Goal: Information Seeking & Learning: Find specific fact

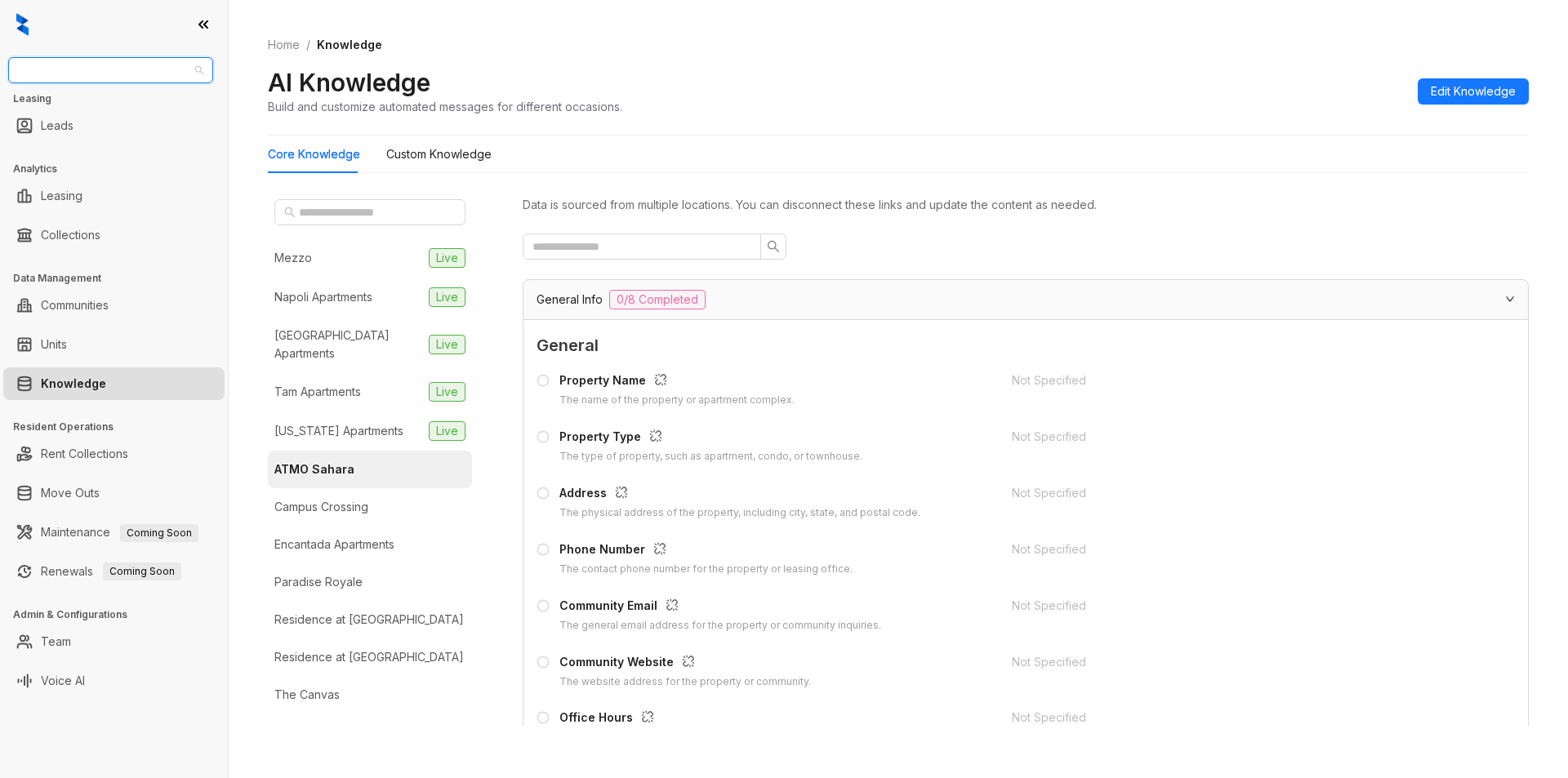
click at [140, 70] on span "Magnolia Capital" at bounding box center [110, 70] width 185 height 24
type input "****"
click at [119, 99] on div "Case and Associates" at bounding box center [111, 102] width 178 height 18
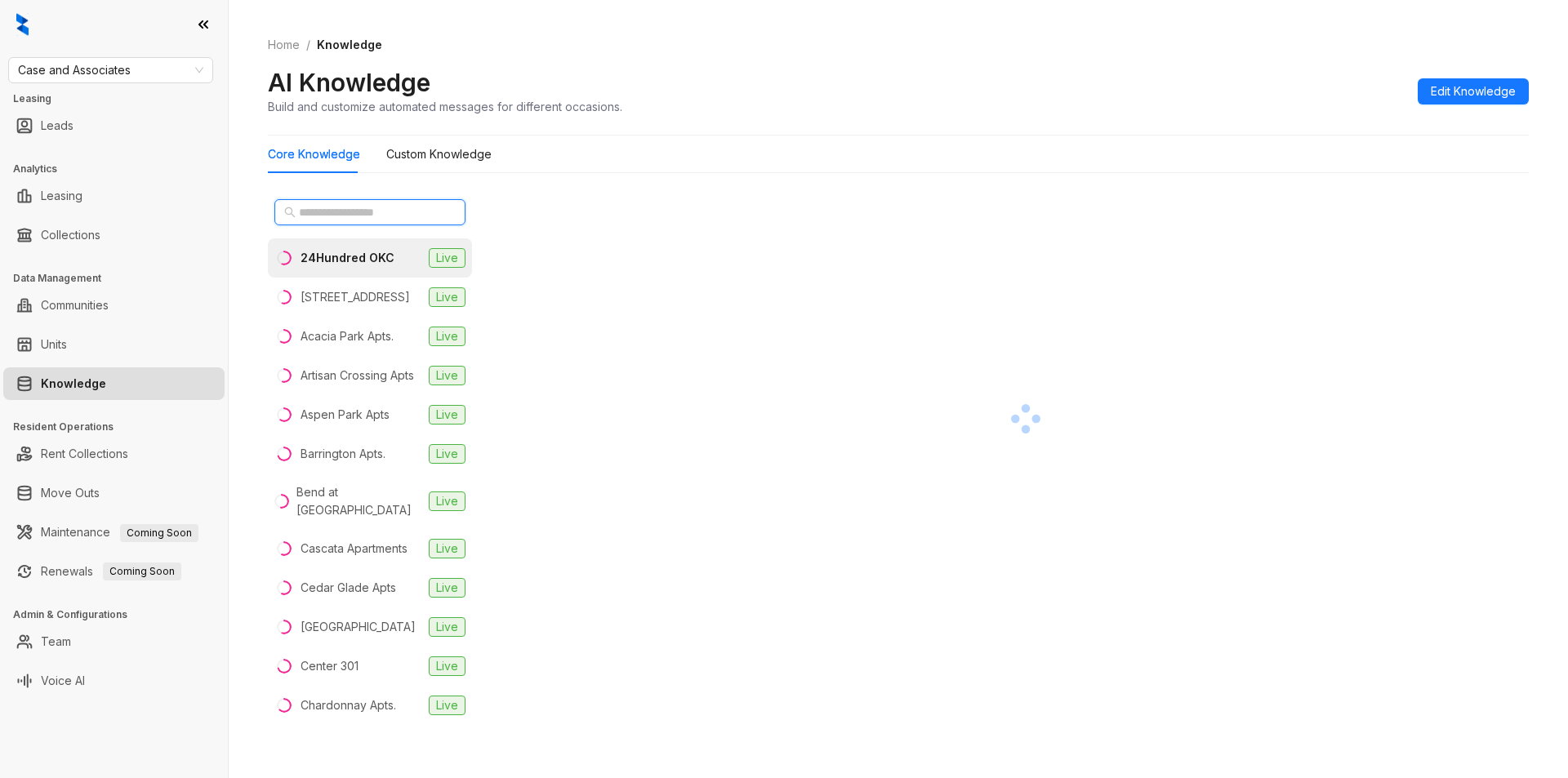
click at [323, 220] on input "text" at bounding box center [371, 212] width 144 height 18
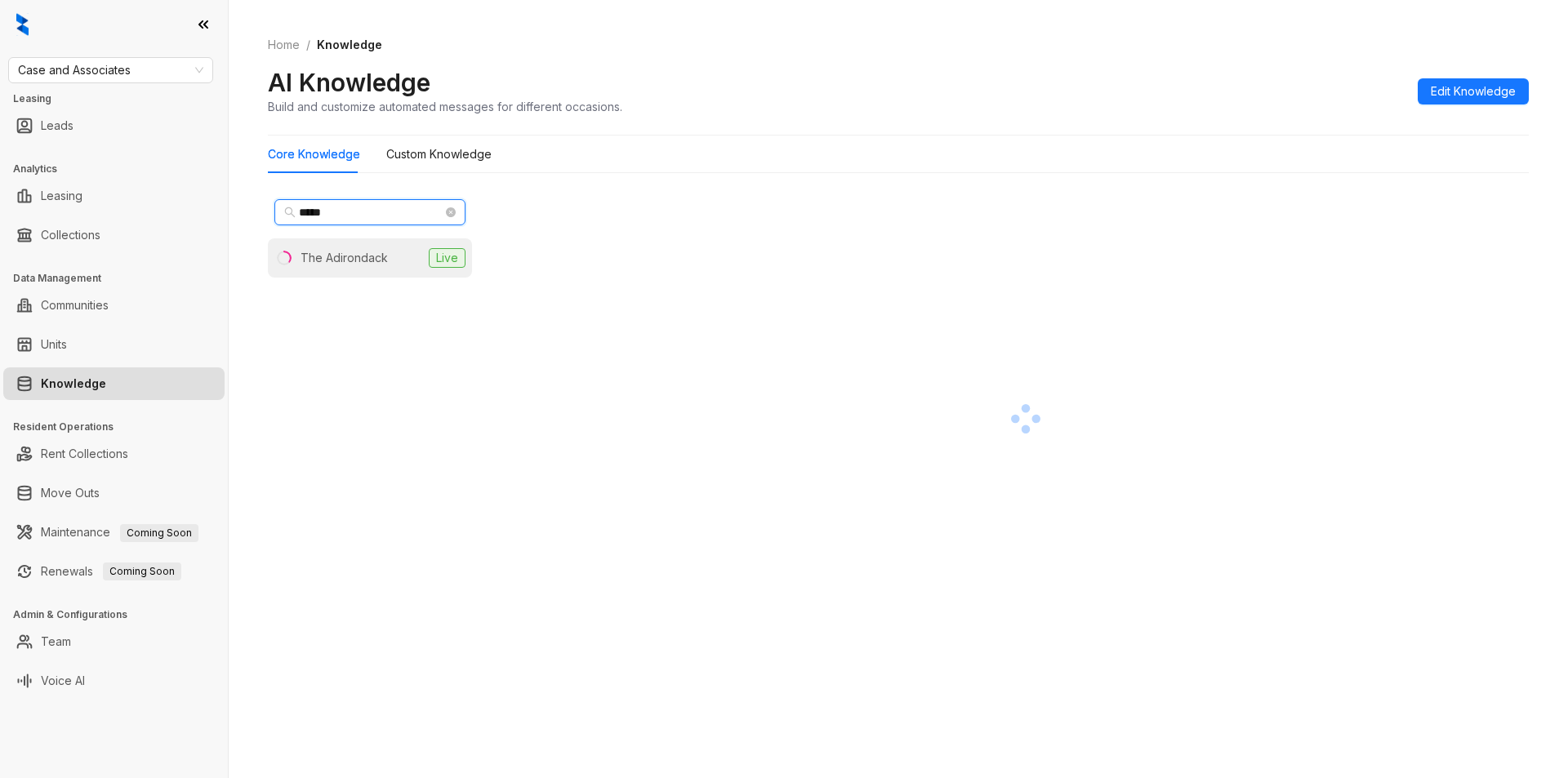
type input "*****"
click at [355, 251] on div "The Adirondack" at bounding box center [344, 257] width 87 height 18
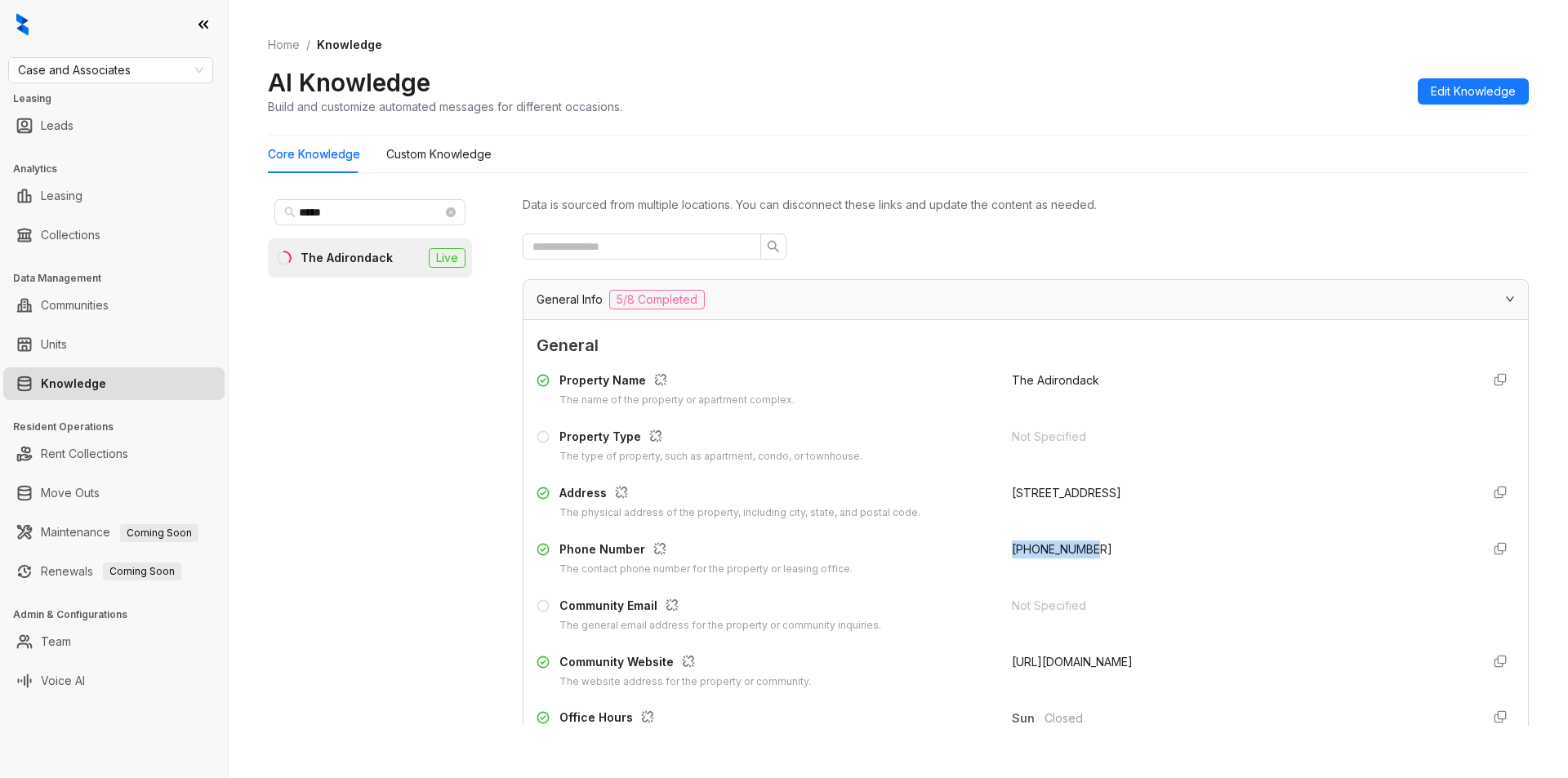
drag, startPoint x: 994, startPoint y: 555, endPoint x: 1120, endPoint y: 557, distance: 126.0
click at [1120, 557] on div "Phone Number The contact phone number for the property or leasing office. +1816…" at bounding box center [1025, 560] width 979 height 37
copy span "+18163758461"
click at [147, 68] on span "Case and Associates" at bounding box center [110, 70] width 185 height 24
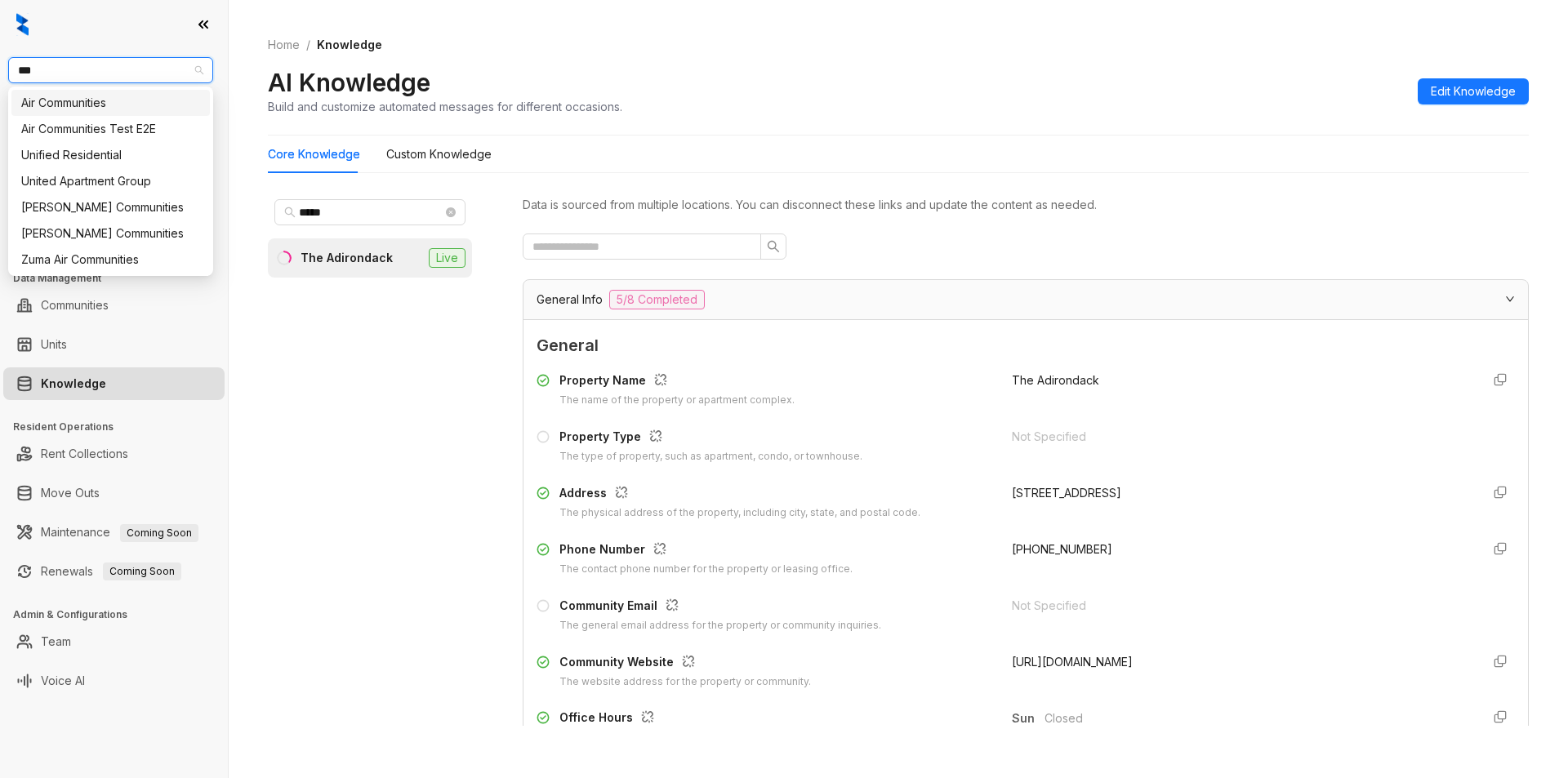
type input "****"
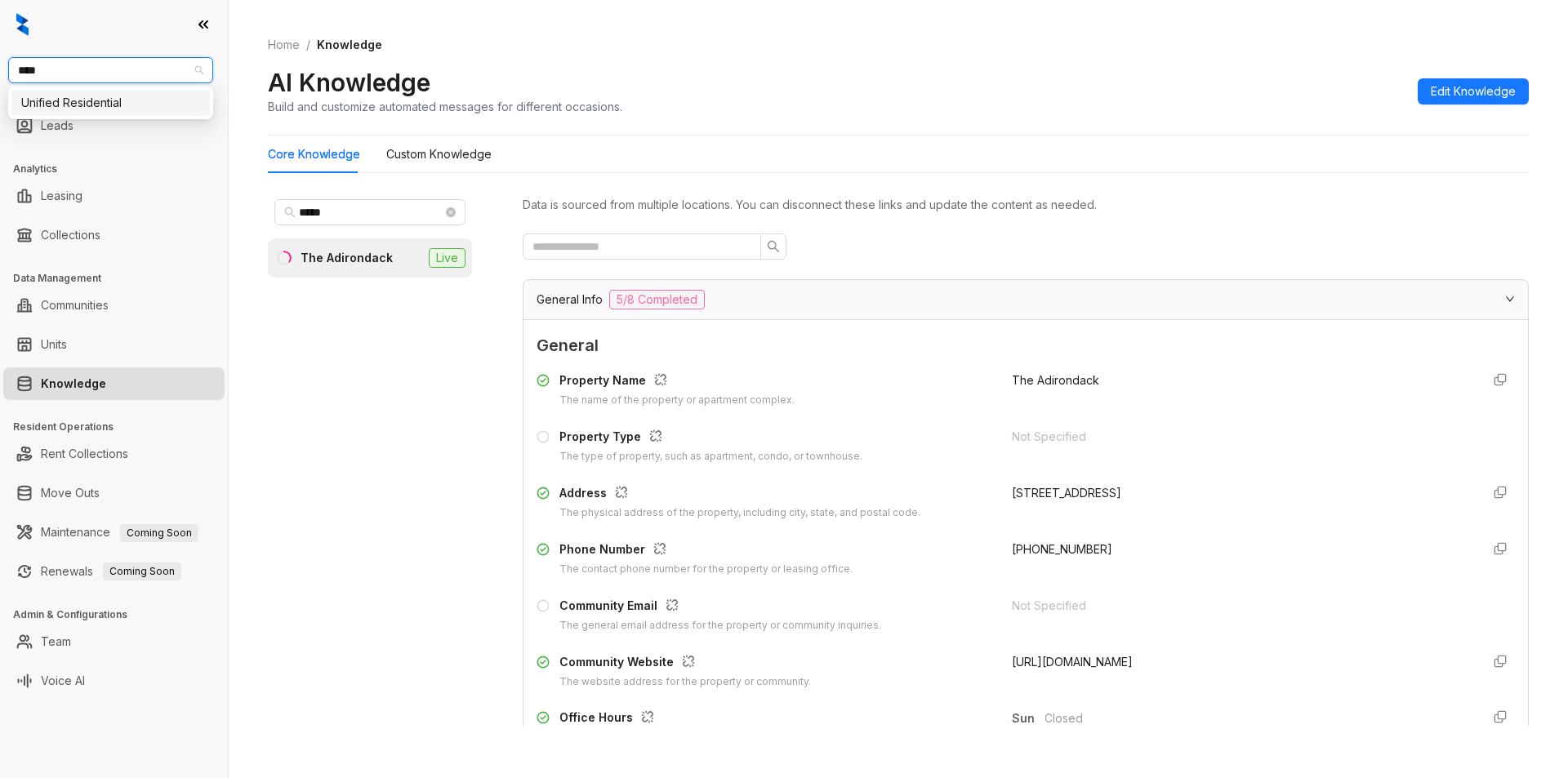
click at [111, 109] on div "Unified Residential" at bounding box center [111, 102] width 178 height 18
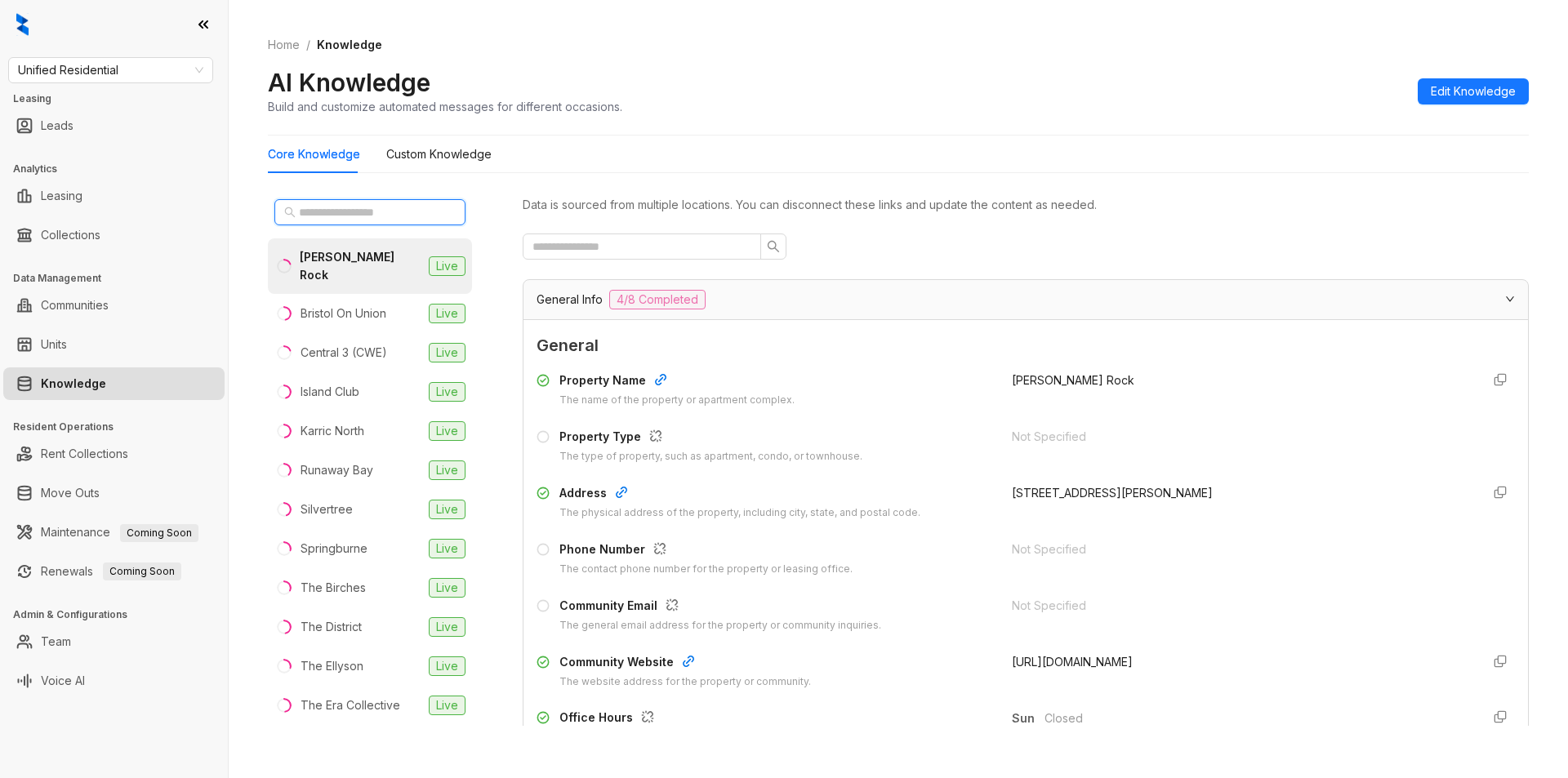
click at [338, 210] on input "text" at bounding box center [371, 212] width 144 height 18
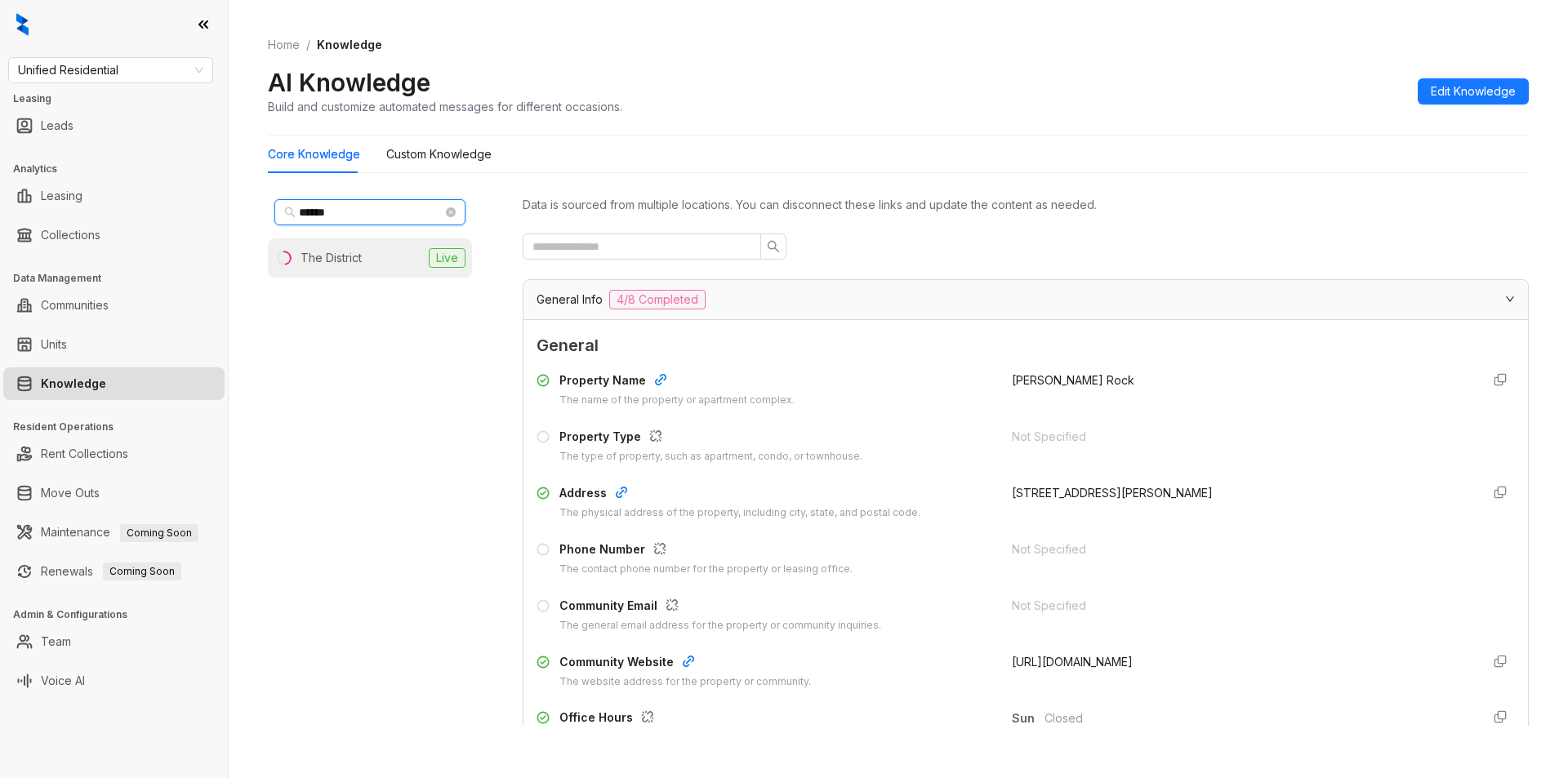
type input "******"
click at [340, 265] on div "The District" at bounding box center [331, 257] width 61 height 18
drag, startPoint x: 999, startPoint y: 552, endPoint x: 1108, endPoint y: 549, distance: 109.0
click at [1108, 549] on div "Phone Number The contact phone number for the property or leasing office. +1901…" at bounding box center [1025, 560] width 979 height 37
copy span "+19017945225"
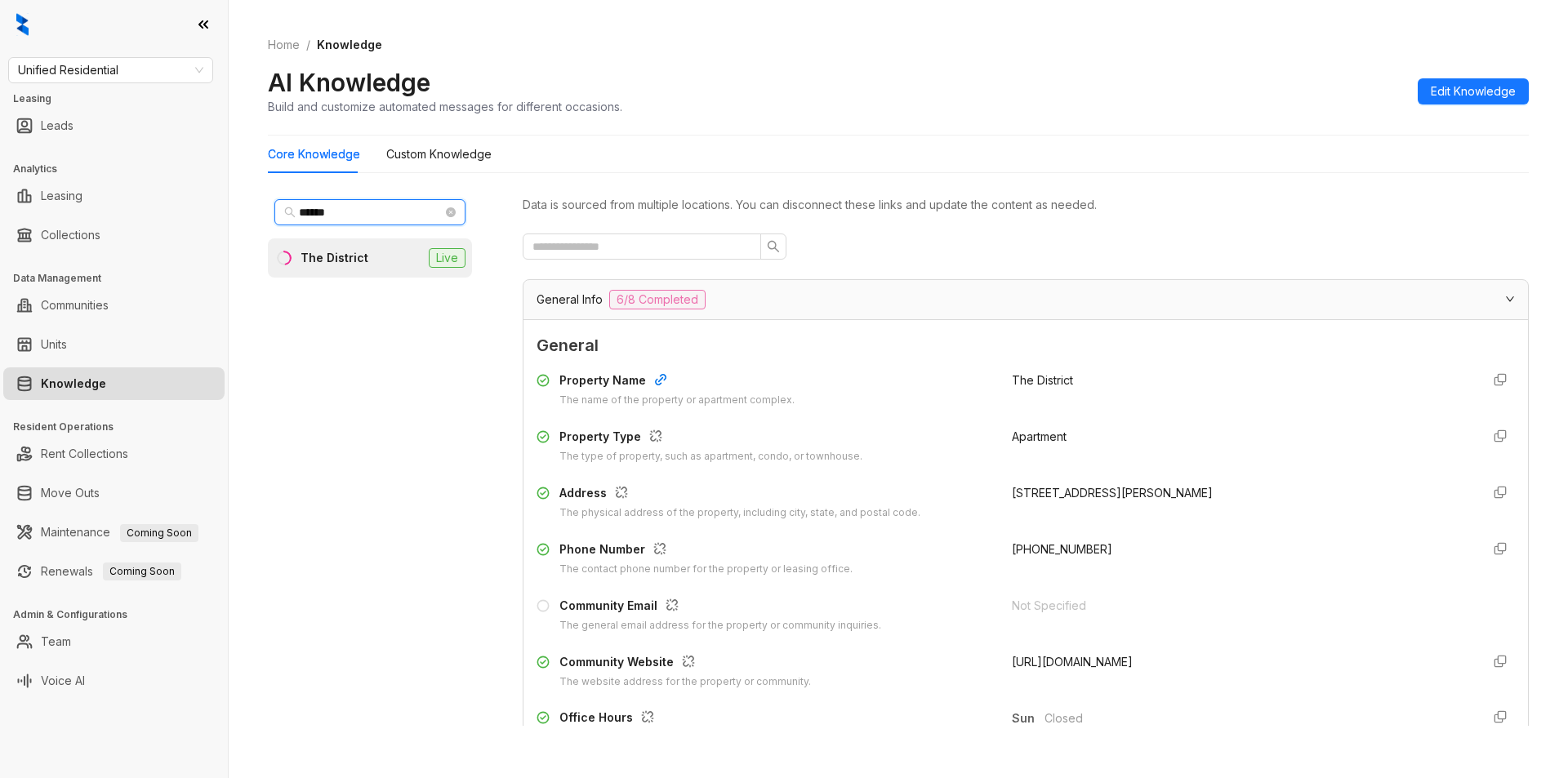
click at [343, 215] on input "******" at bounding box center [371, 212] width 144 height 18
click at [117, 61] on span "Unified Residential" at bounding box center [110, 70] width 185 height 24
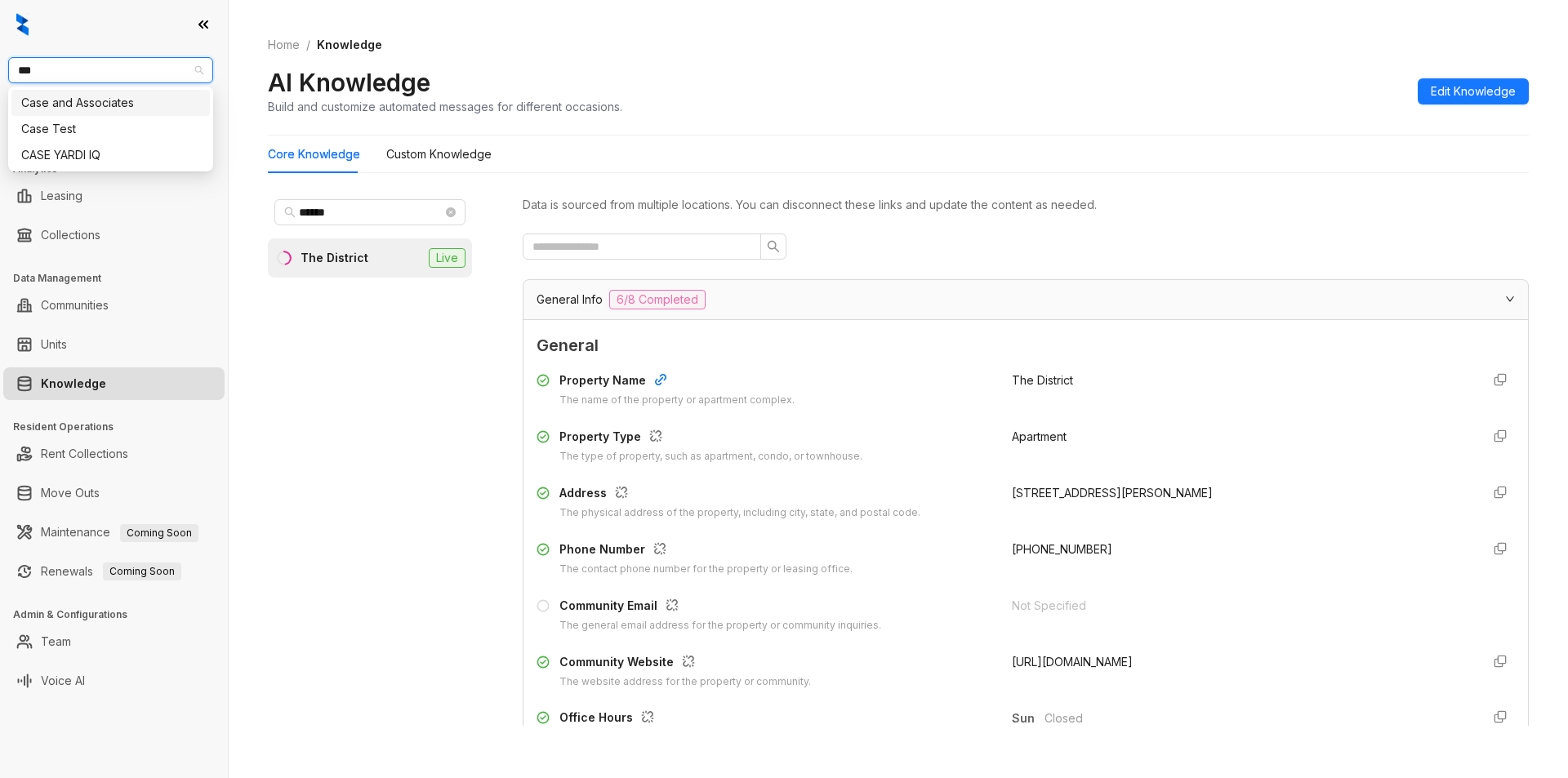
type input "****"
click at [125, 107] on div "Case and Associates" at bounding box center [111, 102] width 178 height 18
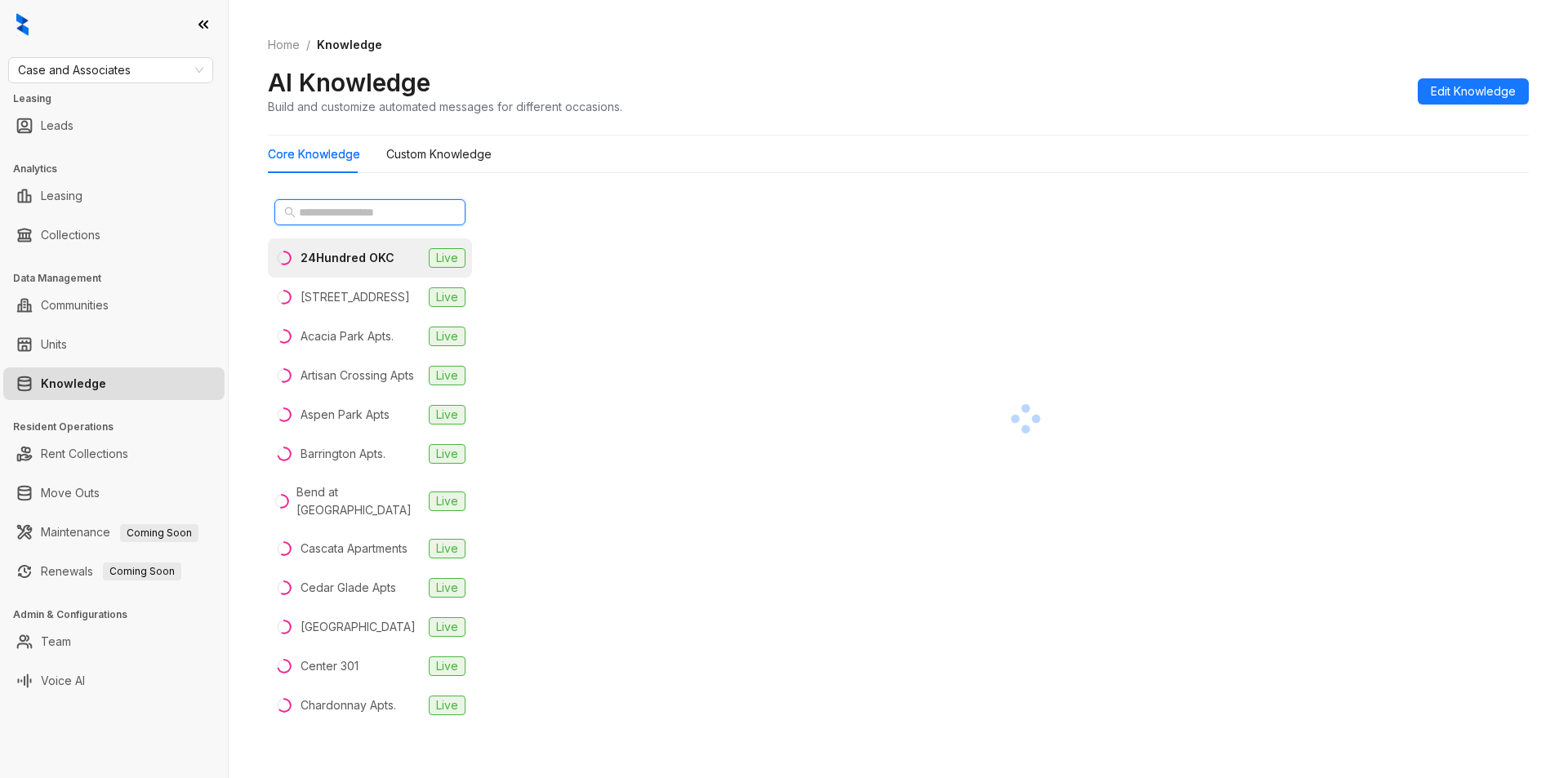
click at [311, 212] on input "text" at bounding box center [371, 212] width 144 height 18
type input "*"
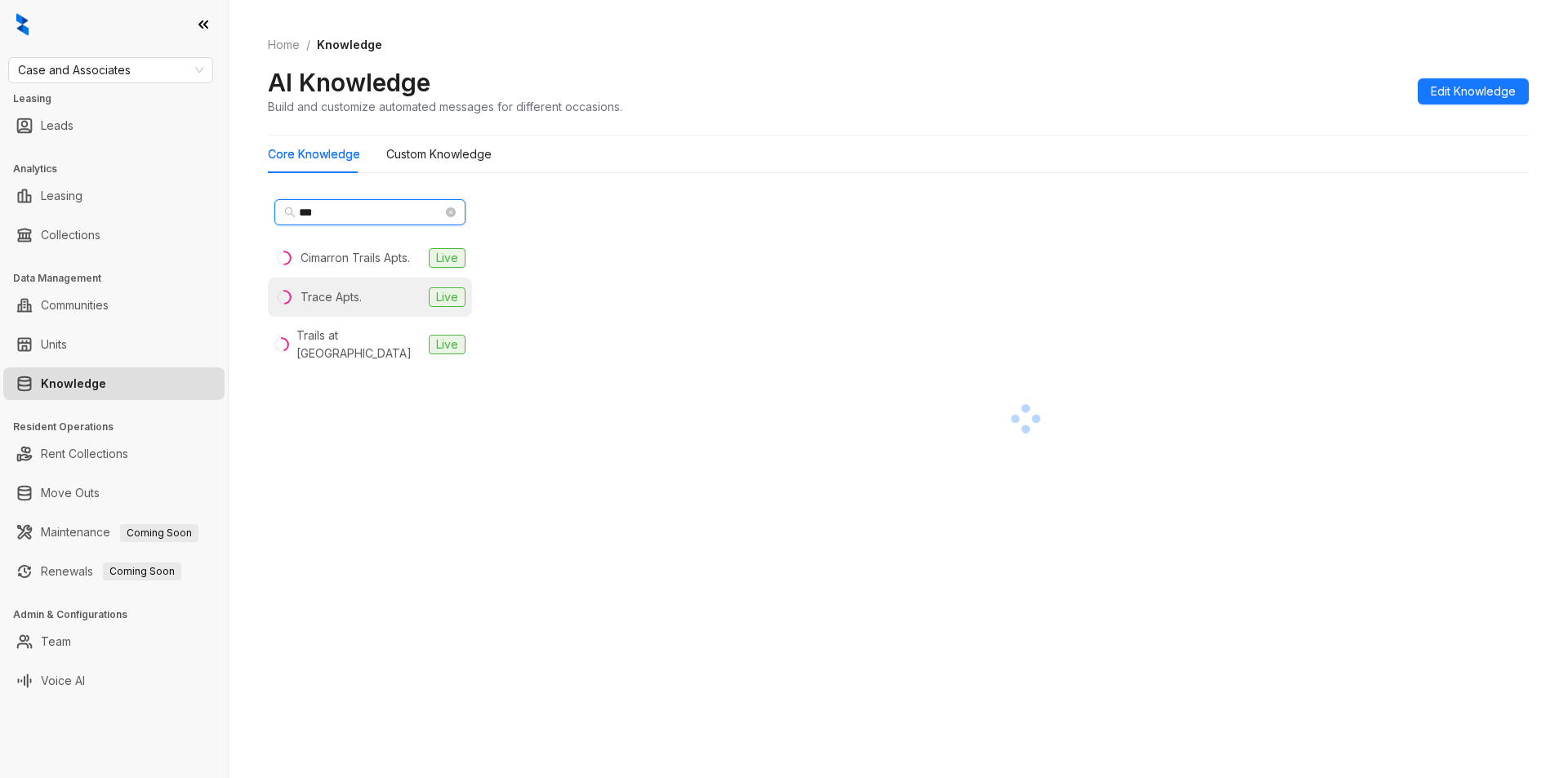
type input "***"
click at [329, 299] on div "Trace Apts." at bounding box center [331, 297] width 61 height 18
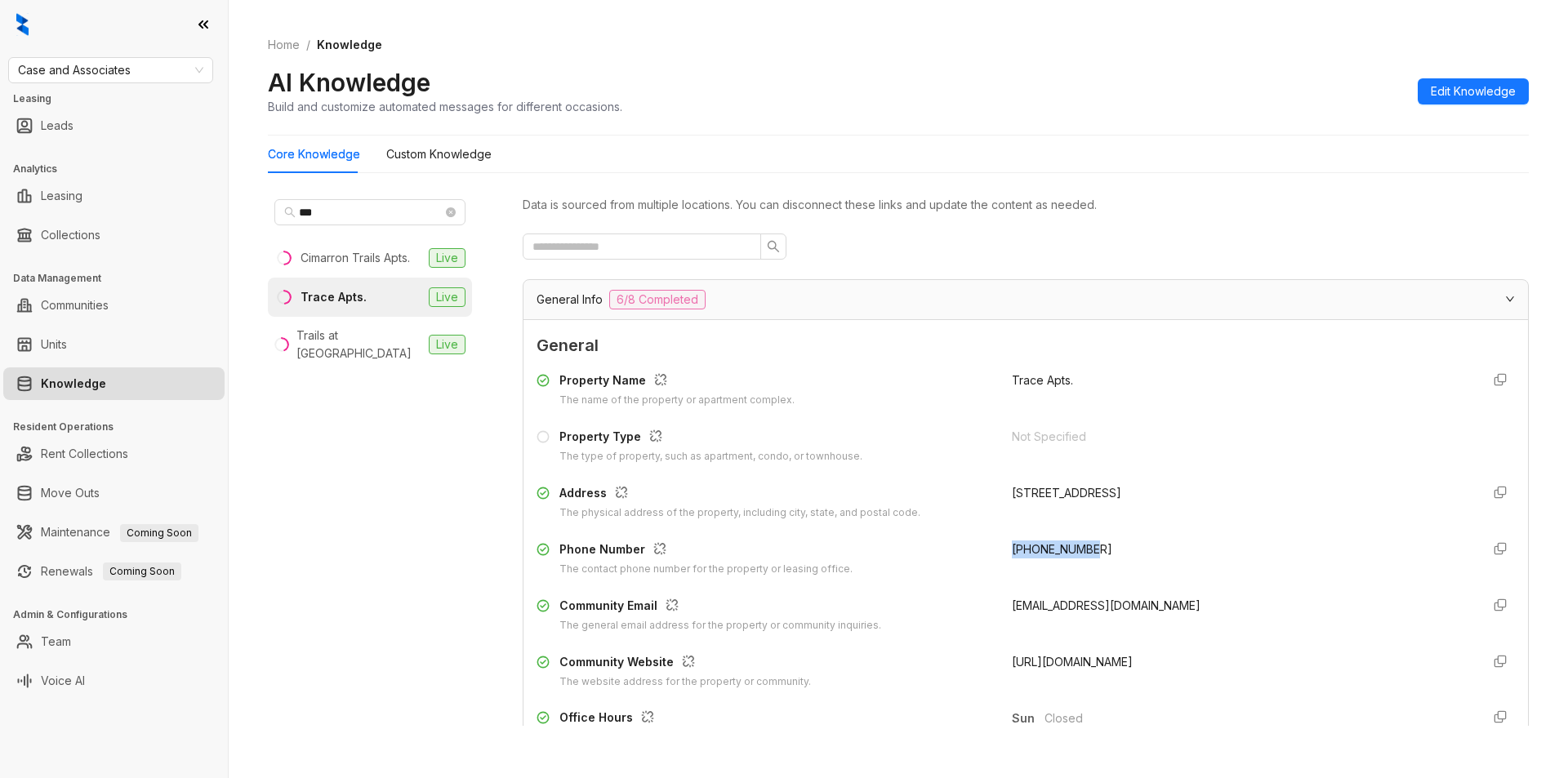
drag, startPoint x: 996, startPoint y: 550, endPoint x: 1100, endPoint y: 546, distance: 104.1
click at [1100, 546] on div "Phone Number The contact phone number for the property or leasing office. +1601…" at bounding box center [1025, 560] width 979 height 37
copy span "+16019561194"
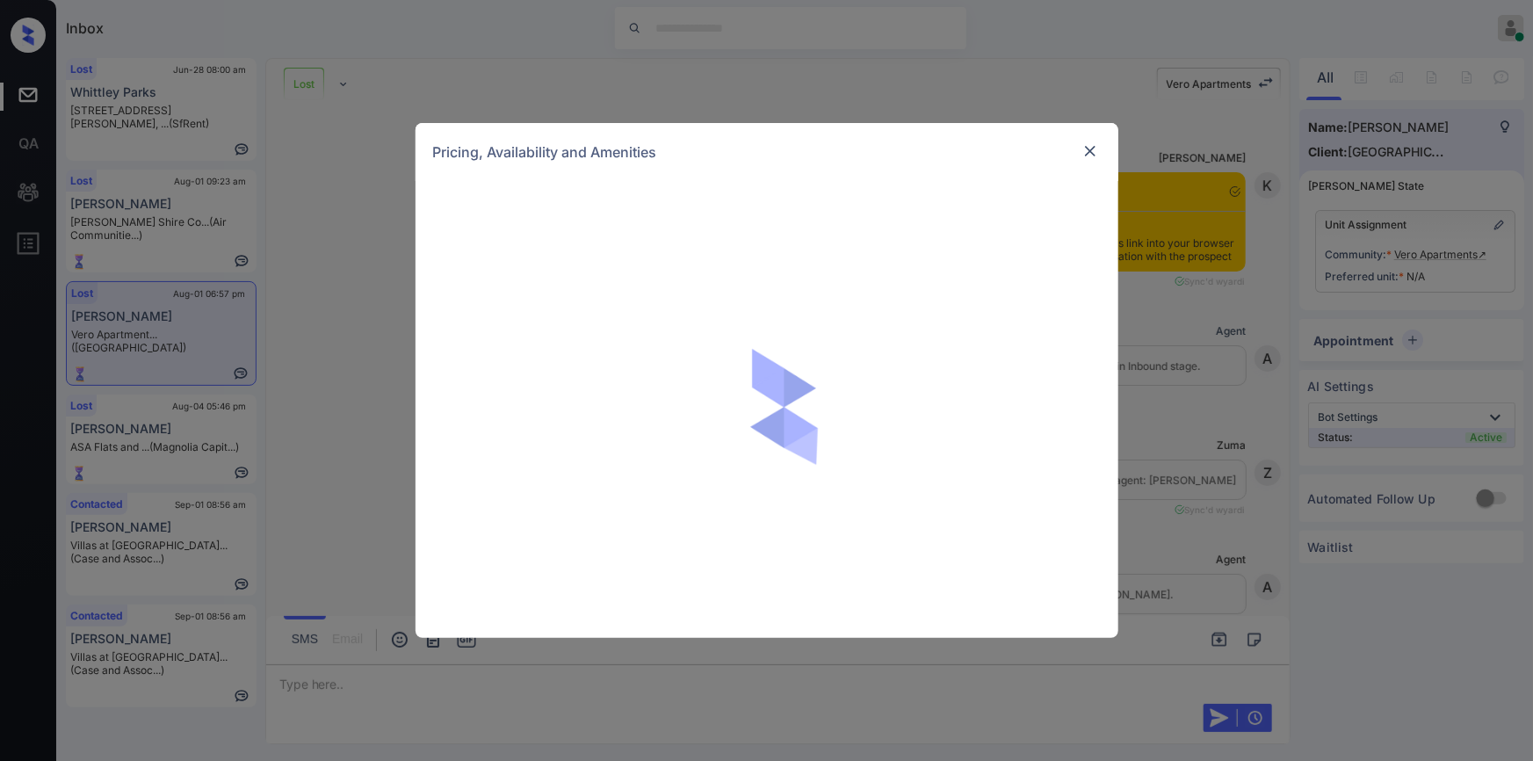
scroll to position [0, 8]
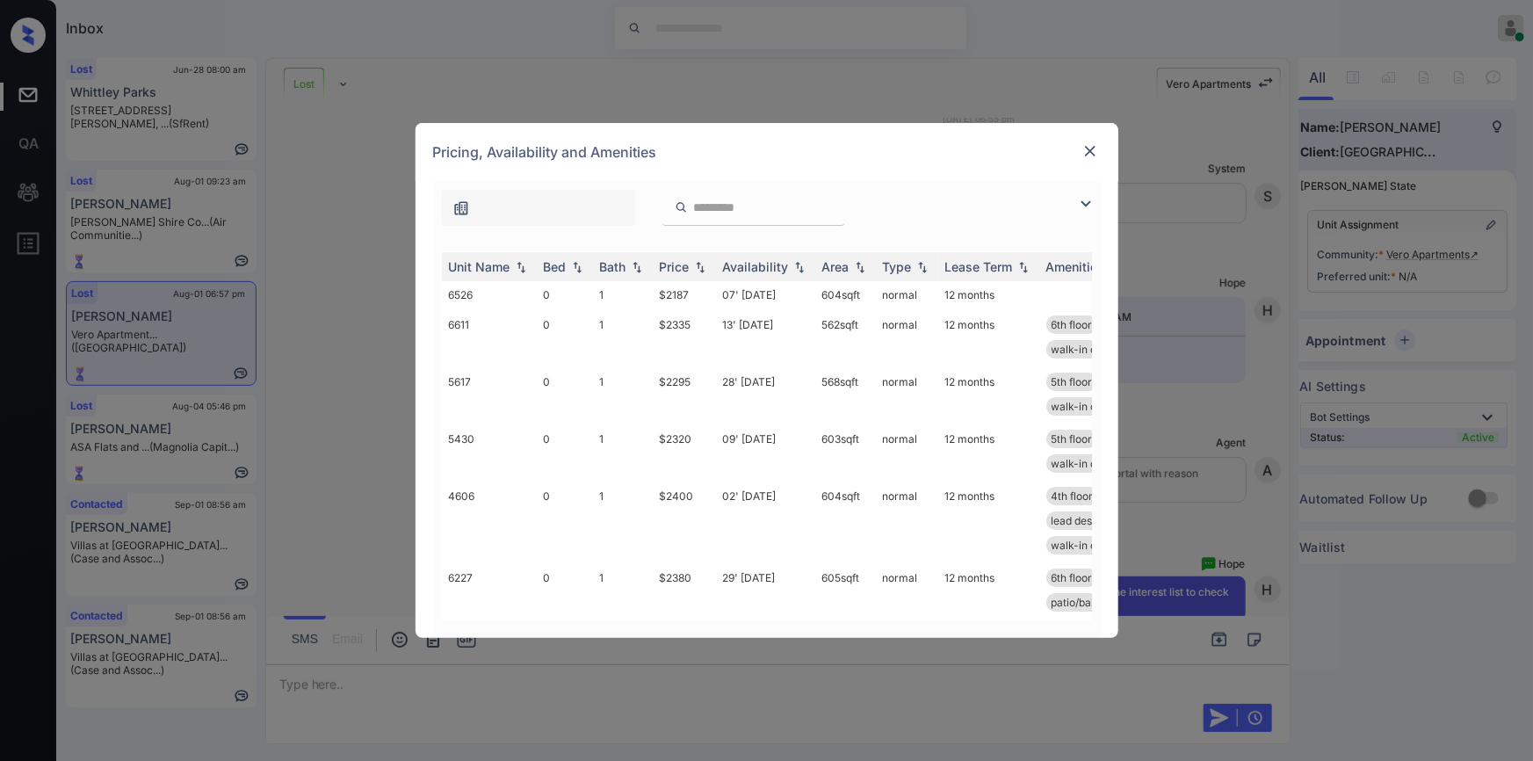
click at [1075, 198] on img at bounding box center [1085, 203] width 21 height 21
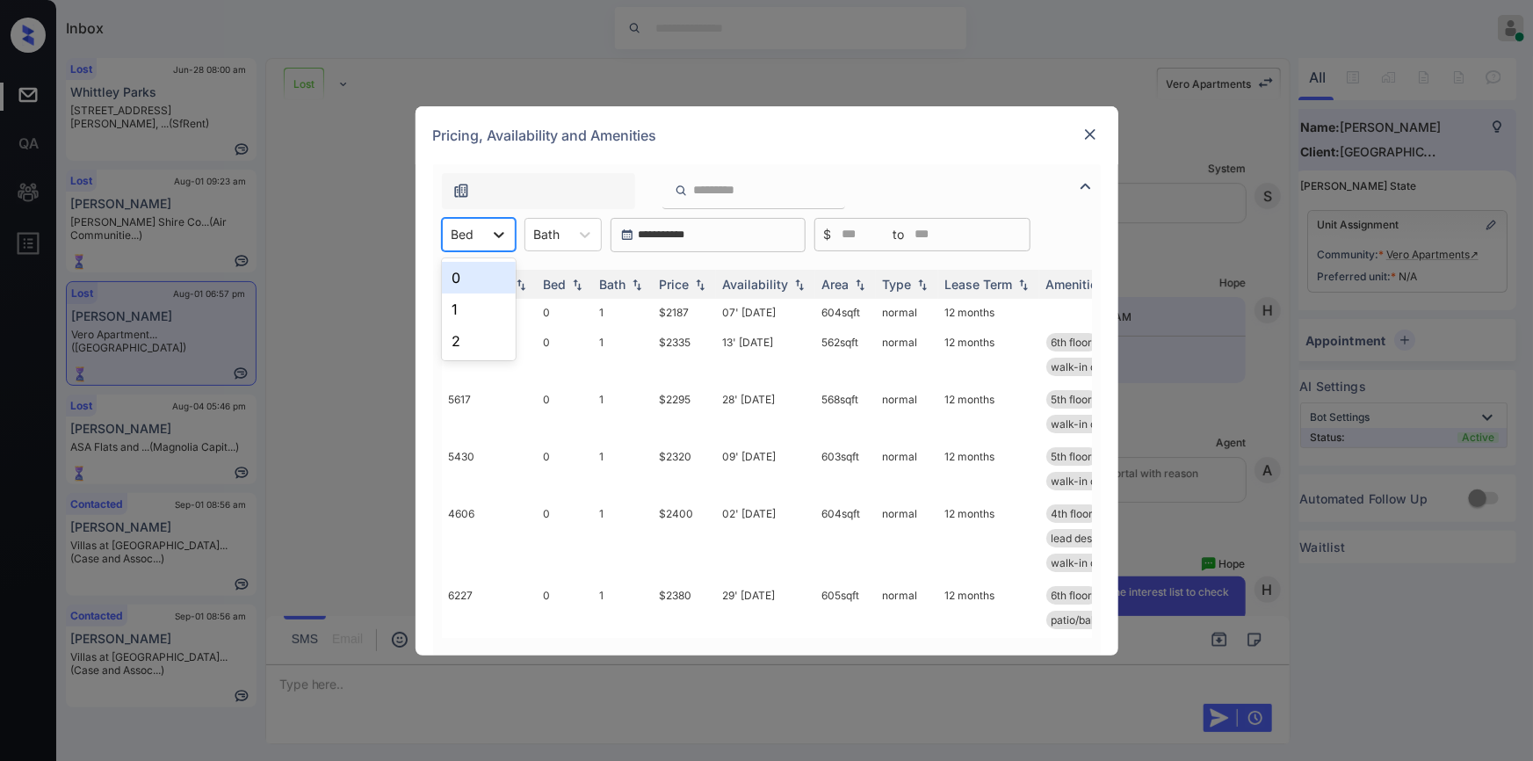
click at [501, 244] on div at bounding box center [499, 235] width 32 height 32
click at [459, 341] on div "2" at bounding box center [479, 341] width 74 height 32
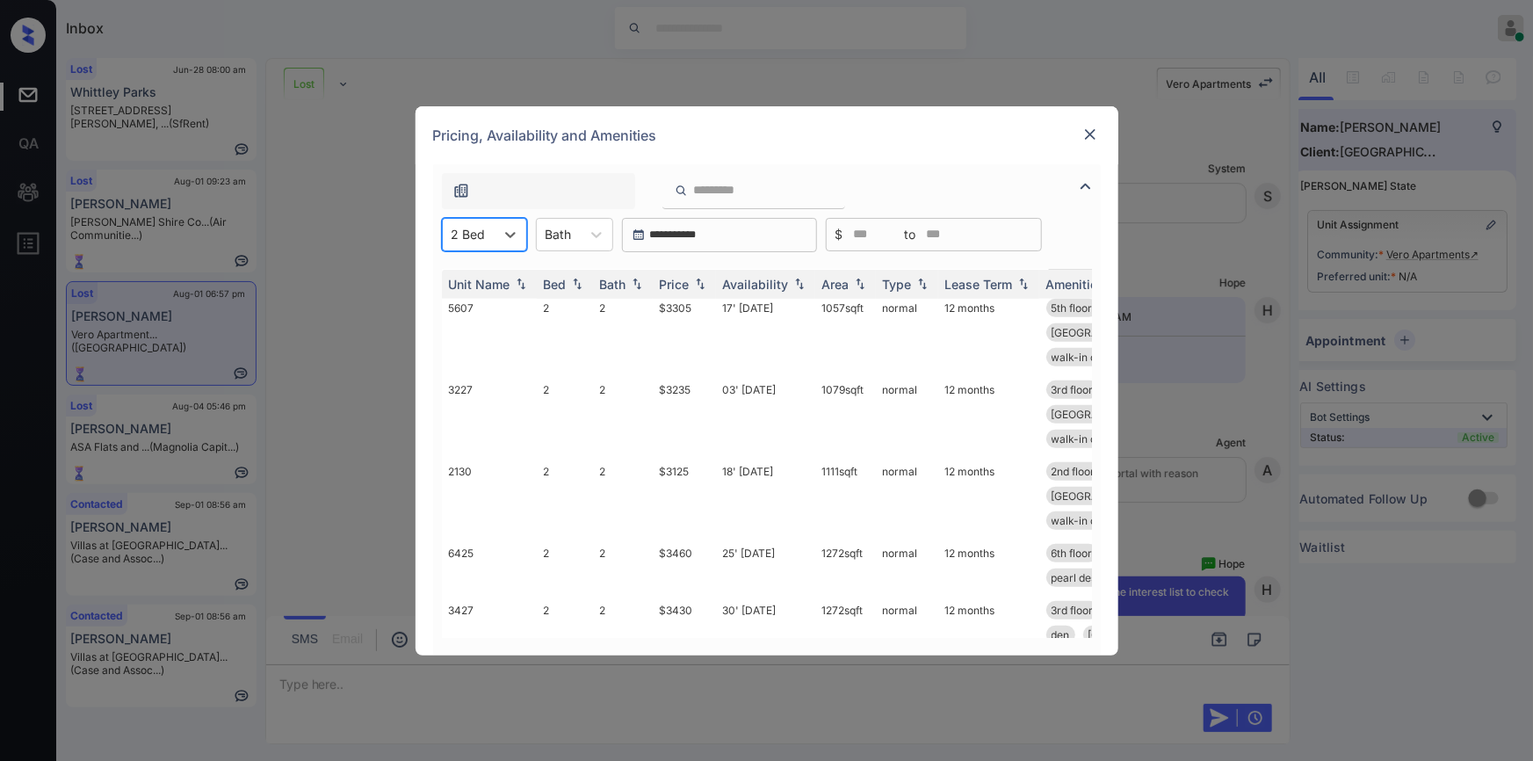
scroll to position [0, 0]
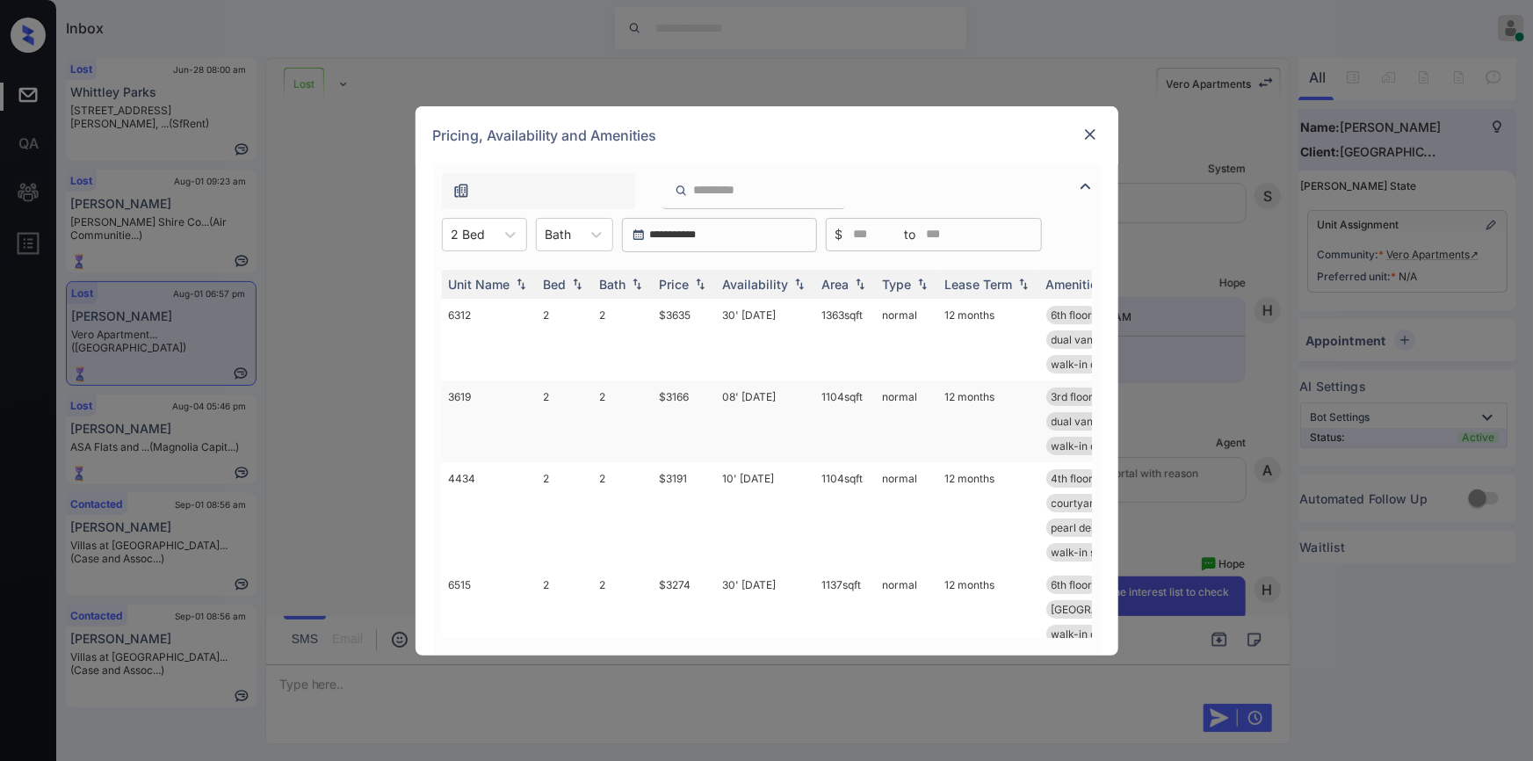
click at [676, 394] on td "$3166" at bounding box center [684, 421] width 63 height 82
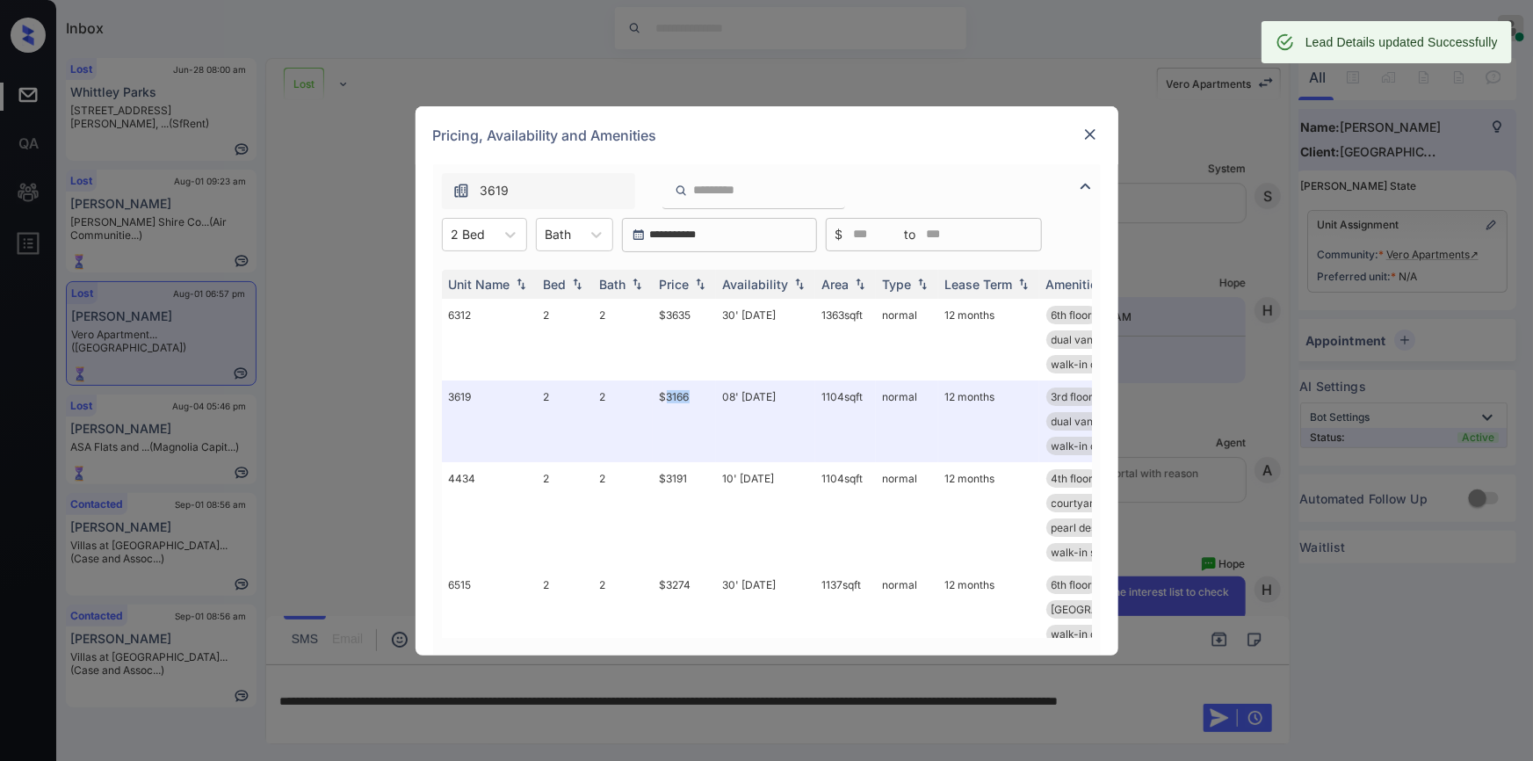
click at [1082, 132] on img at bounding box center [1091, 135] width 18 height 18
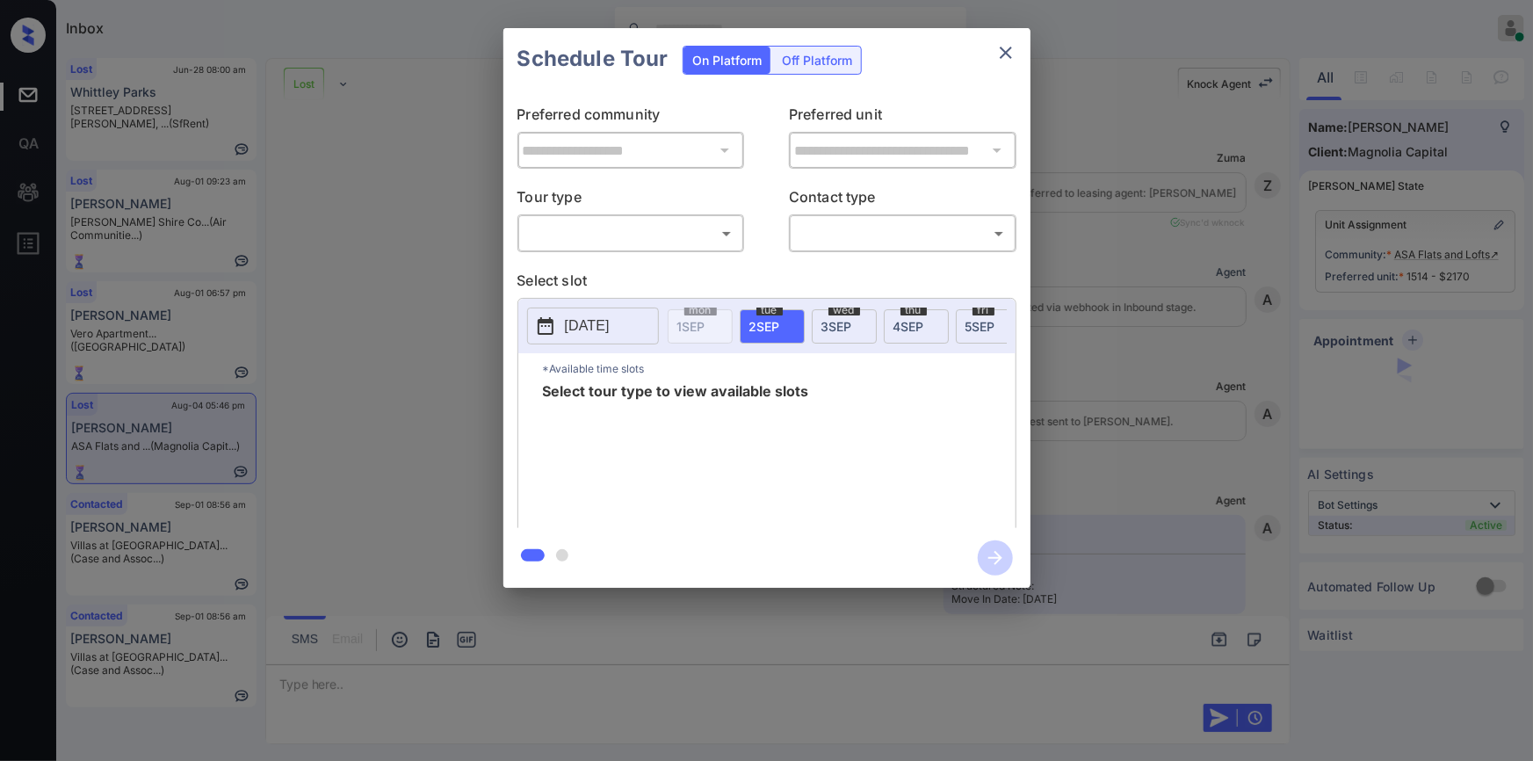
scroll to position [0, 8]
click at [631, 237] on body "Inbox Jiro Alonzo Online Set yourself offline Set yourself on break Profile Swi…" at bounding box center [766, 380] width 1533 height 761
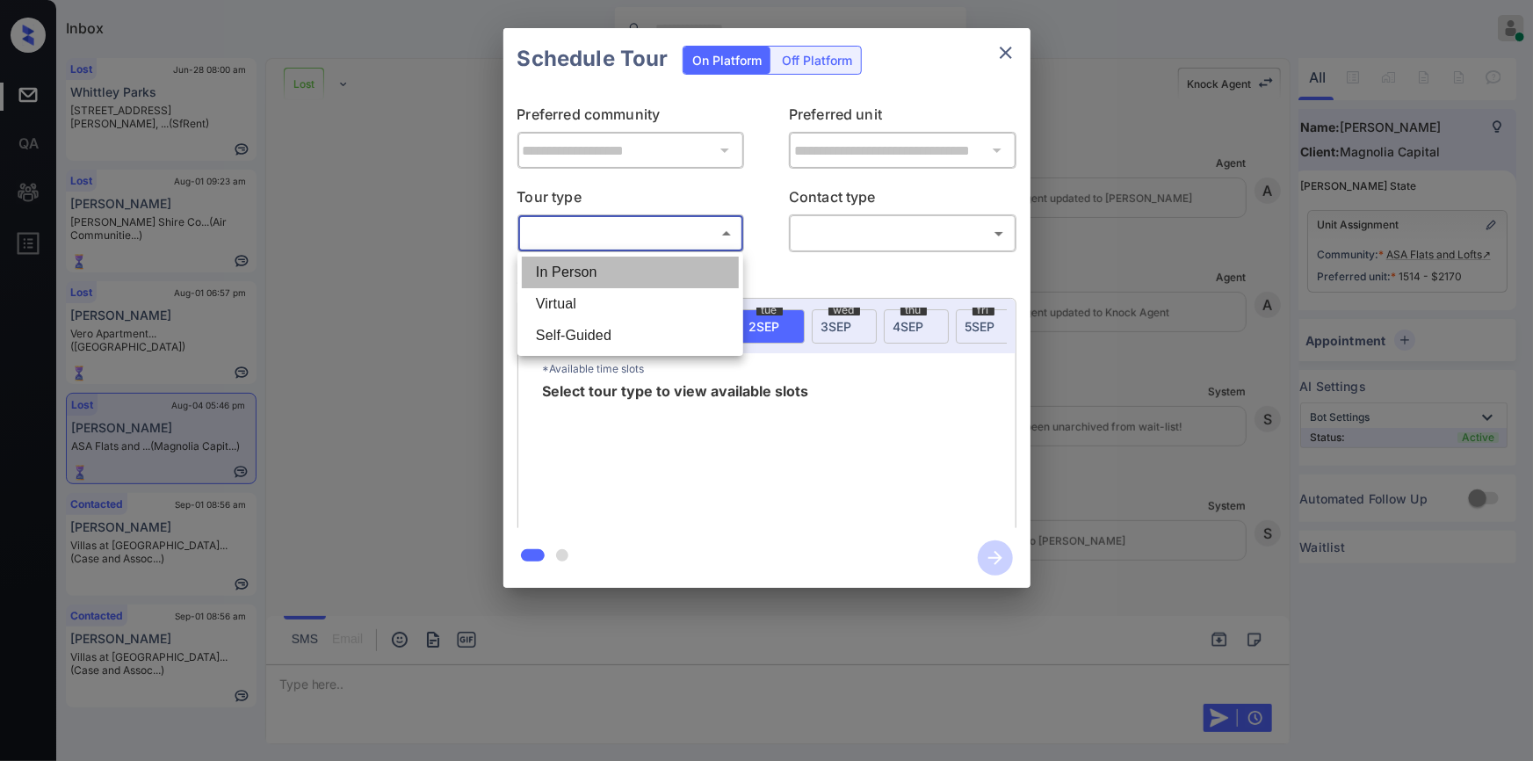
click at [585, 271] on li "In Person" at bounding box center [630, 273] width 217 height 32
type input "********"
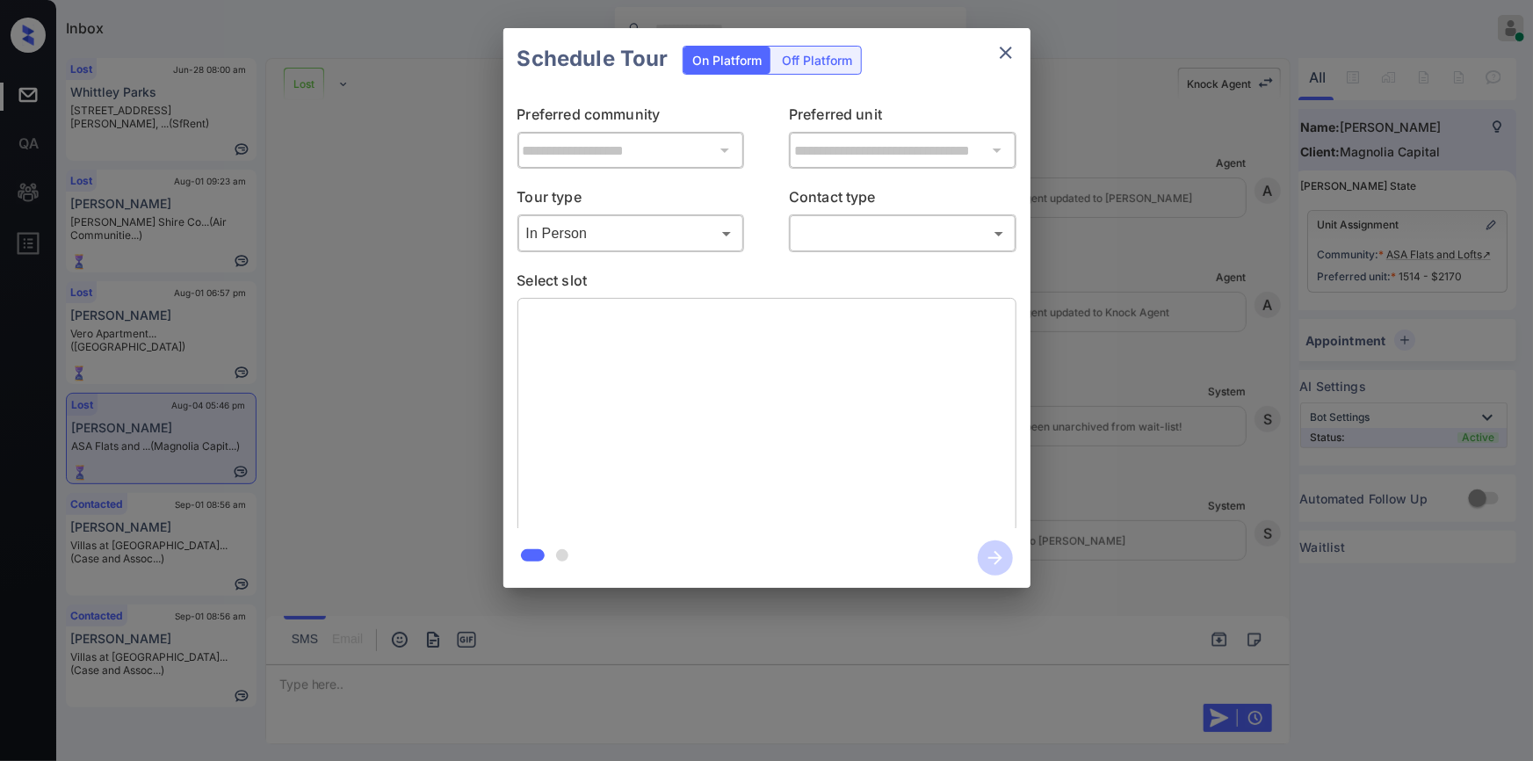
click at [832, 217] on div "​ ​" at bounding box center [903, 233] width 228 height 38
click at [835, 237] on body "Inbox Jiro Alonzo Online Set yourself offline Set yourself on break Profile Swi…" at bounding box center [766, 380] width 1533 height 761
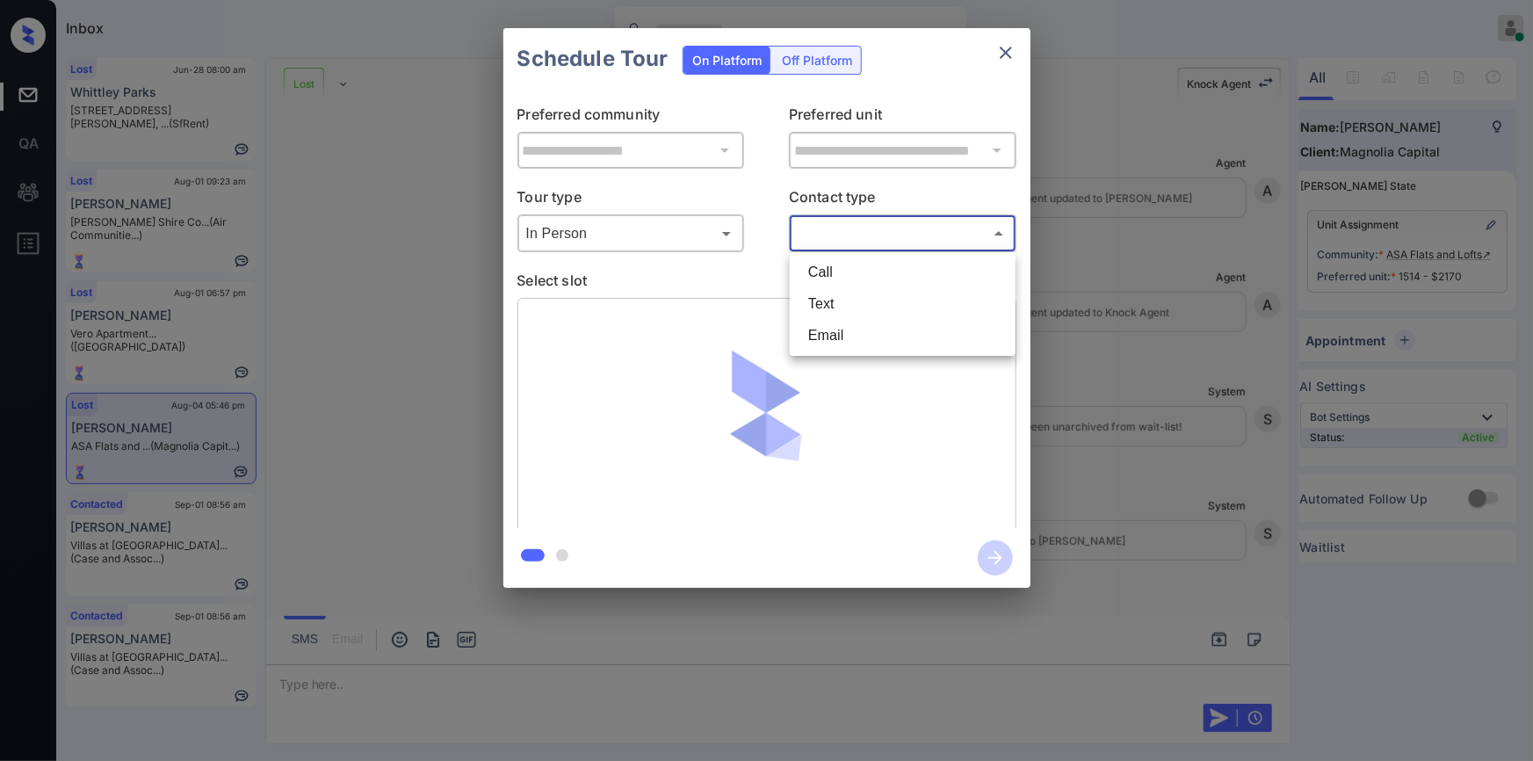
click at [822, 305] on li "Text" at bounding box center [902, 304] width 217 height 32
type input "****"
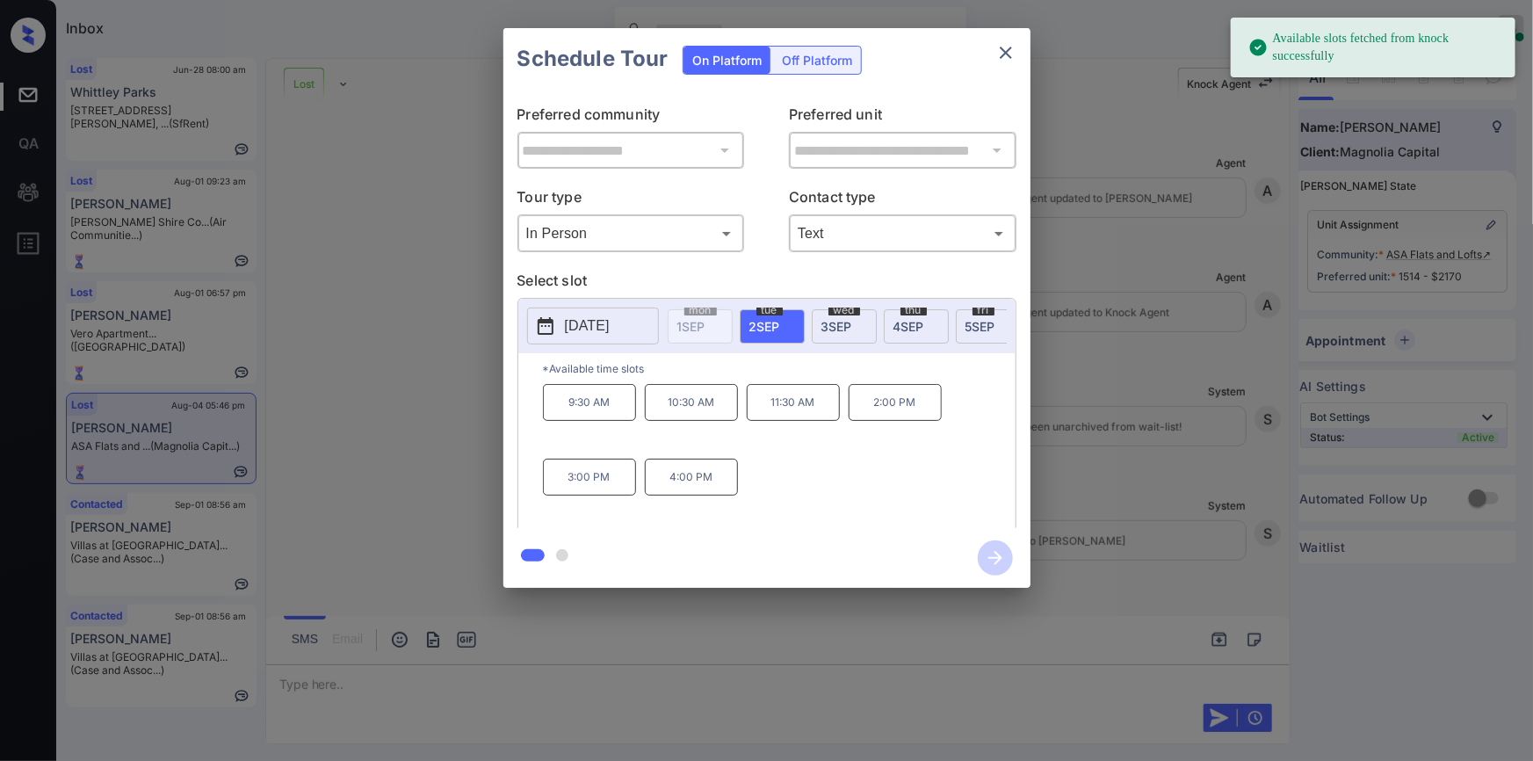
click at [590, 323] on p "2025-09-02" at bounding box center [587, 325] width 45 height 21
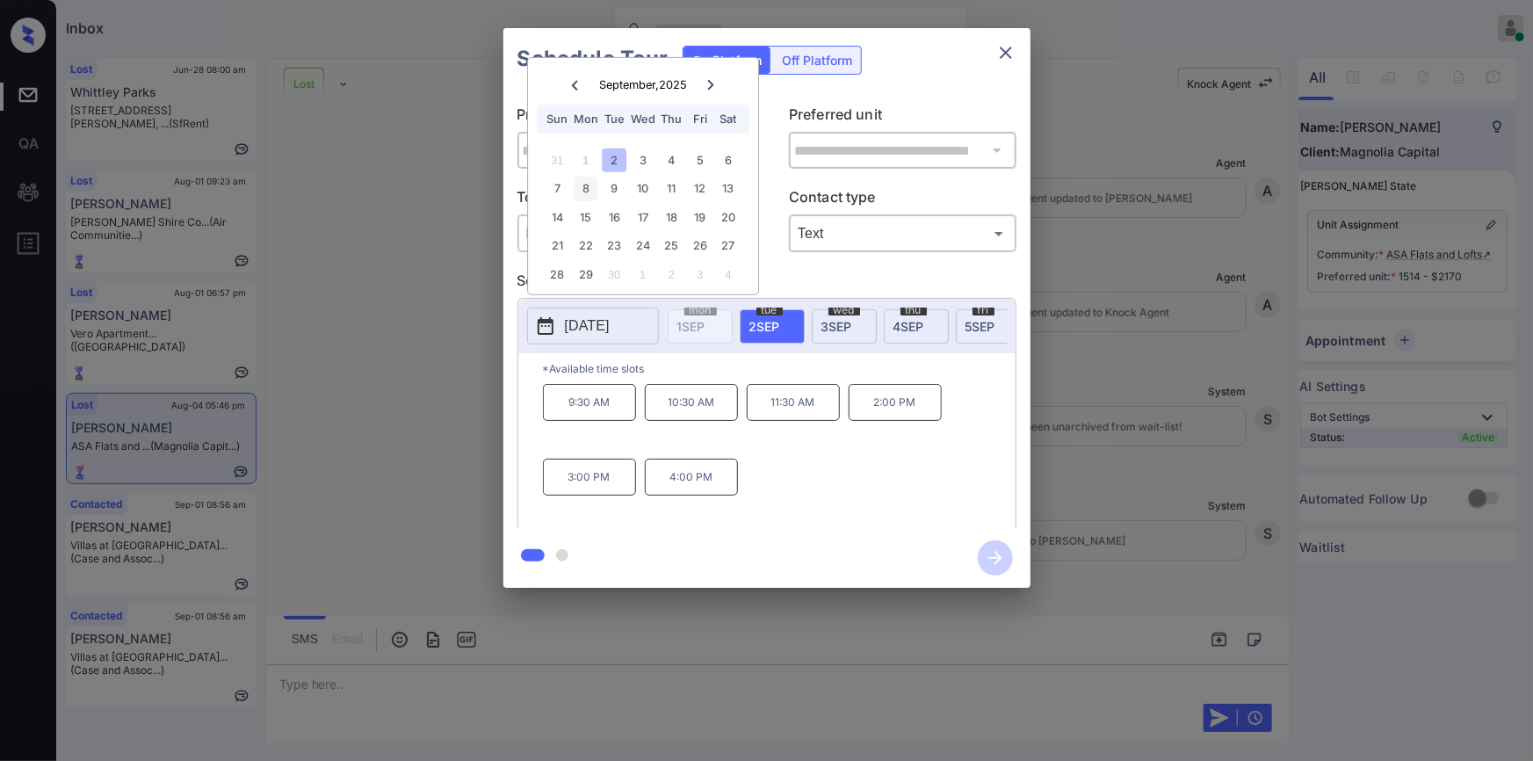
click at [584, 189] on div "8" at bounding box center [586, 189] width 24 height 24
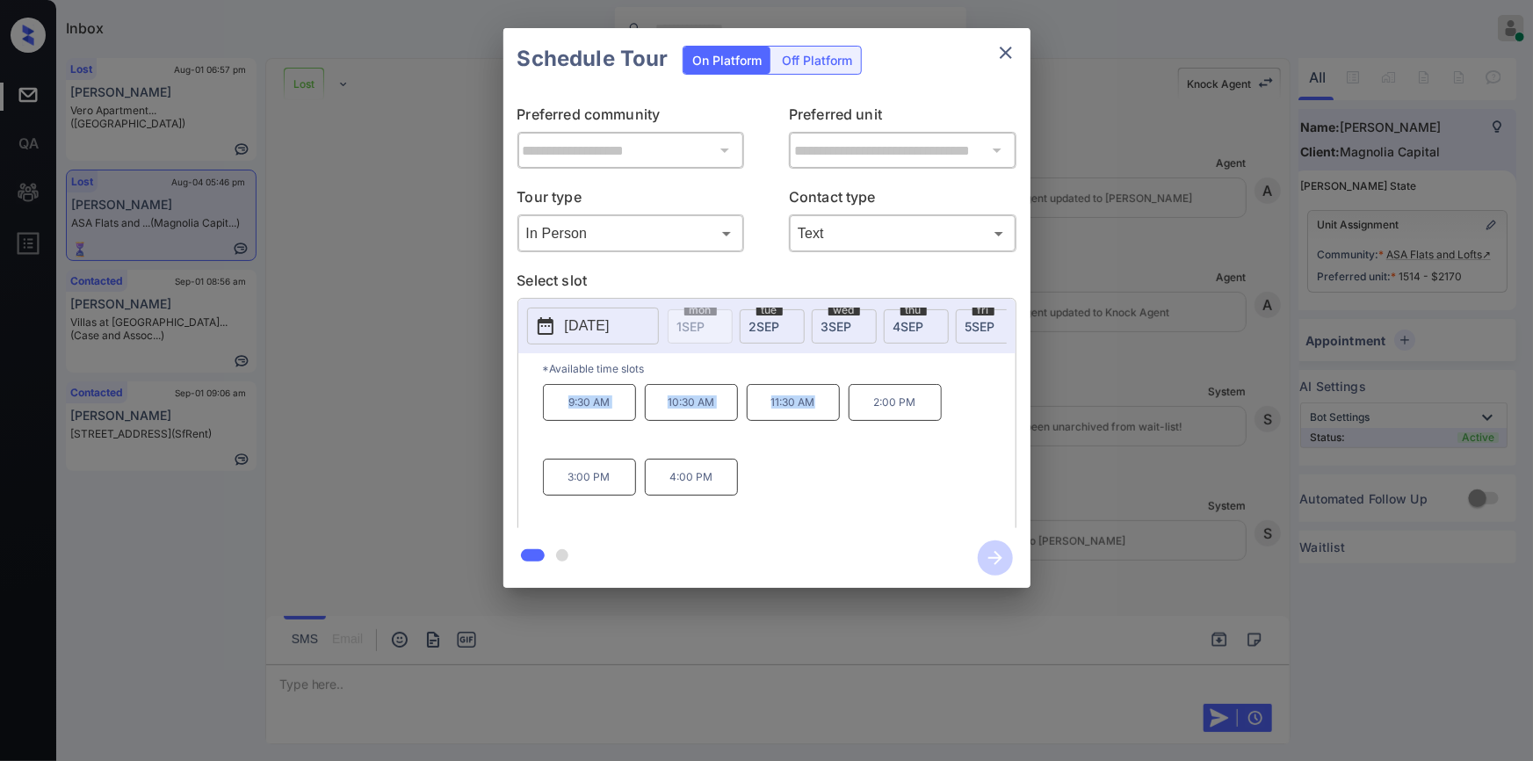
drag, startPoint x: 549, startPoint y: 410, endPoint x: 838, endPoint y: 417, distance: 289.1
click at [838, 417] on div "9:30 AM 10:30 AM 11:30 AM 2:00 PM 3:00 PM 4:00 PM" at bounding box center [779, 454] width 473 height 141
copy div "9:30 AM 10:30 AM 11:30 AM"
drag, startPoint x: 1209, startPoint y: 198, endPoint x: 1225, endPoint y: 199, distance: 15.8
click at [1225, 199] on div "**********" at bounding box center [766, 308] width 1533 height 616
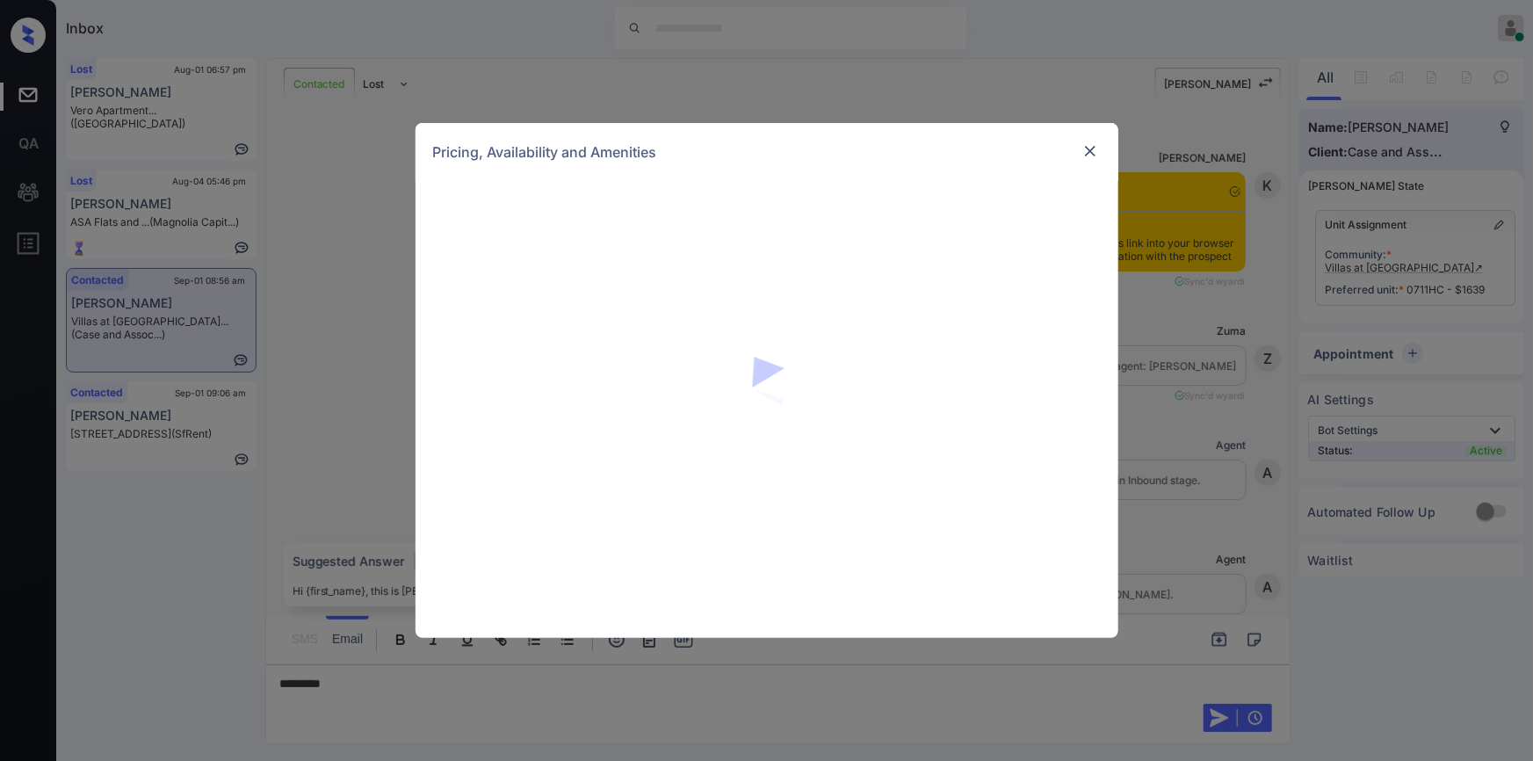
scroll to position [0, 8]
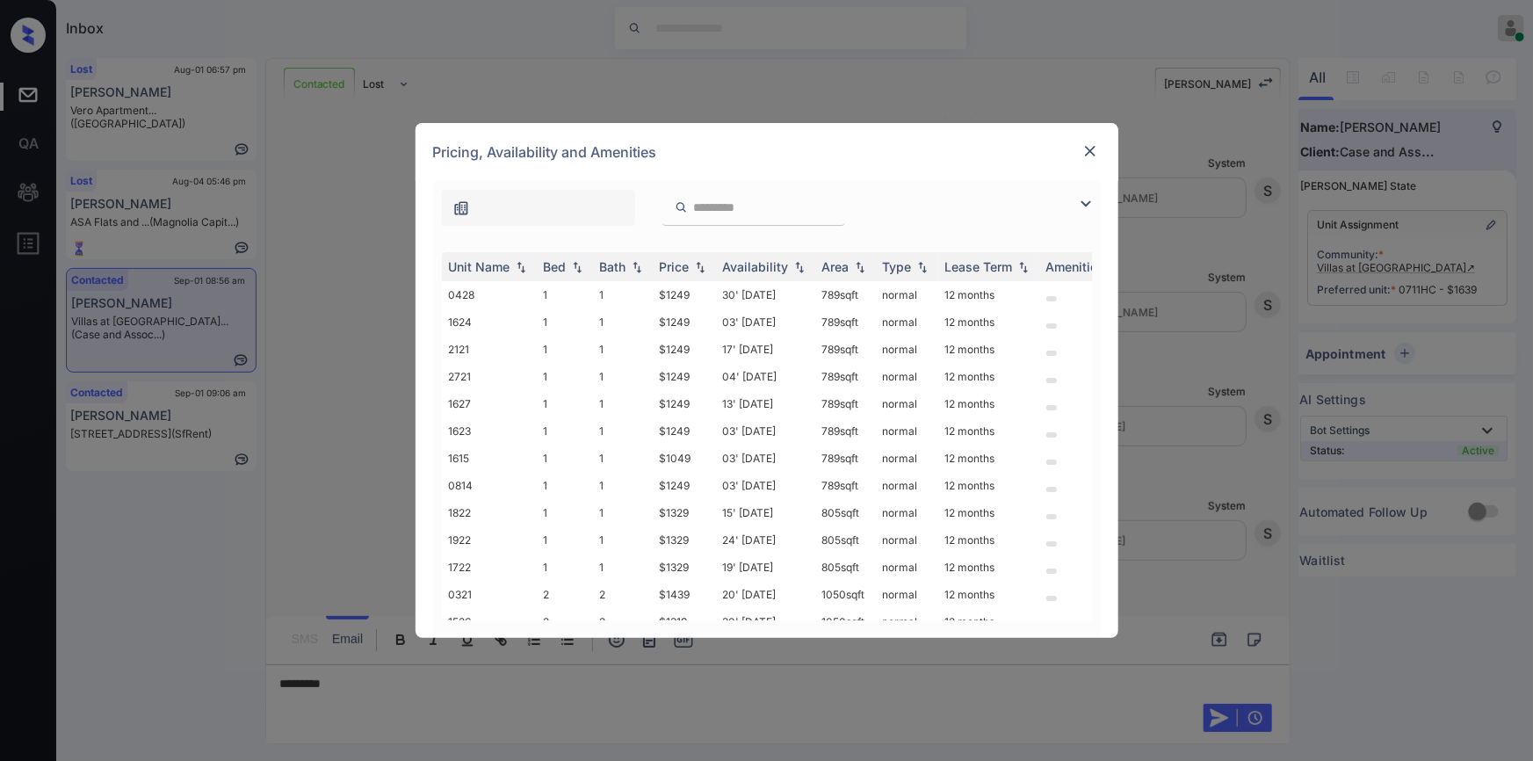
click at [1085, 200] on img at bounding box center [1085, 203] width 21 height 21
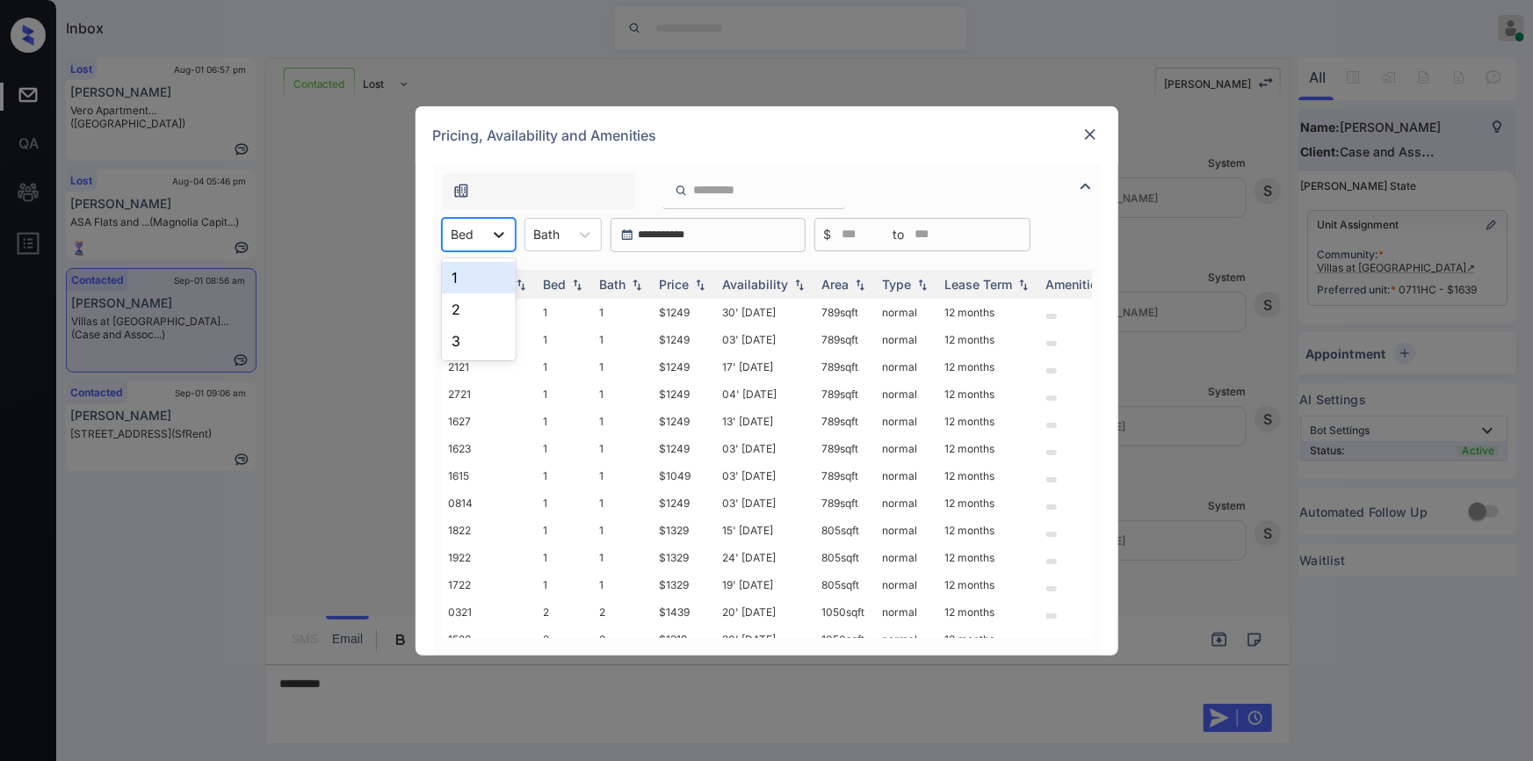
click at [502, 248] on div at bounding box center [499, 235] width 32 height 32
click at [466, 349] on div "3" at bounding box center [479, 341] width 74 height 32
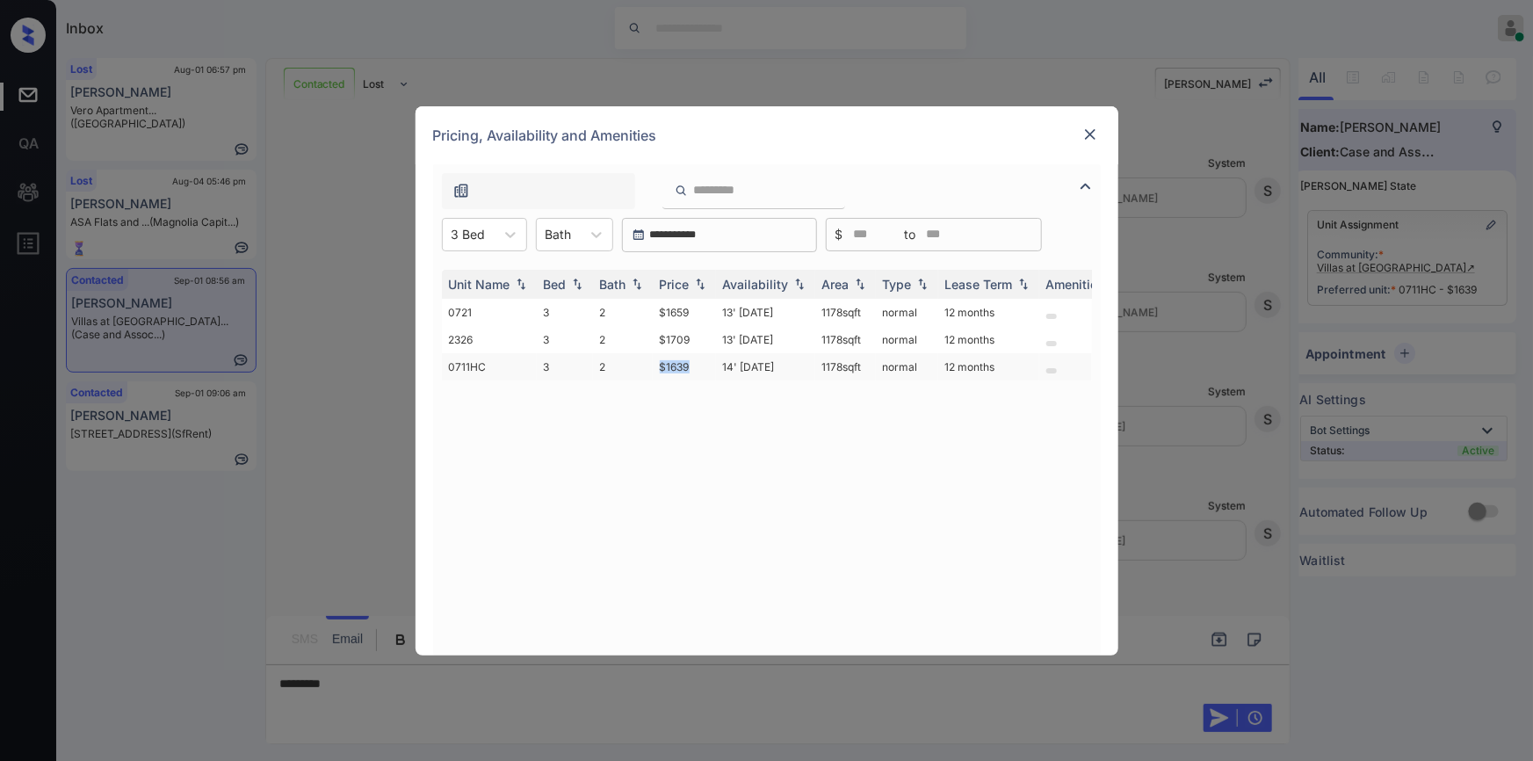
drag, startPoint x: 655, startPoint y: 365, endPoint x: 690, endPoint y: 352, distance: 36.4
click at [690, 353] on td "$1639" at bounding box center [684, 366] width 63 height 27
copy td "$1639"
click at [1086, 128] on img at bounding box center [1091, 135] width 18 height 18
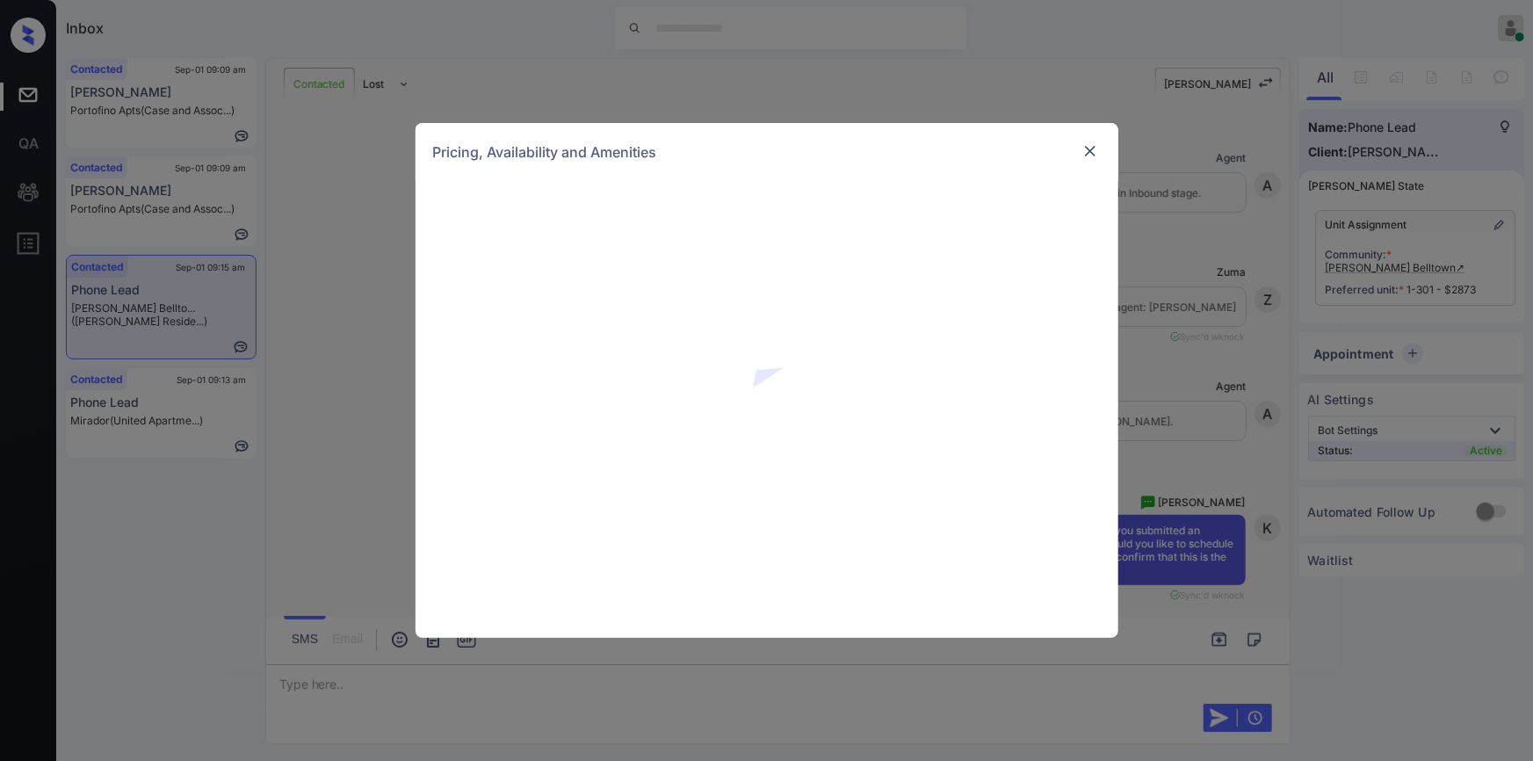
scroll to position [1060, 0]
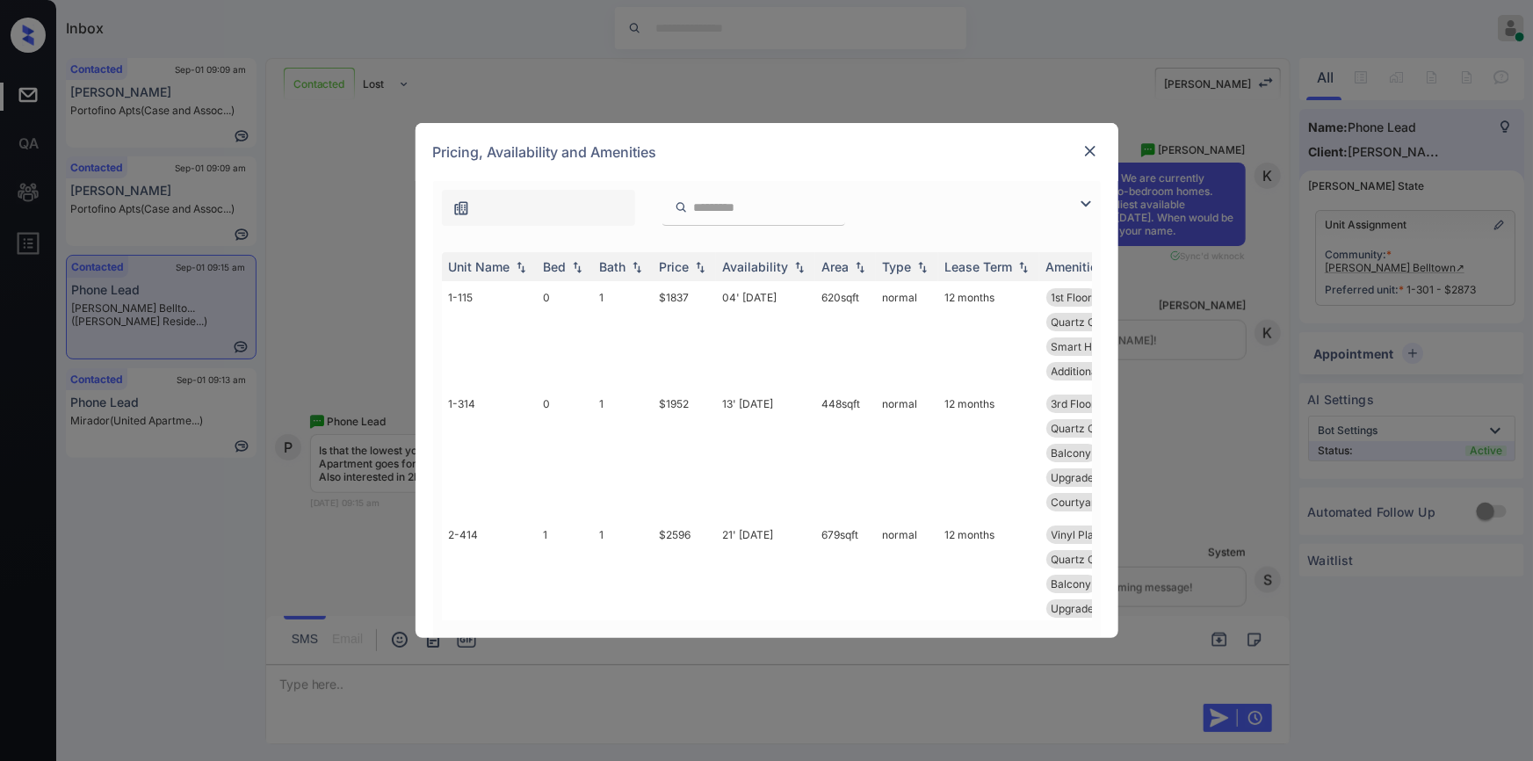
drag, startPoint x: 1089, startPoint y: 206, endPoint x: 741, endPoint y: 210, distance: 348.8
click at [1089, 205] on img at bounding box center [1085, 203] width 21 height 21
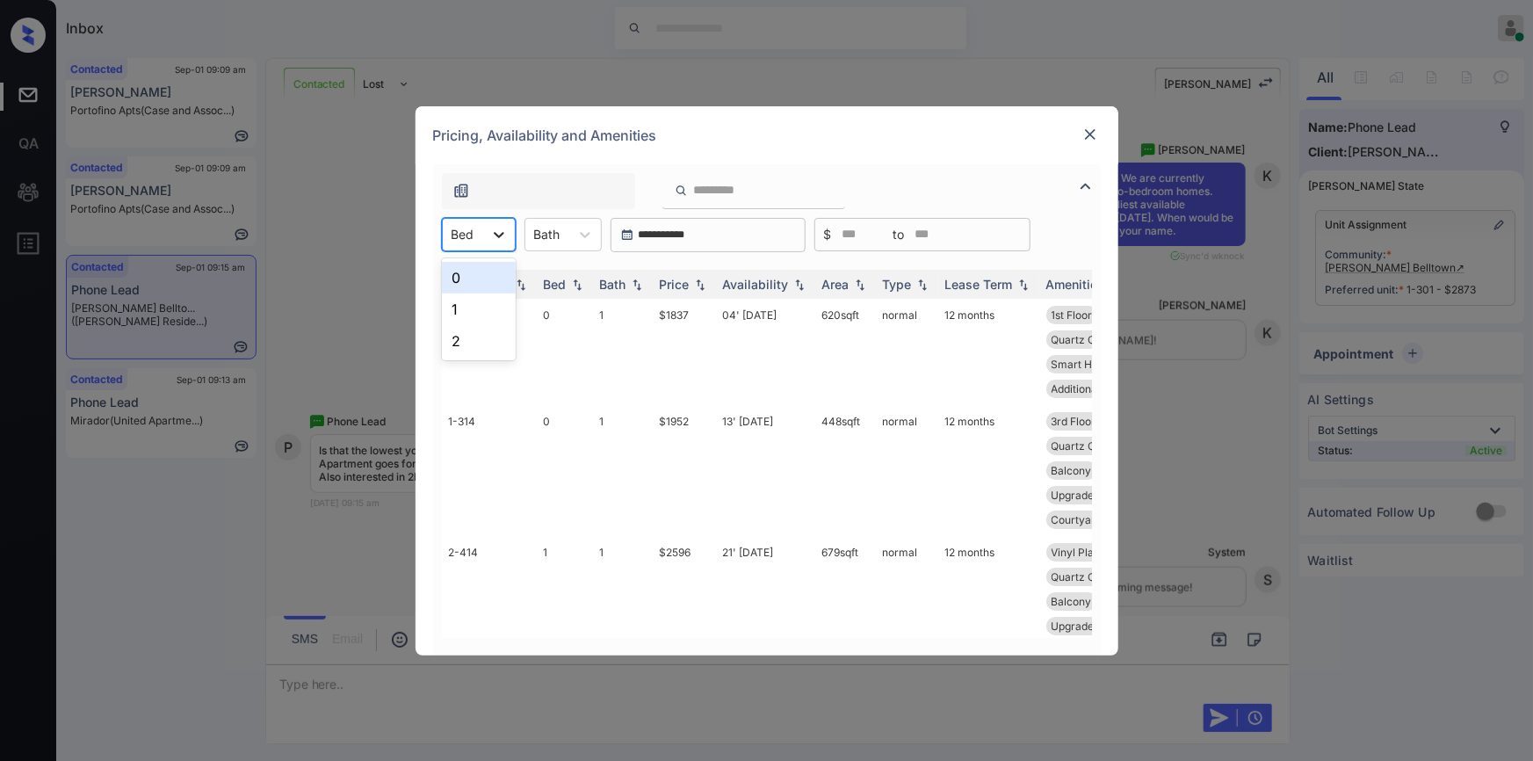
click at [492, 235] on icon at bounding box center [499, 235] width 18 height 18
click at [474, 277] on div "0" at bounding box center [479, 278] width 74 height 32
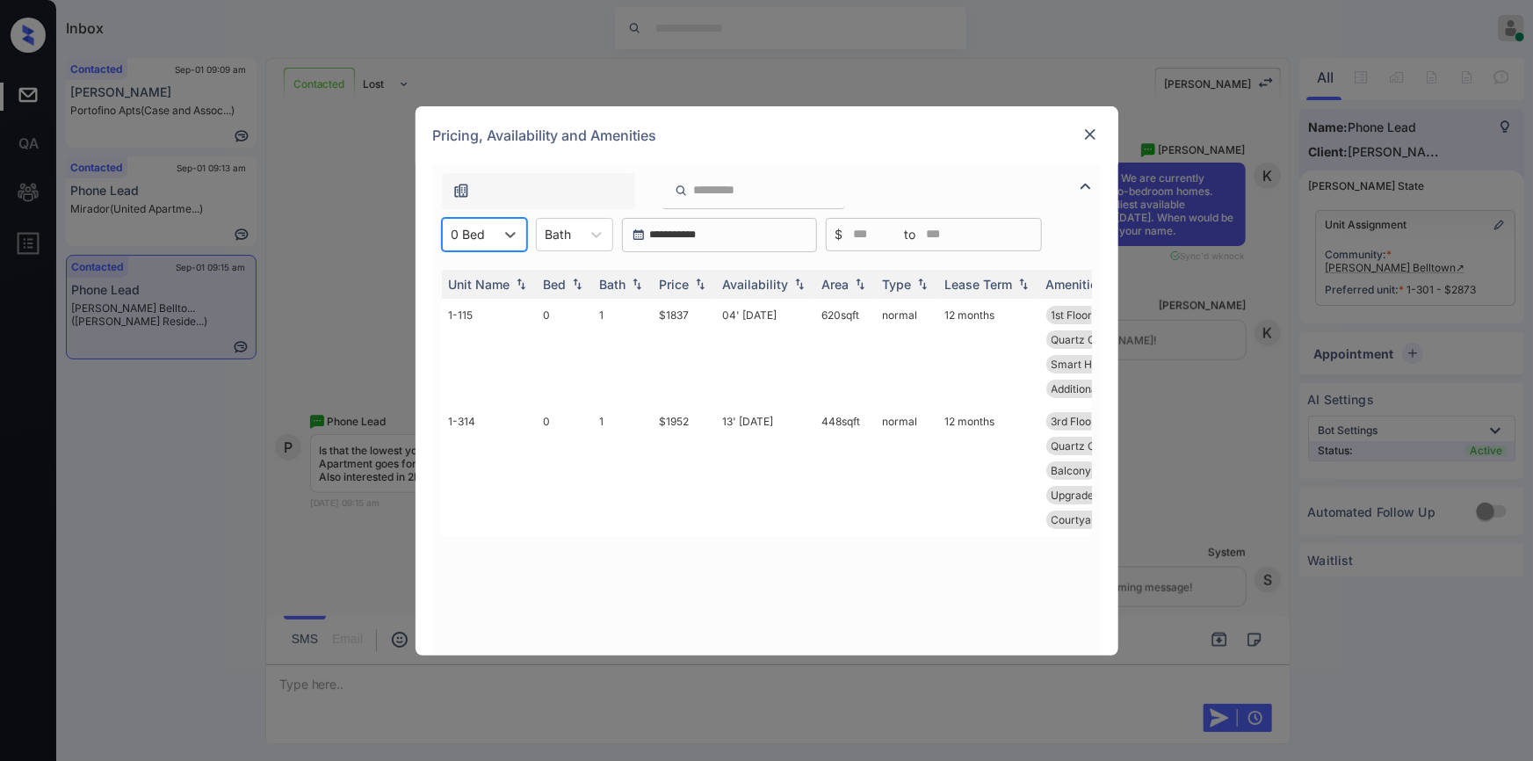
click at [1088, 137] on img at bounding box center [1091, 135] width 18 height 18
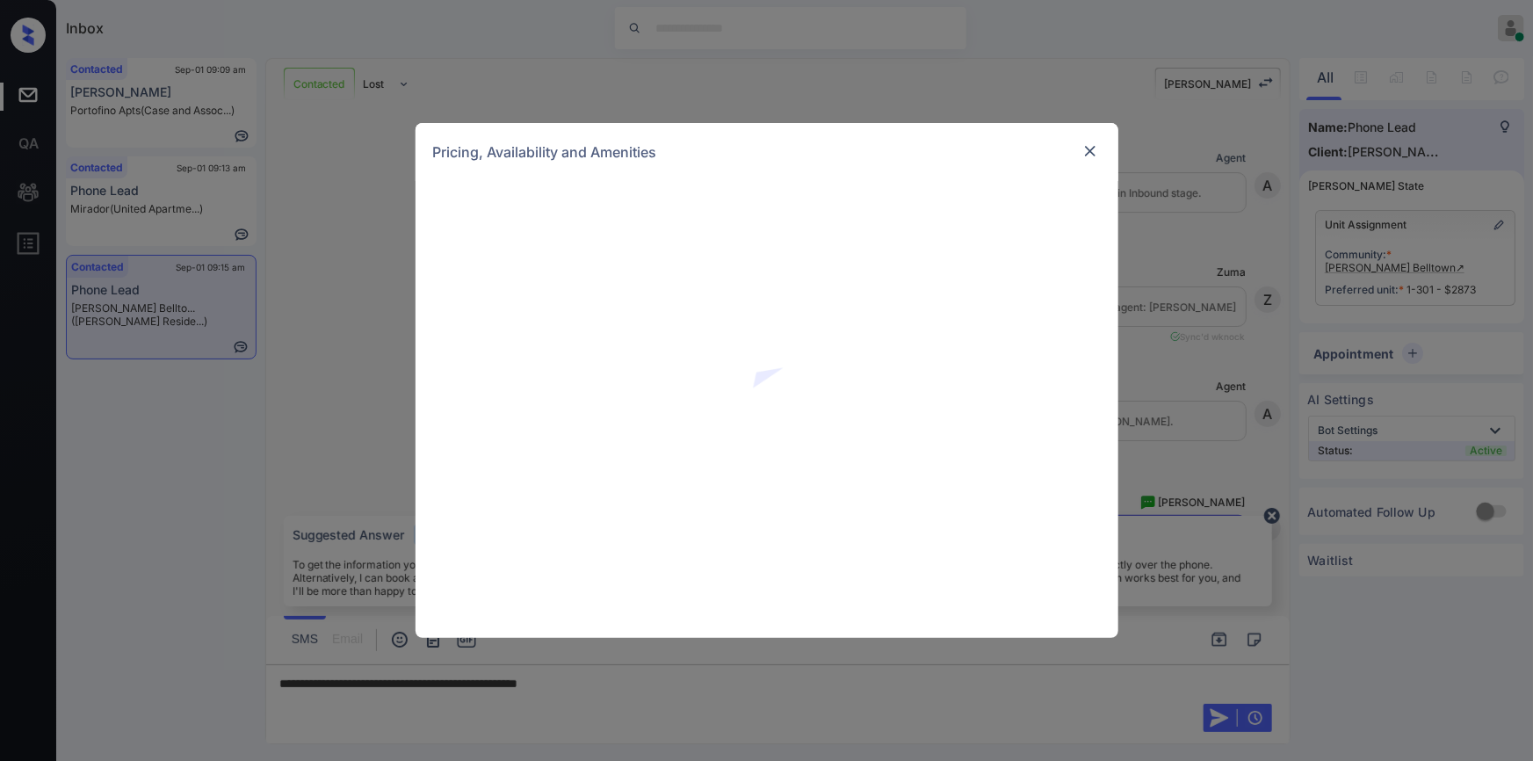
scroll to position [1060, 0]
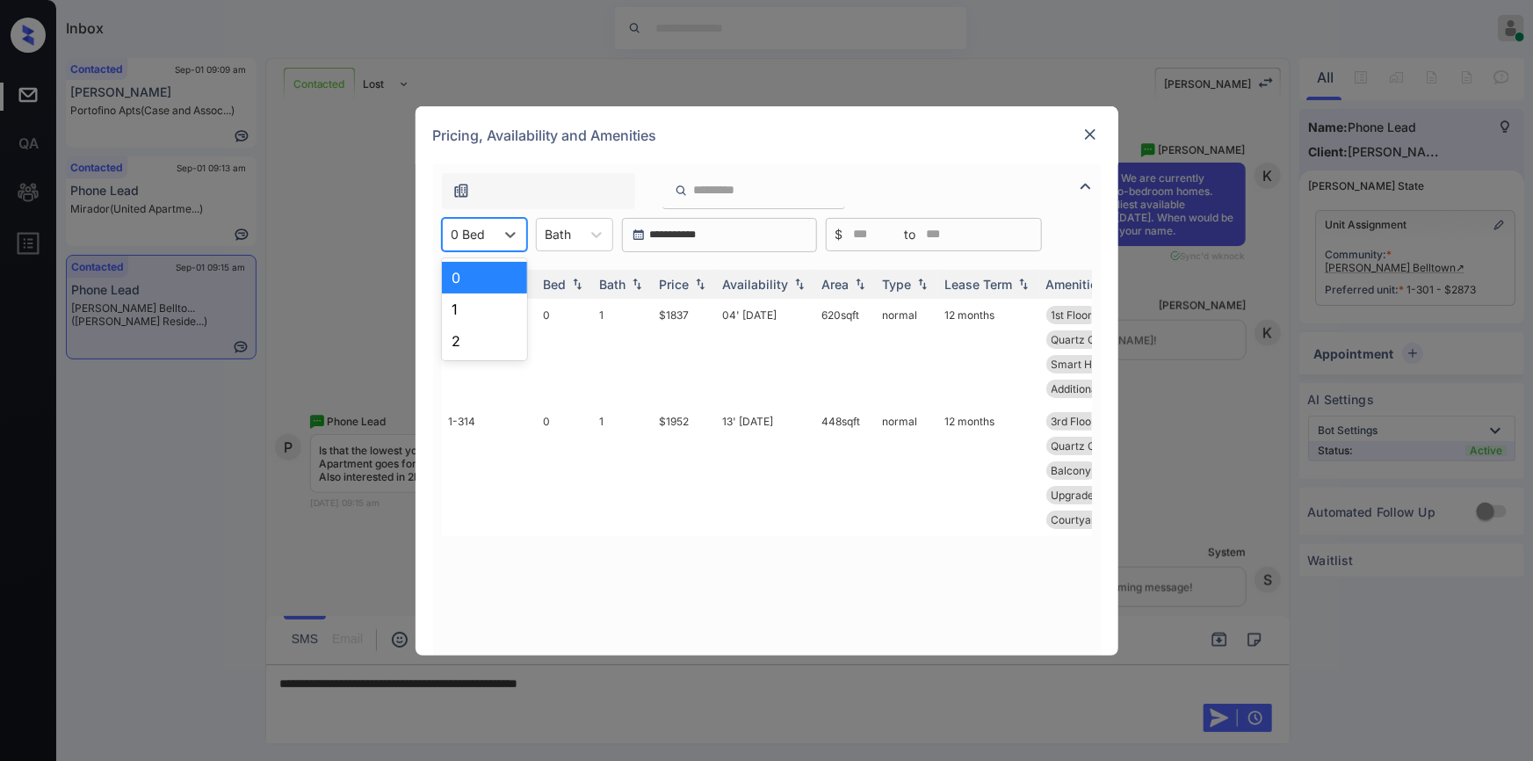
click at [485, 242] on div "0 Bed" at bounding box center [469, 233] width 52 height 25
click at [465, 344] on div "2" at bounding box center [484, 341] width 85 height 32
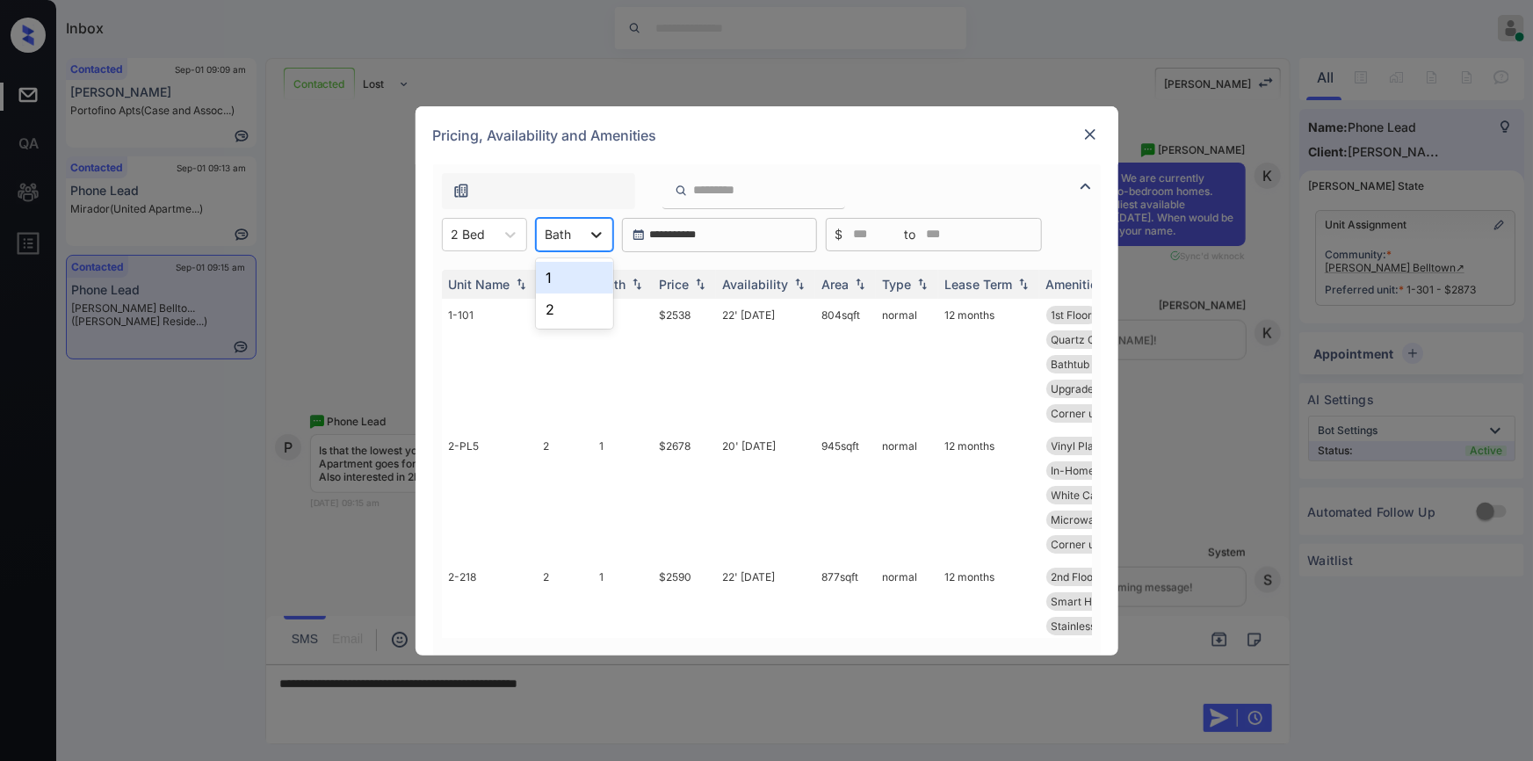
click at [590, 237] on icon at bounding box center [597, 235] width 18 height 18
click at [562, 310] on div "2" at bounding box center [574, 309] width 77 height 32
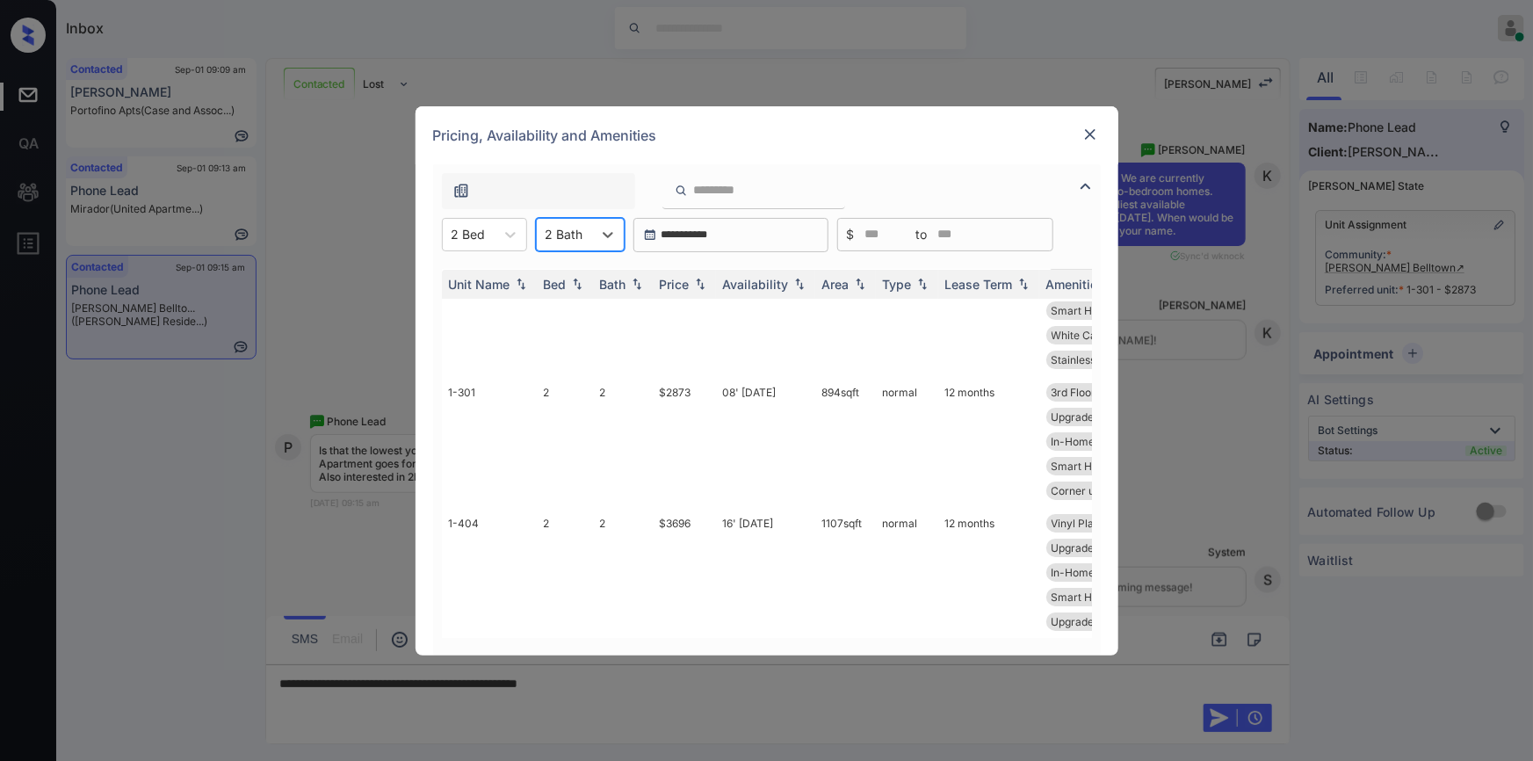
scroll to position [51, 0]
click at [640, 384] on td "2" at bounding box center [623, 444] width 60 height 131
drag, startPoint x: 657, startPoint y: 401, endPoint x: 706, endPoint y: 398, distance: 49.3
click at [706, 398] on td "$2873" at bounding box center [684, 444] width 63 height 131
copy td "$2873"
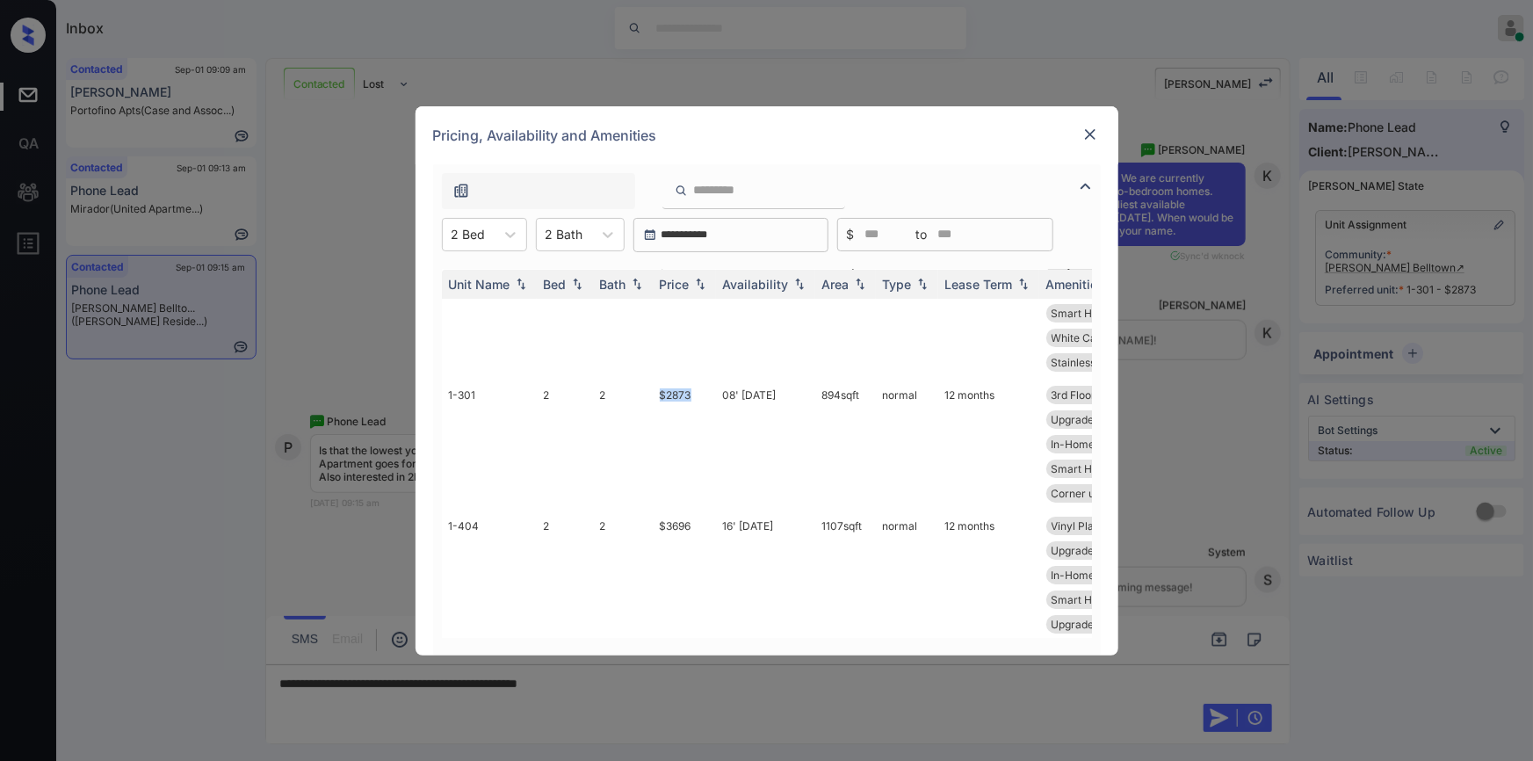
click at [1093, 134] on img at bounding box center [1091, 135] width 18 height 18
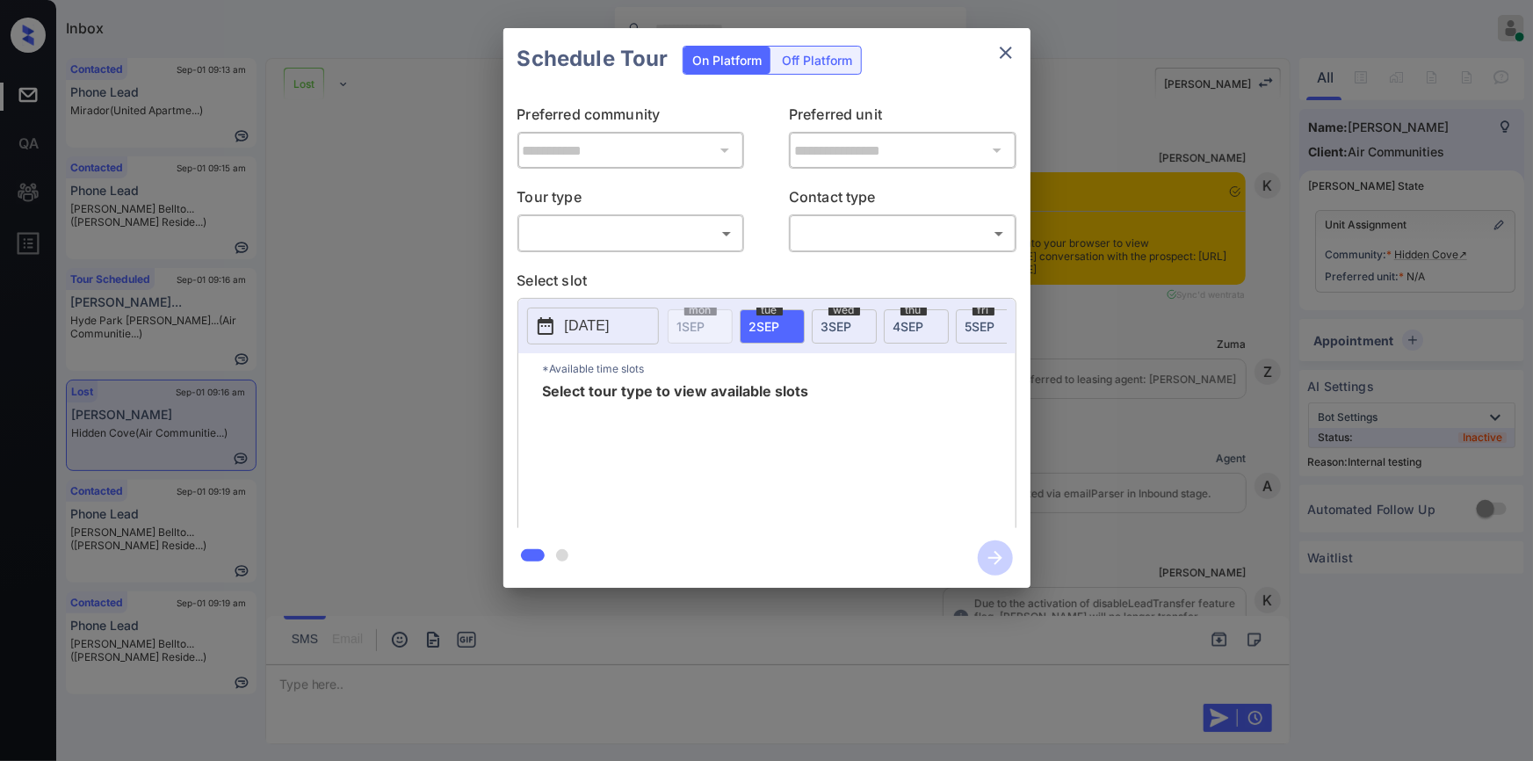
scroll to position [4927, 0]
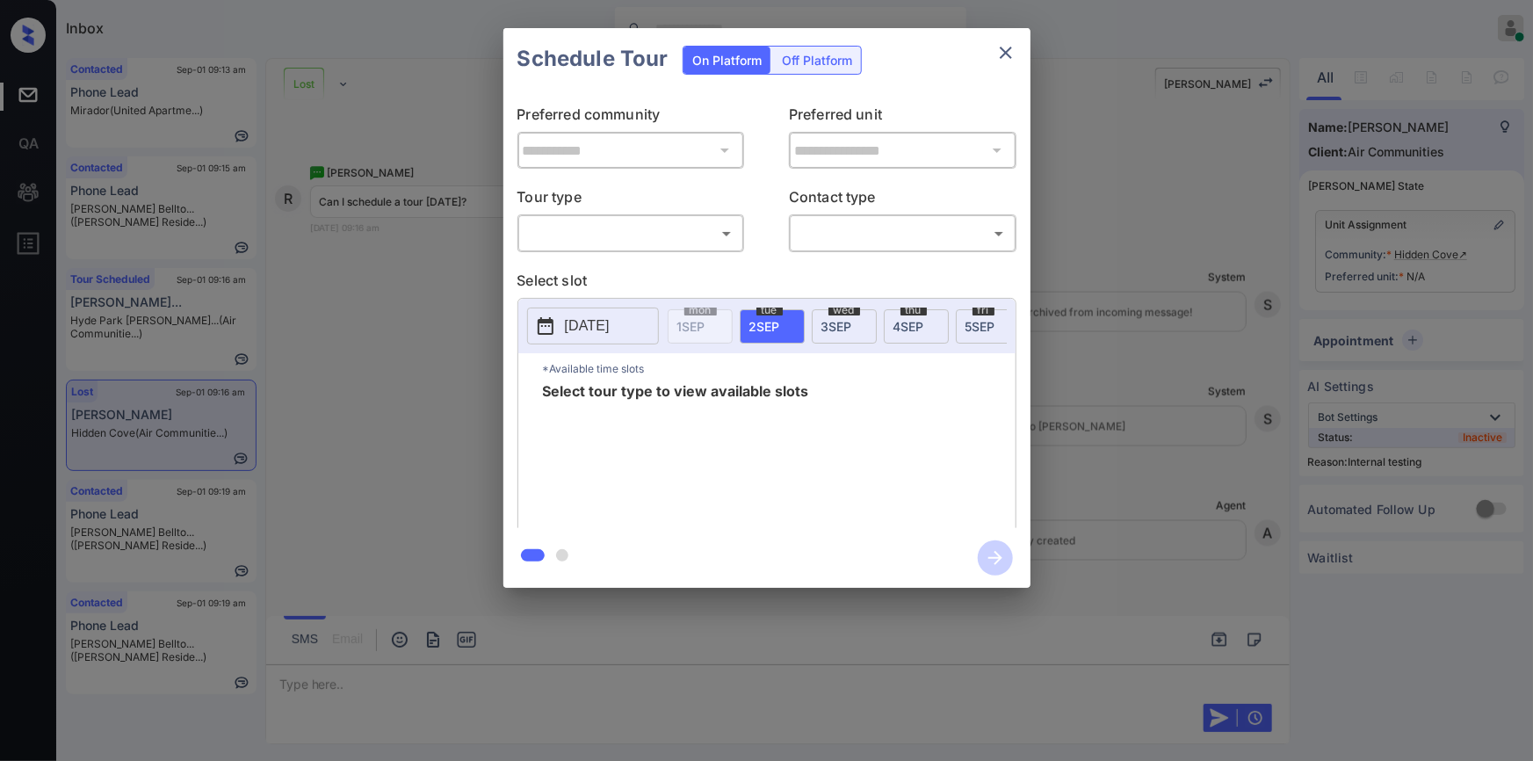
click at [604, 227] on body "Inbox [PERSON_NAME] Online Set yourself offline Set yourself on break Profile S…" at bounding box center [766, 380] width 1533 height 761
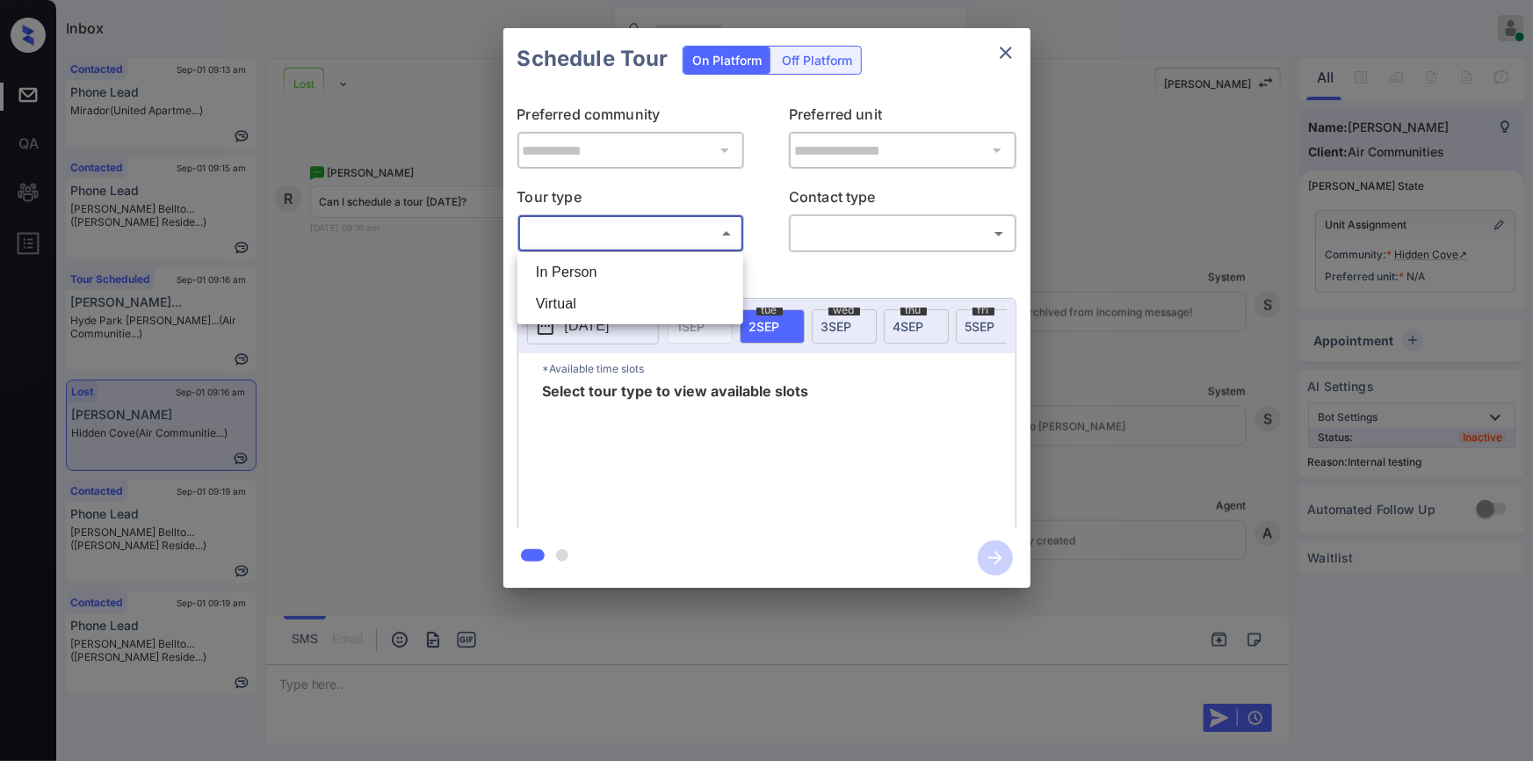
click at [577, 283] on li "In Person" at bounding box center [630, 273] width 217 height 32
type input "********"
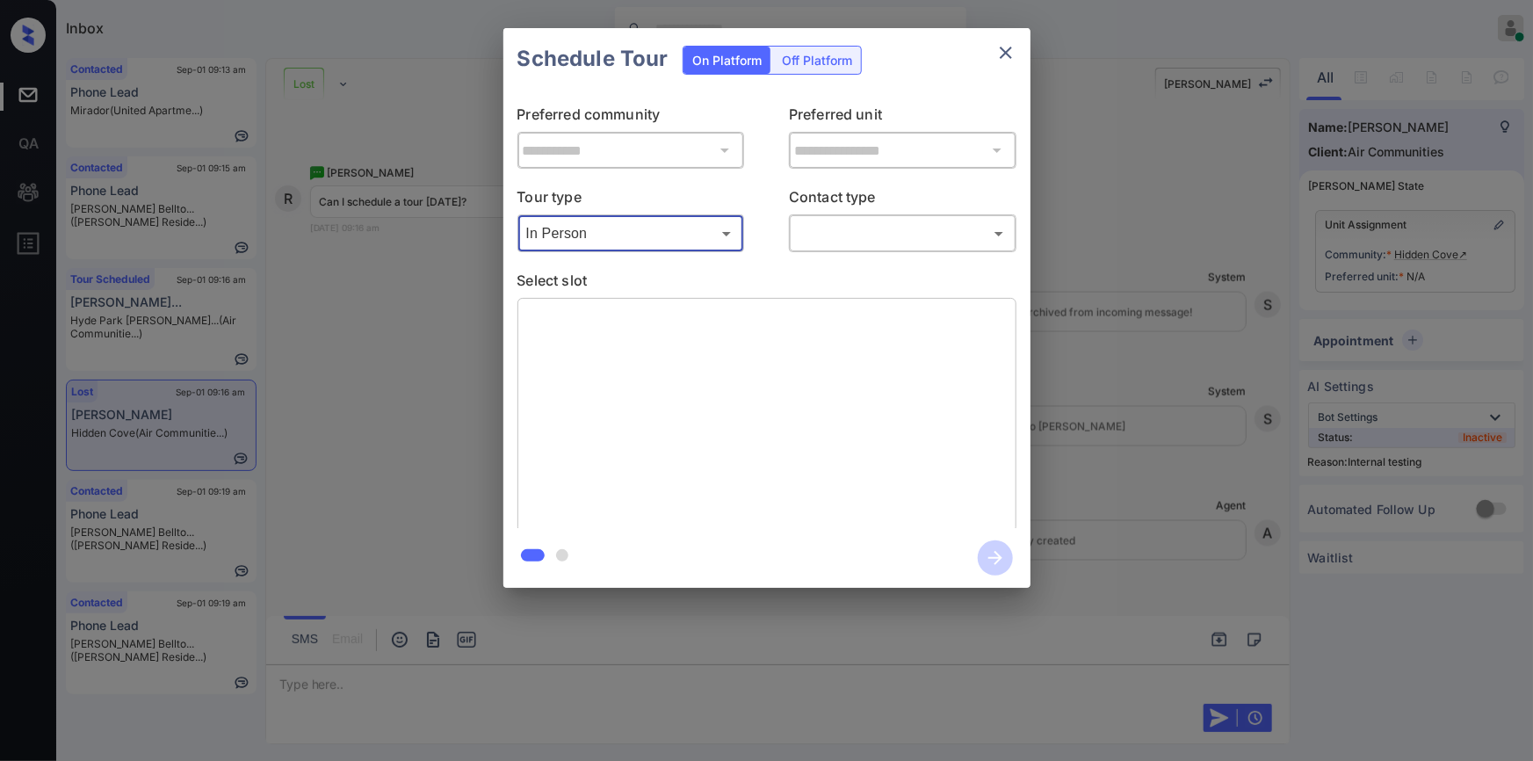
click at [853, 221] on body "Inbox Jiro Alonzo Online Set yourself offline Set yourself on break Profile Swi…" at bounding box center [766, 380] width 1533 height 761
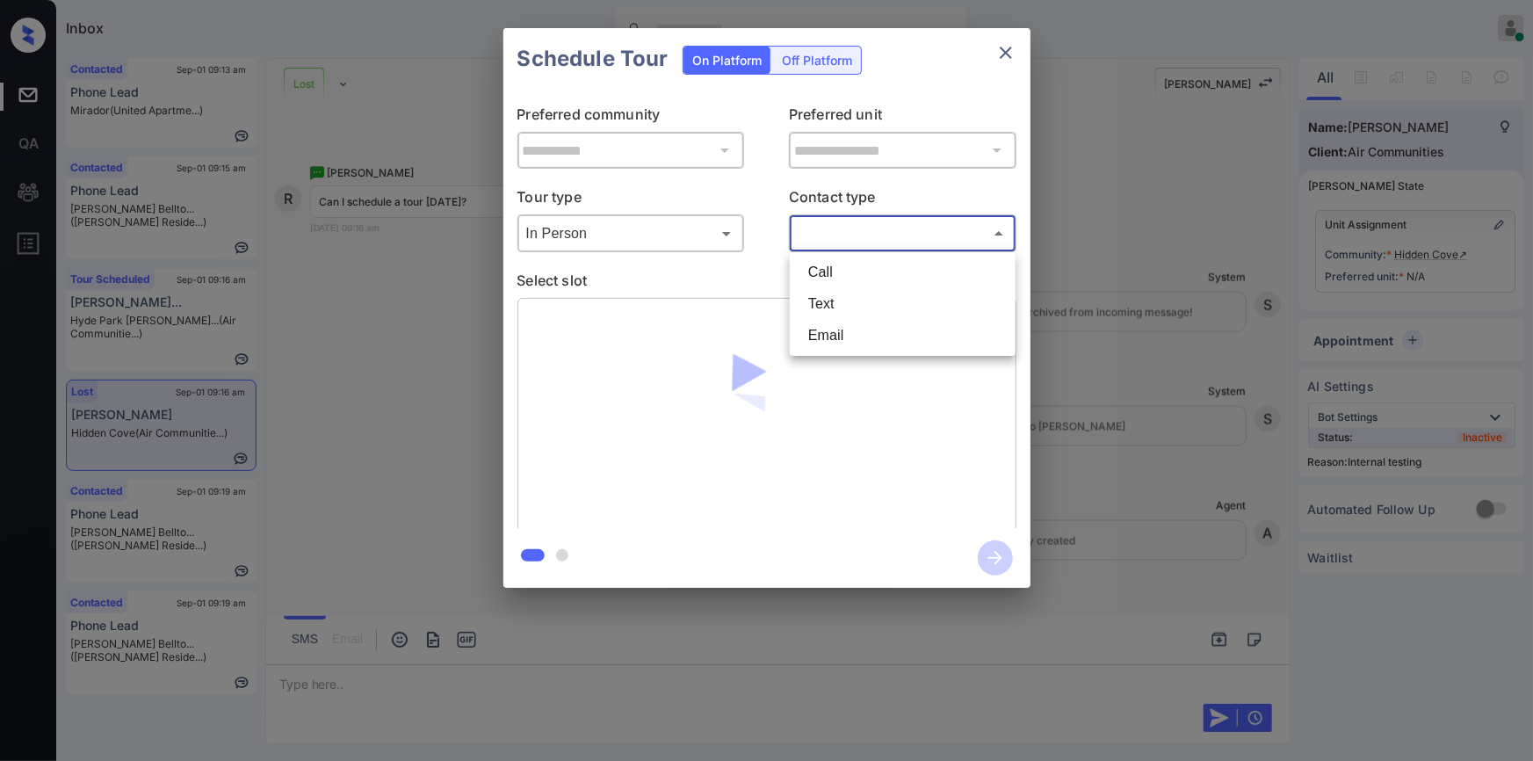
click at [836, 316] on li "Text" at bounding box center [902, 304] width 217 height 32
type input "****"
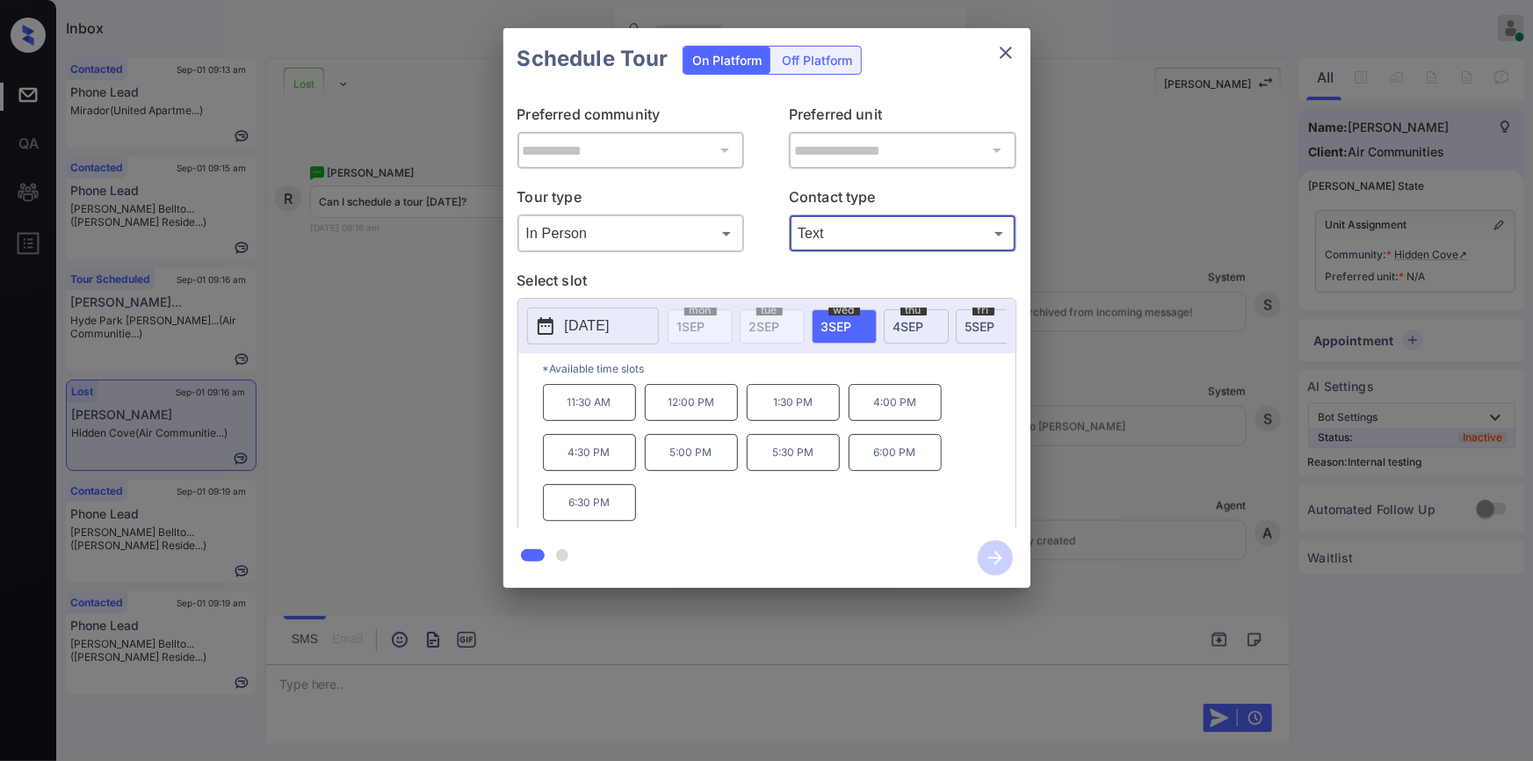
click at [469, 495] on div "**********" at bounding box center [766, 308] width 1533 height 616
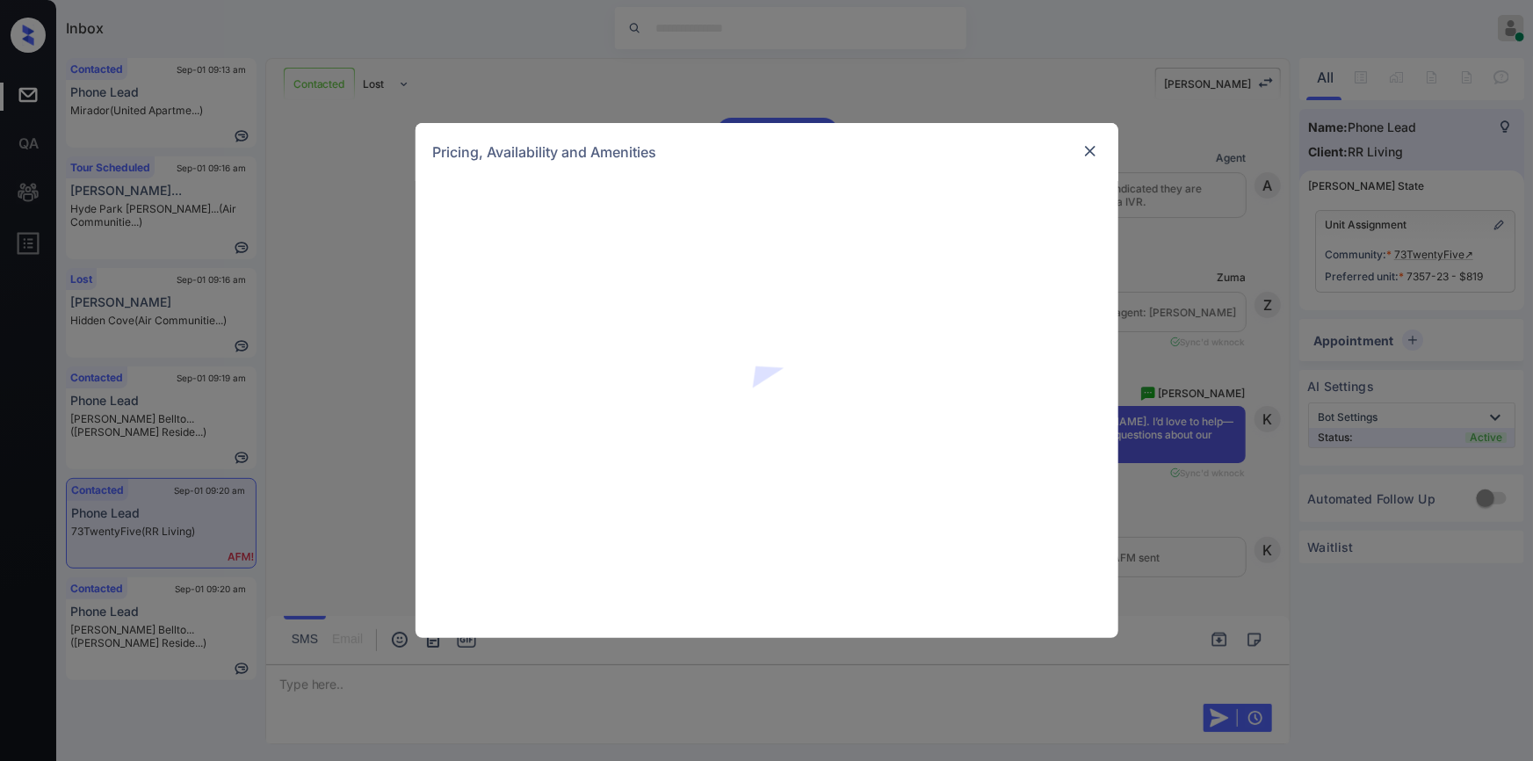
scroll to position [1531, 0]
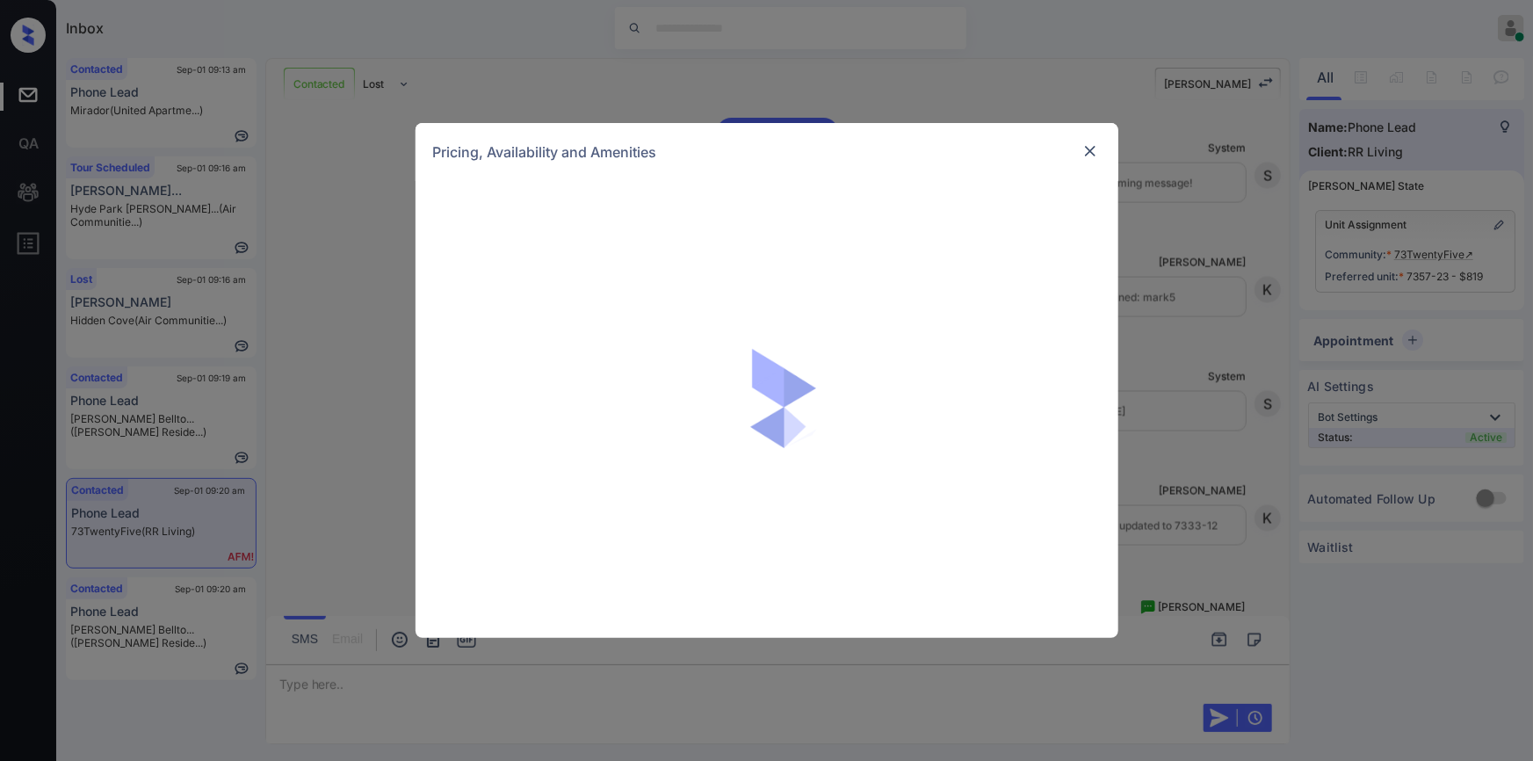
click at [1088, 148] on img at bounding box center [1091, 151] width 18 height 18
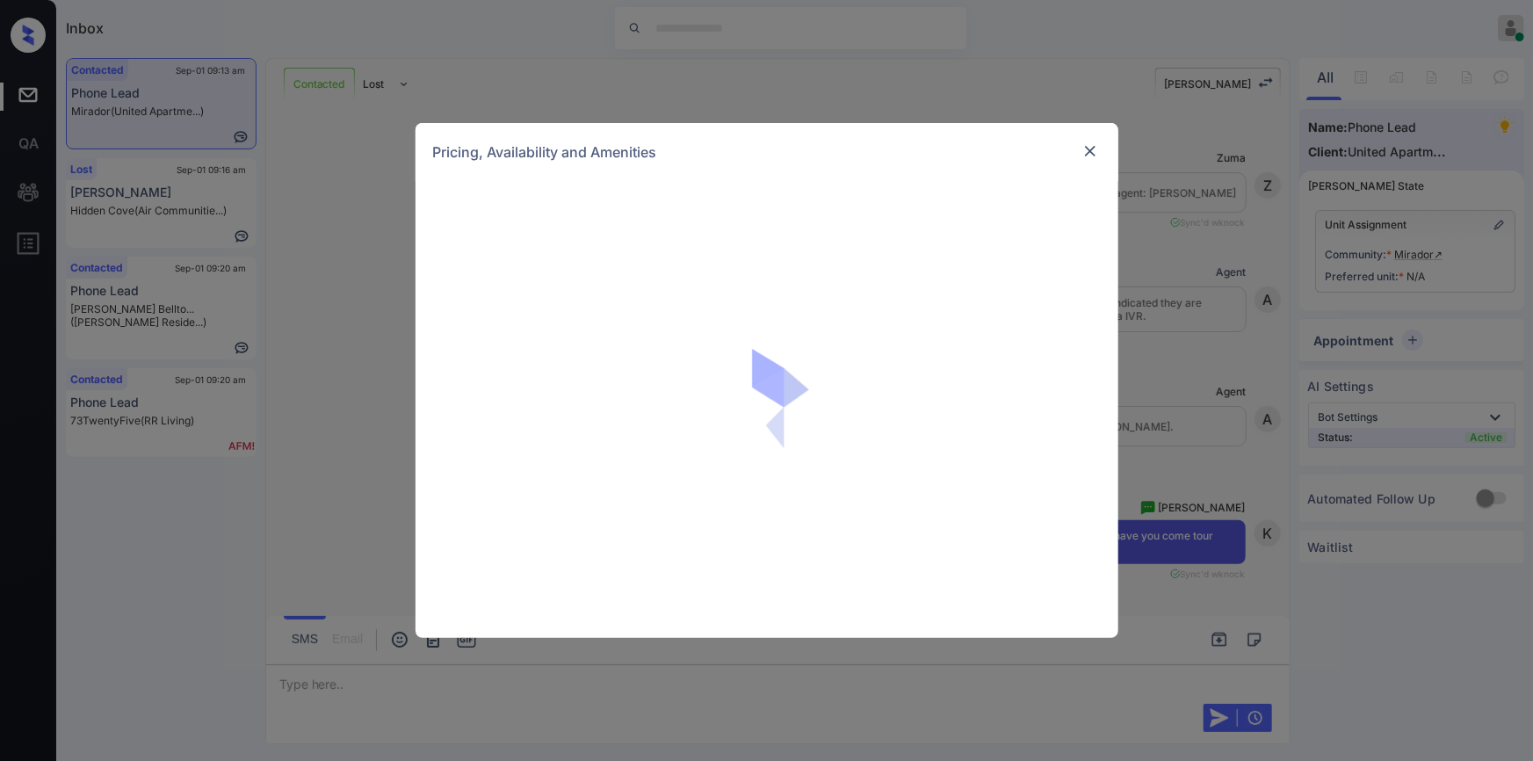
scroll to position [593, 0]
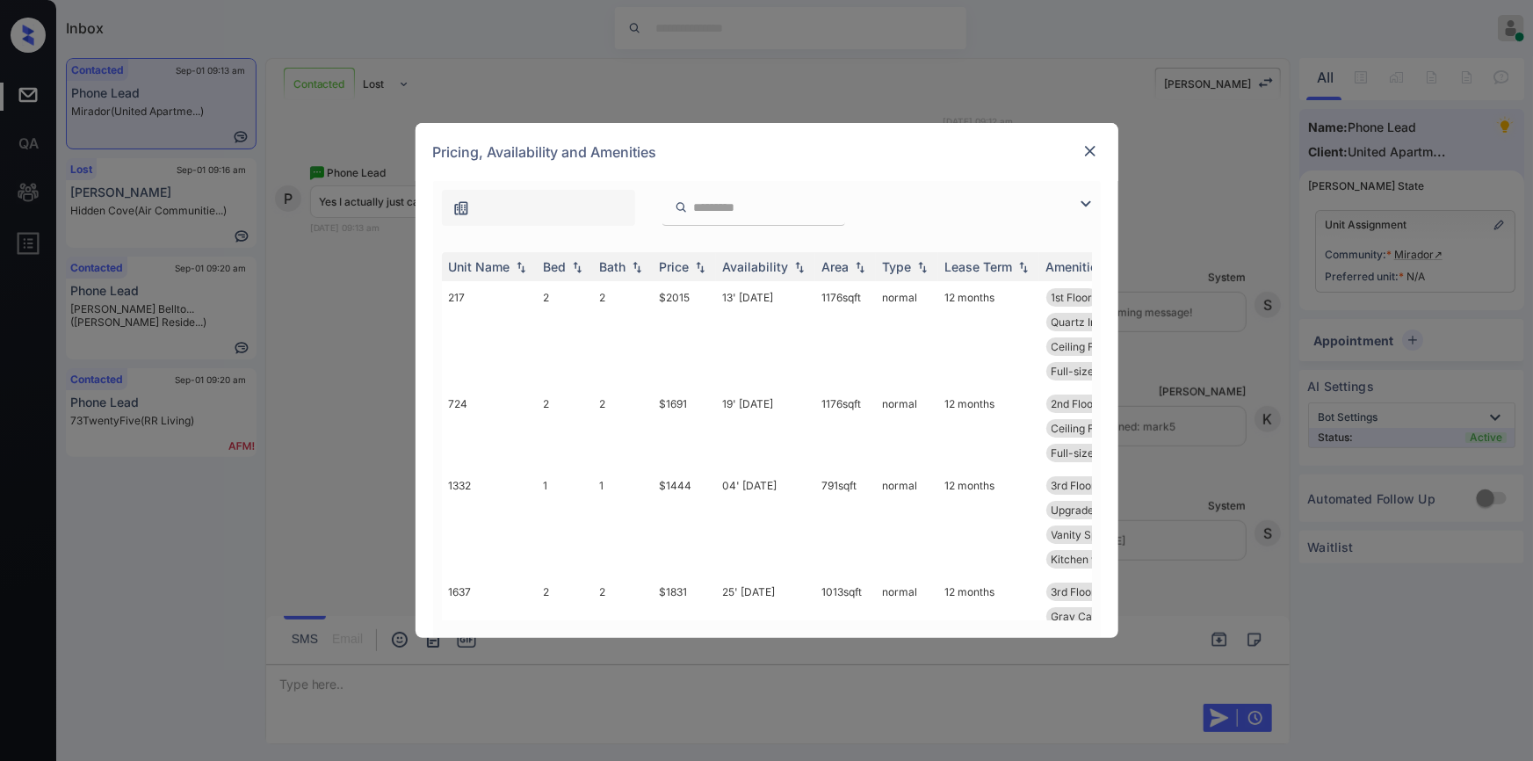
click at [1090, 147] on img at bounding box center [1091, 151] width 18 height 18
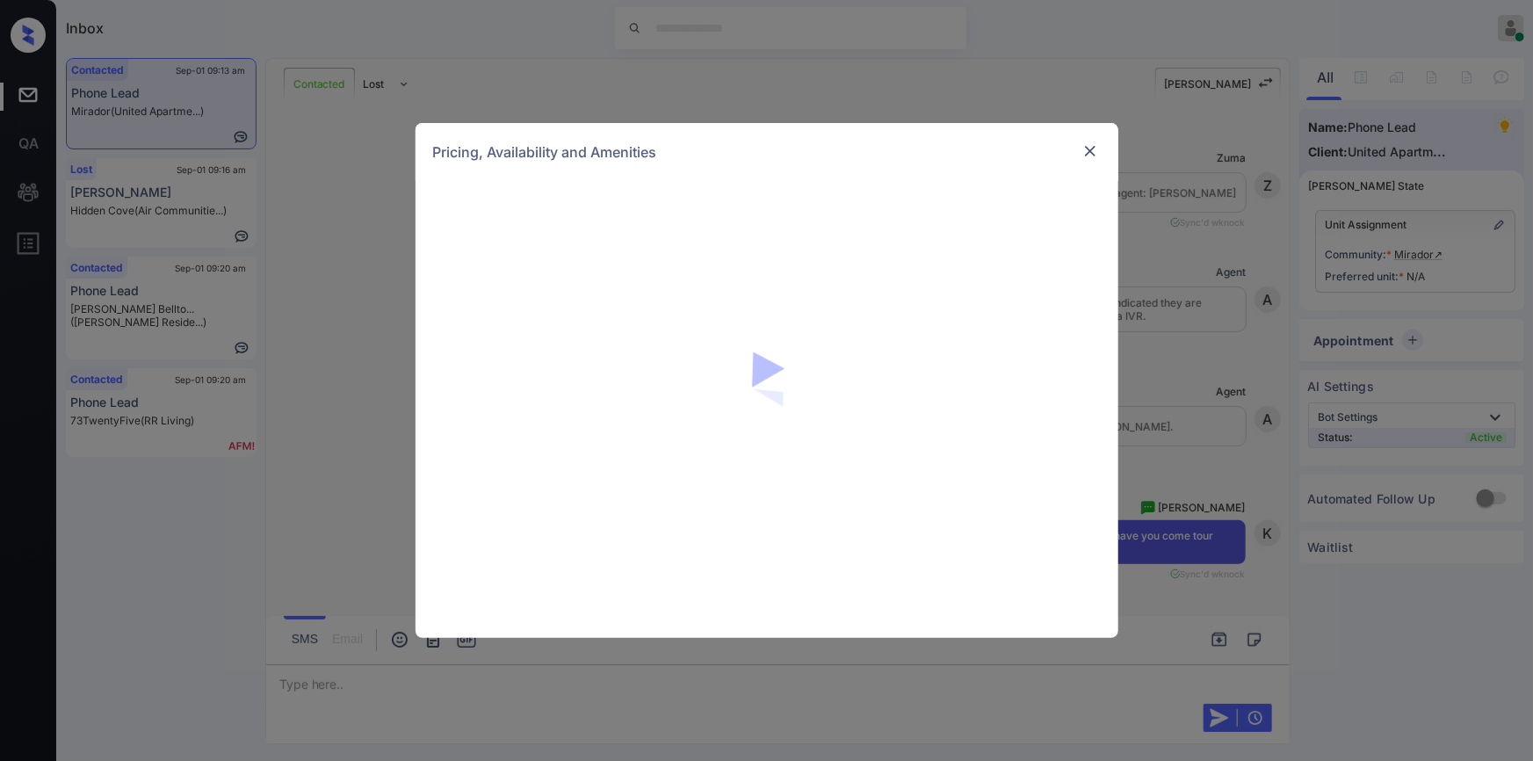
scroll to position [593, 0]
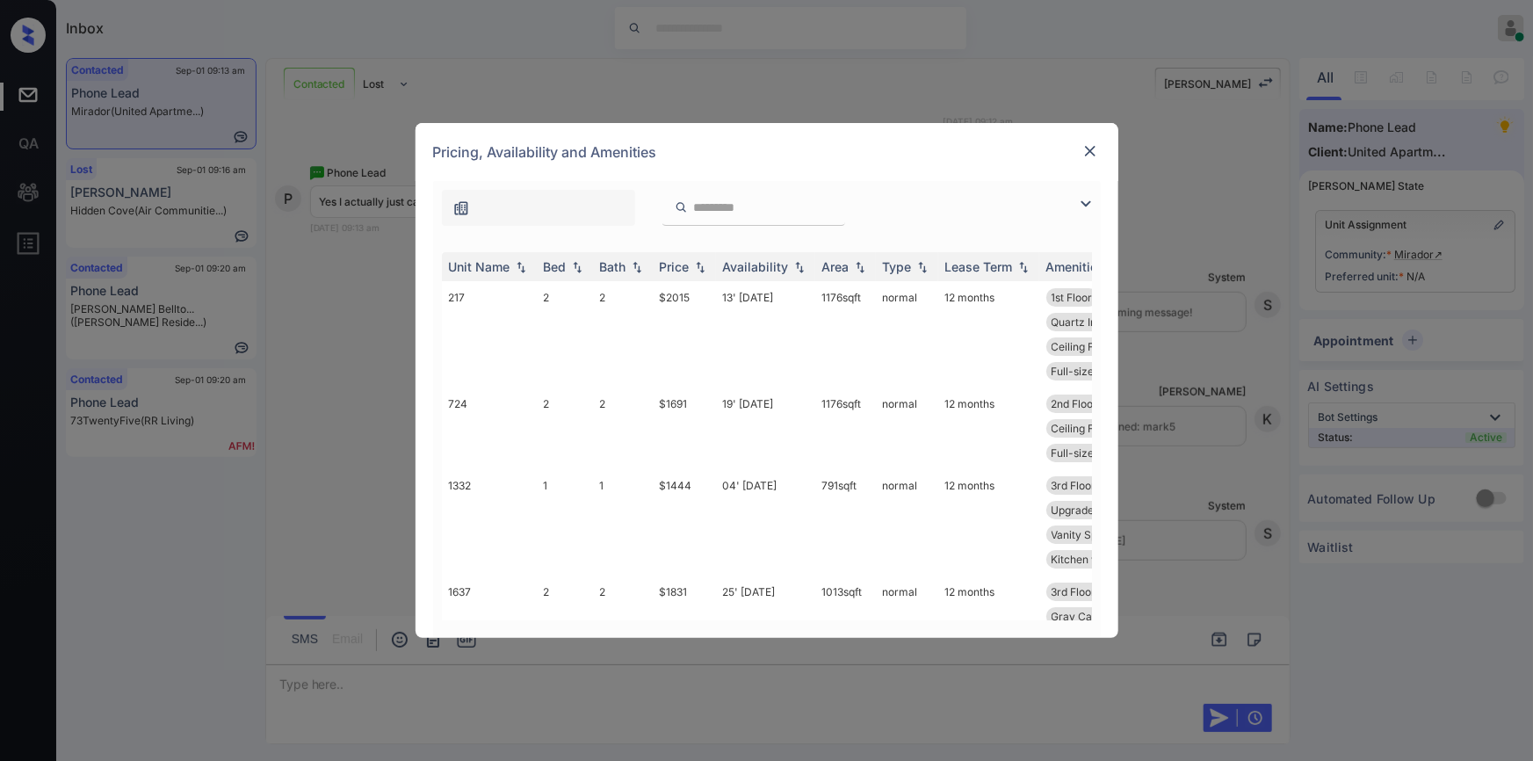
click at [1089, 209] on img at bounding box center [1085, 203] width 21 height 21
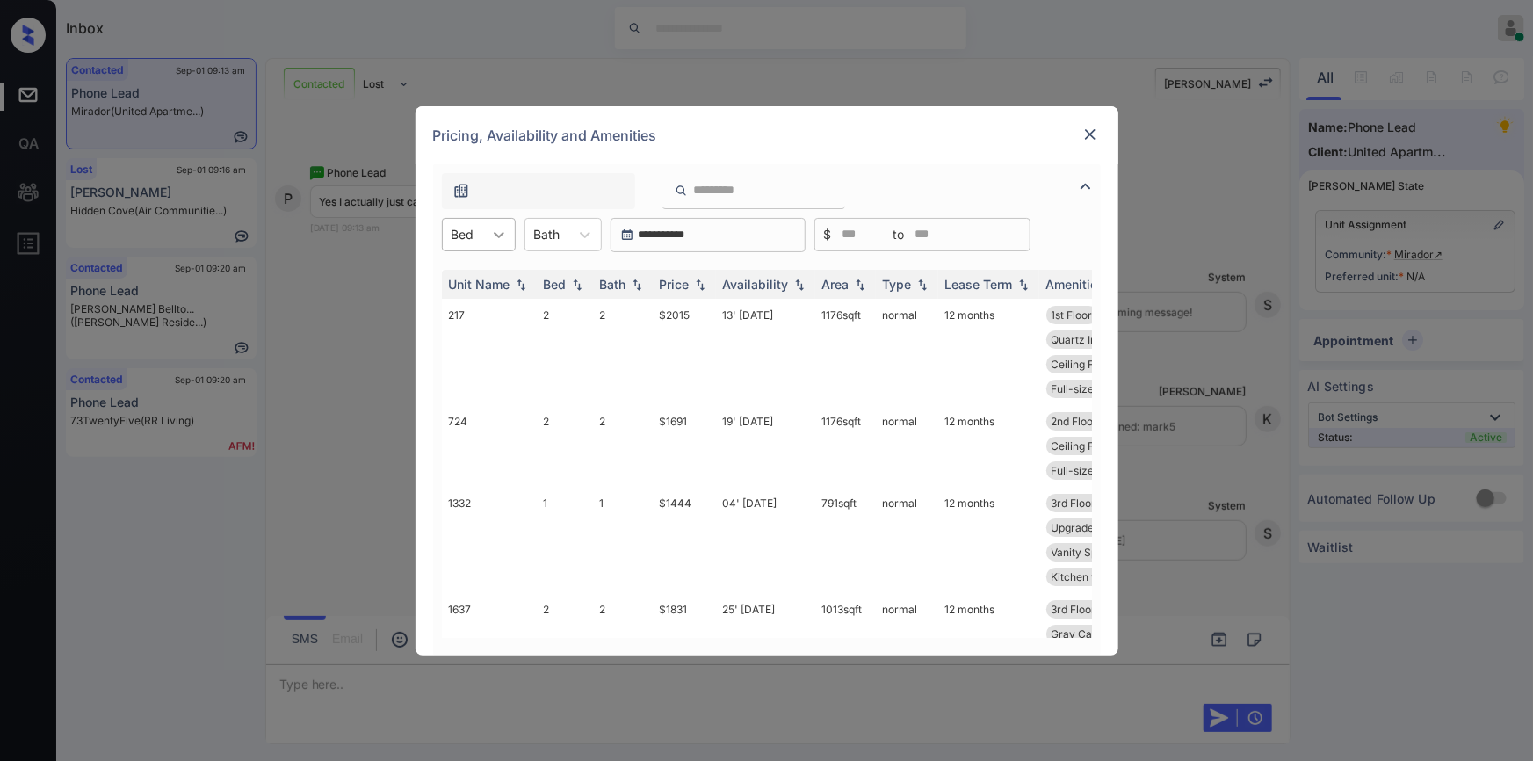
click at [501, 233] on icon at bounding box center [499, 235] width 11 height 6
click at [466, 312] on div "2" at bounding box center [479, 309] width 74 height 32
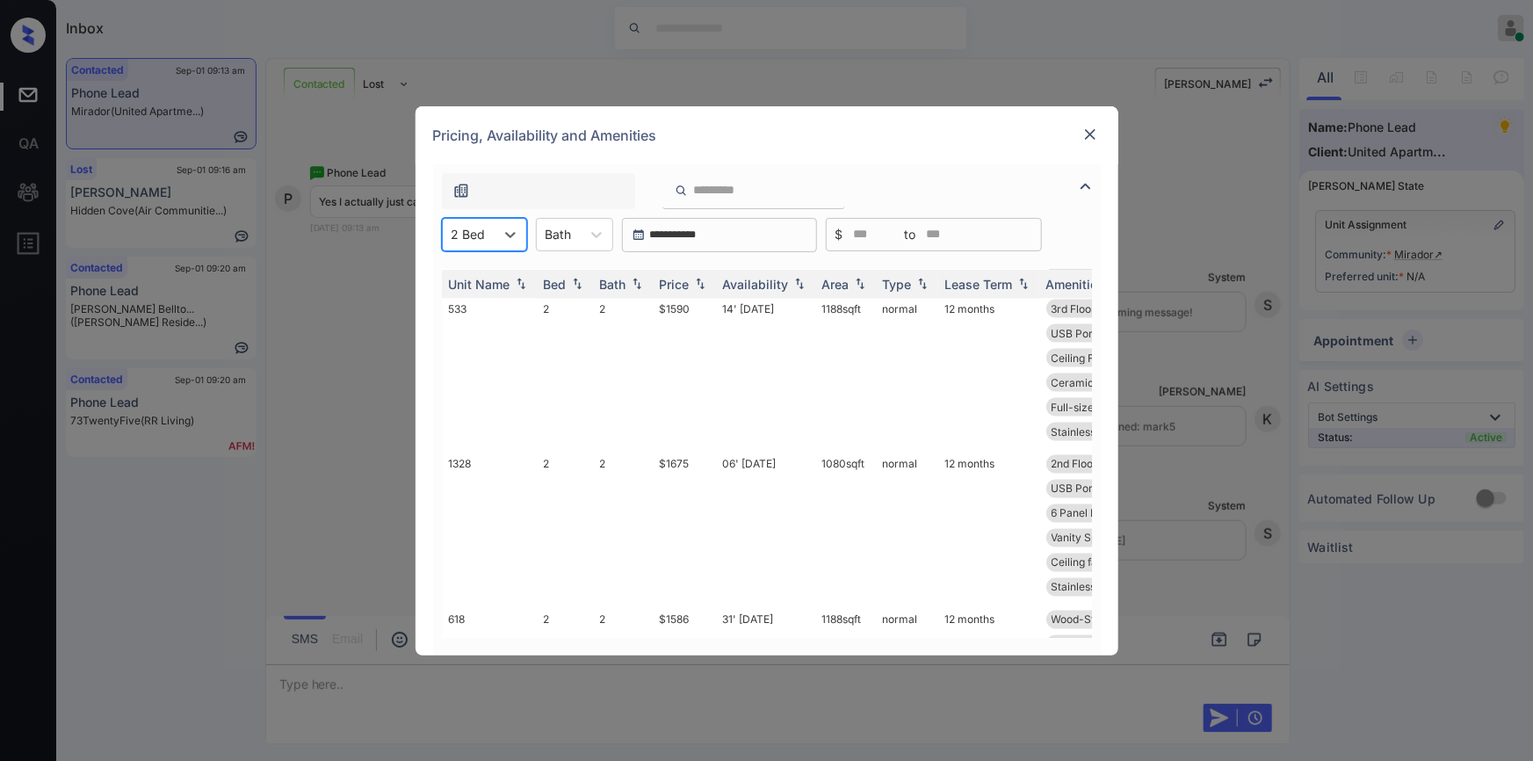
scroll to position [1725, 0]
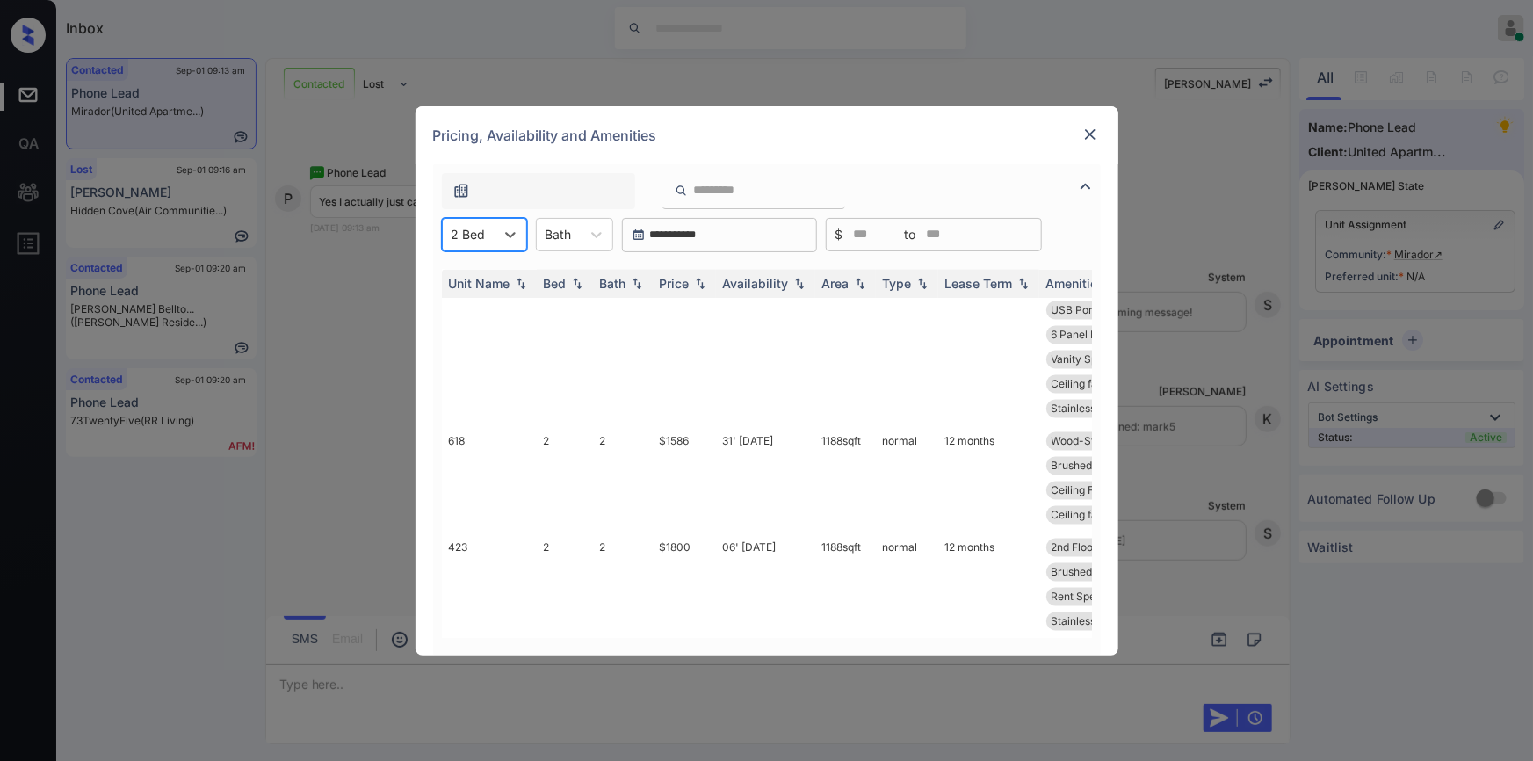
click at [1082, 132] on img at bounding box center [1091, 135] width 18 height 18
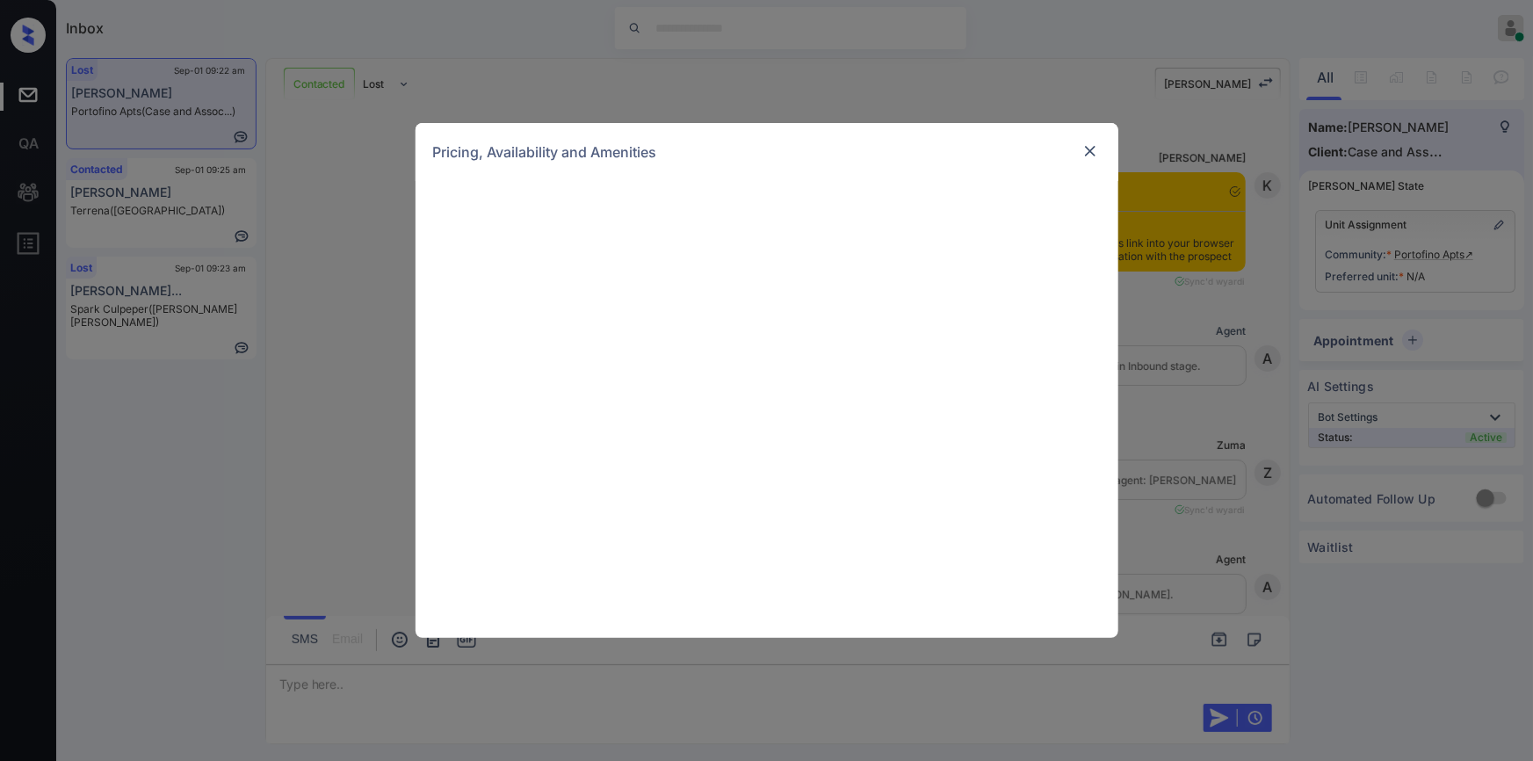
scroll to position [11949, 0]
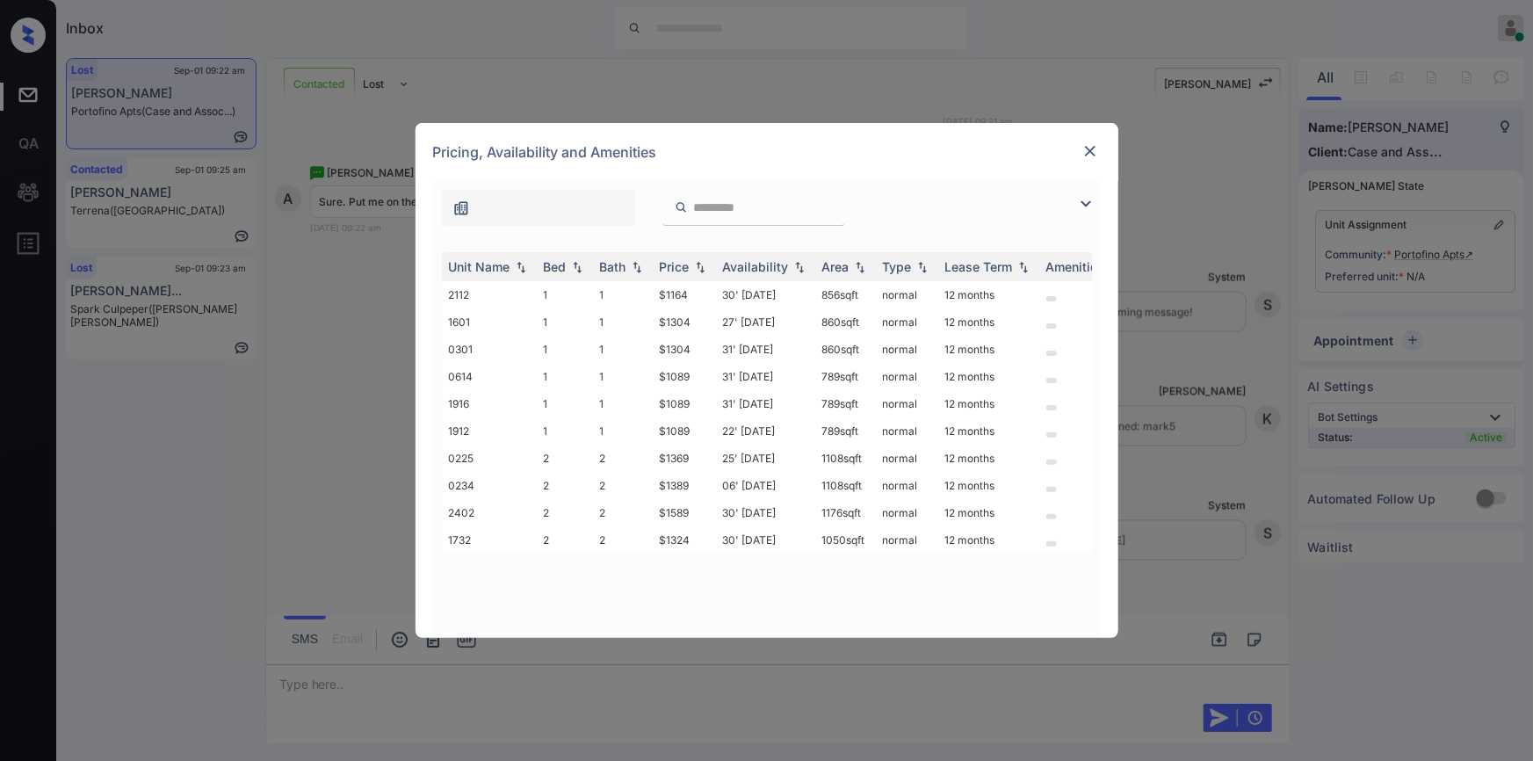
click at [1091, 148] on img at bounding box center [1091, 151] width 18 height 18
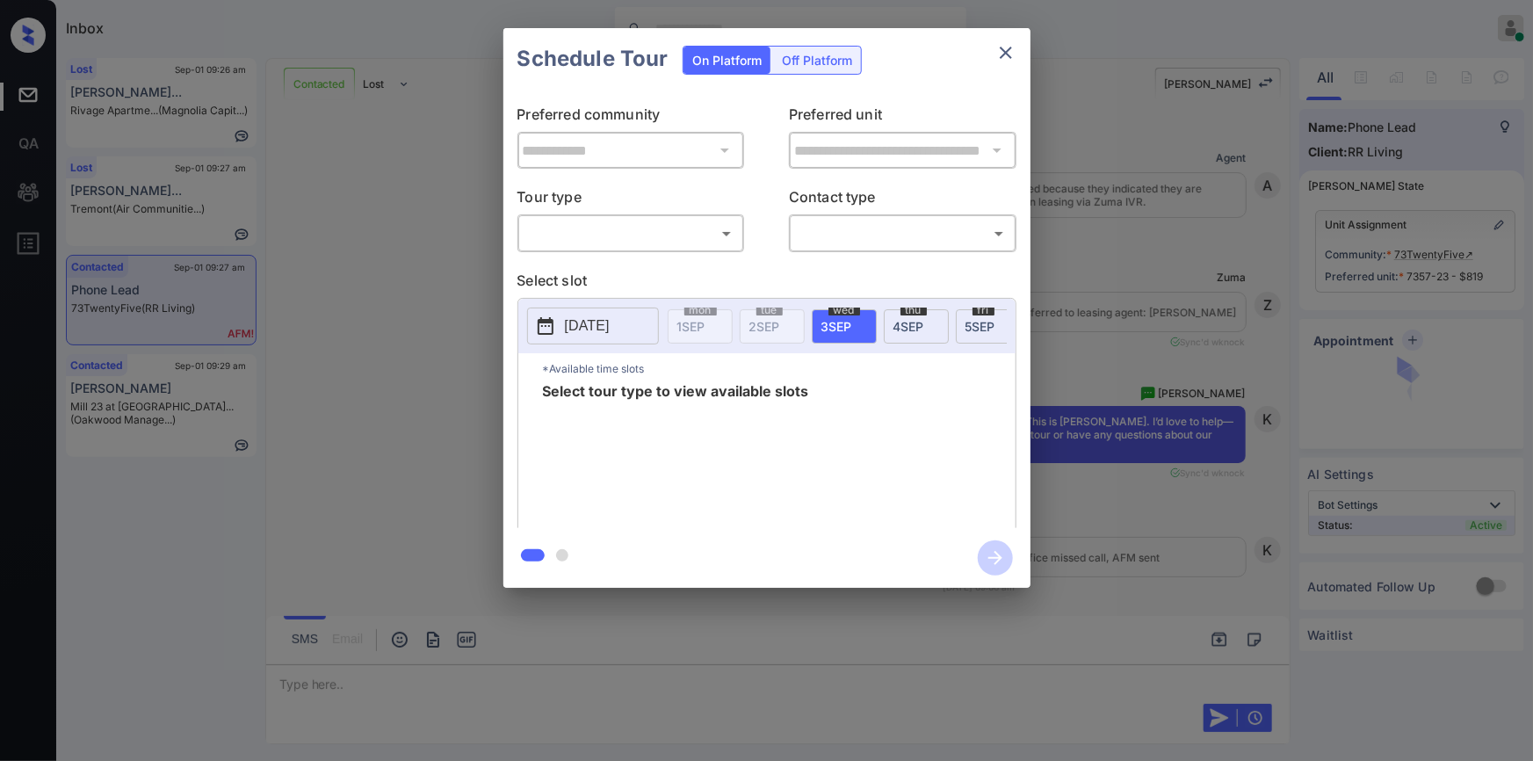
scroll to position [3749, 0]
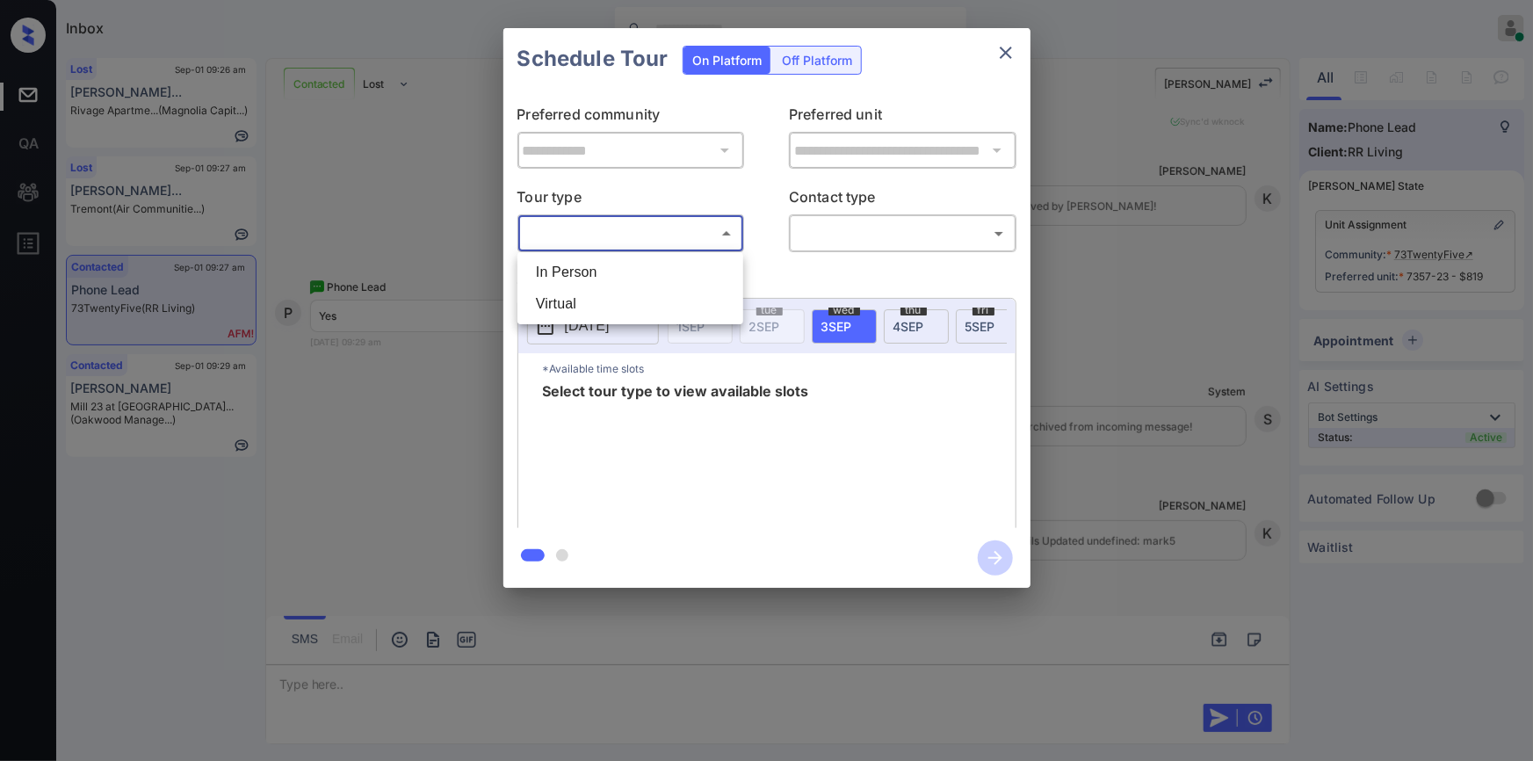
click at [626, 228] on body "Inbox [PERSON_NAME] Online Set yourself offline Set yourself on break Profile S…" at bounding box center [766, 380] width 1533 height 761
click at [594, 275] on li "In Person" at bounding box center [630, 273] width 217 height 32
type input "********"
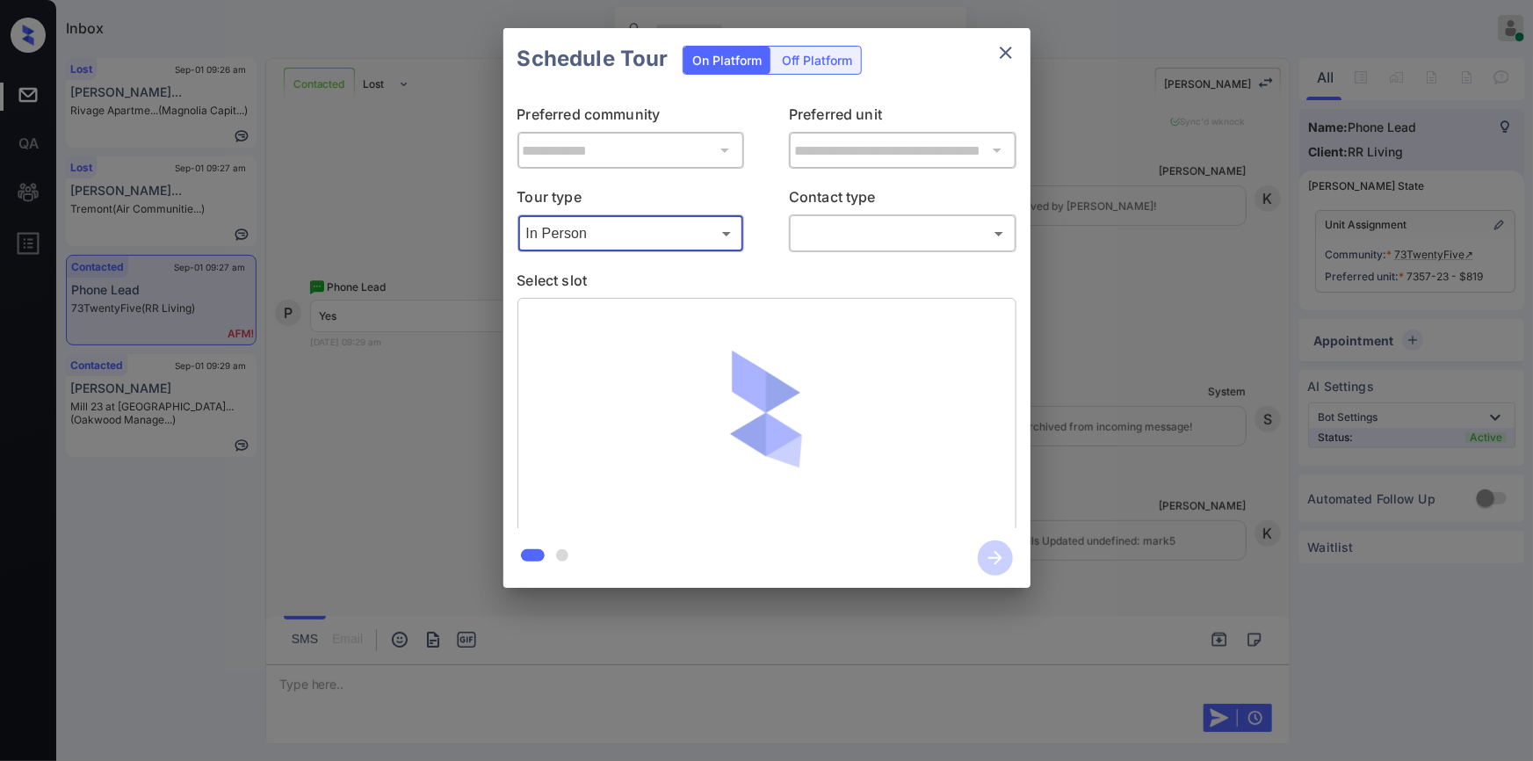
click at [846, 229] on body "Inbox [PERSON_NAME] Online Set yourself offline Set yourself on break Profile S…" at bounding box center [766, 380] width 1533 height 761
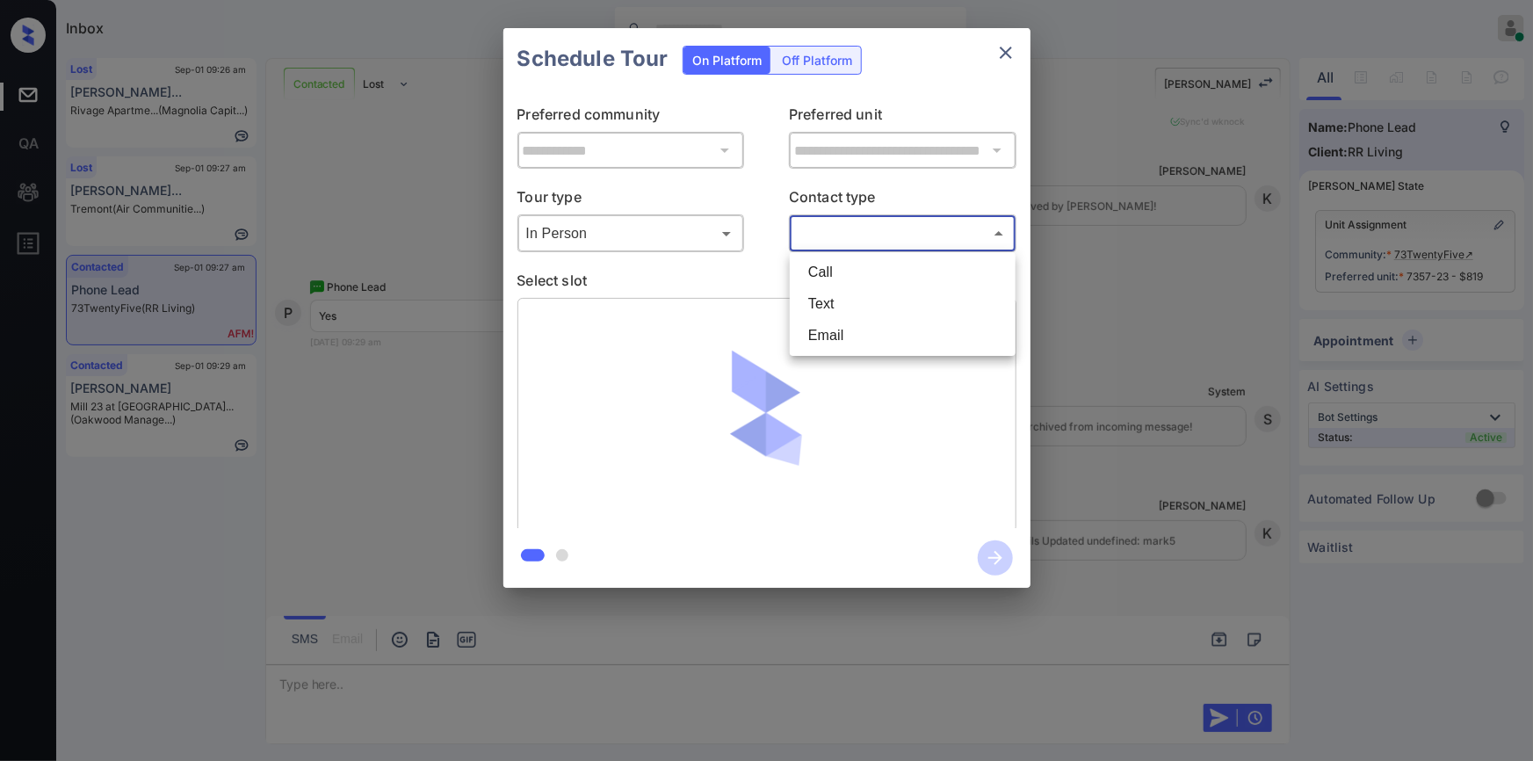
click at [840, 301] on li "Text" at bounding box center [902, 304] width 217 height 32
type input "****"
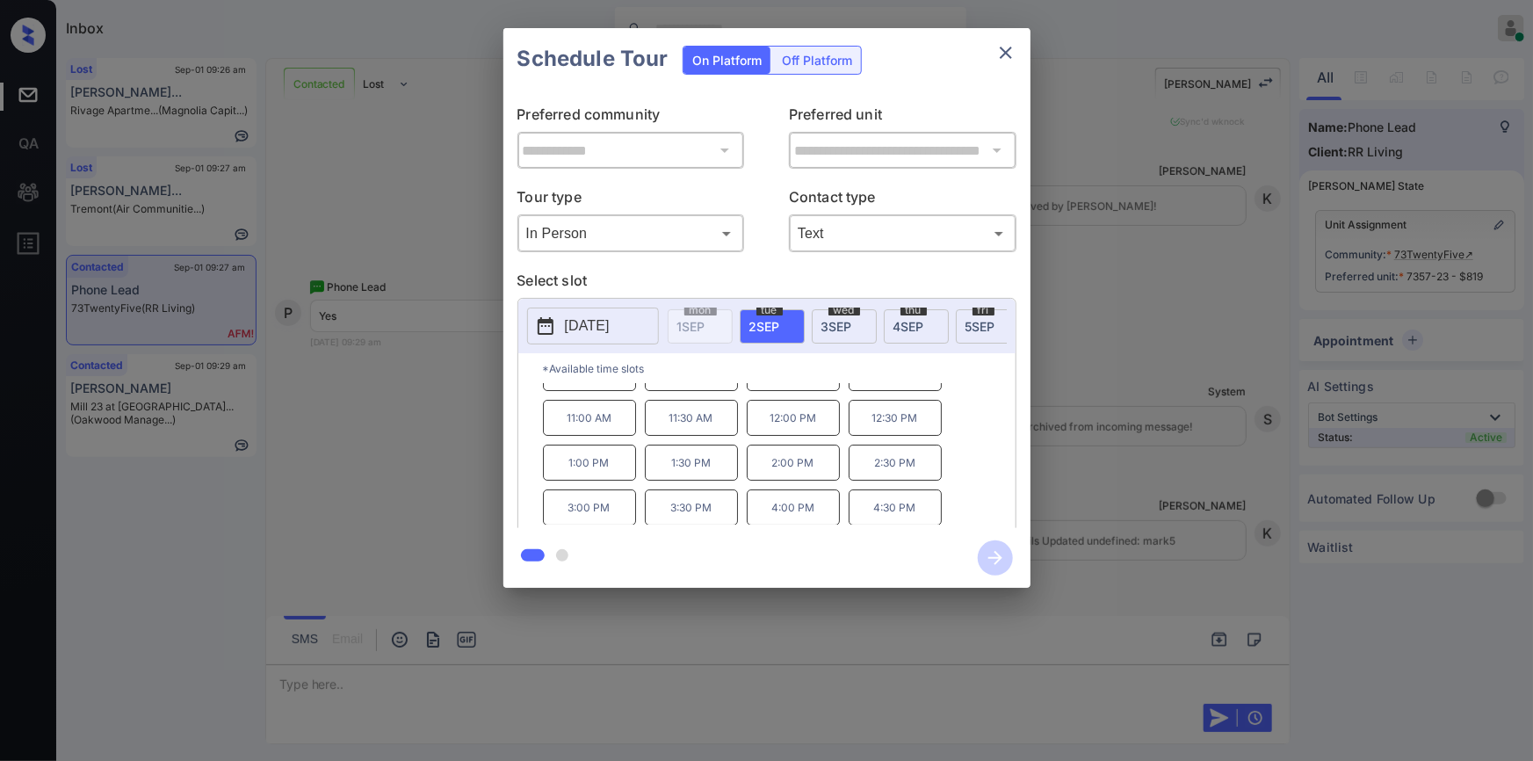
scroll to position [0, 0]
click at [474, 511] on div "**********" at bounding box center [766, 308] width 1533 height 616
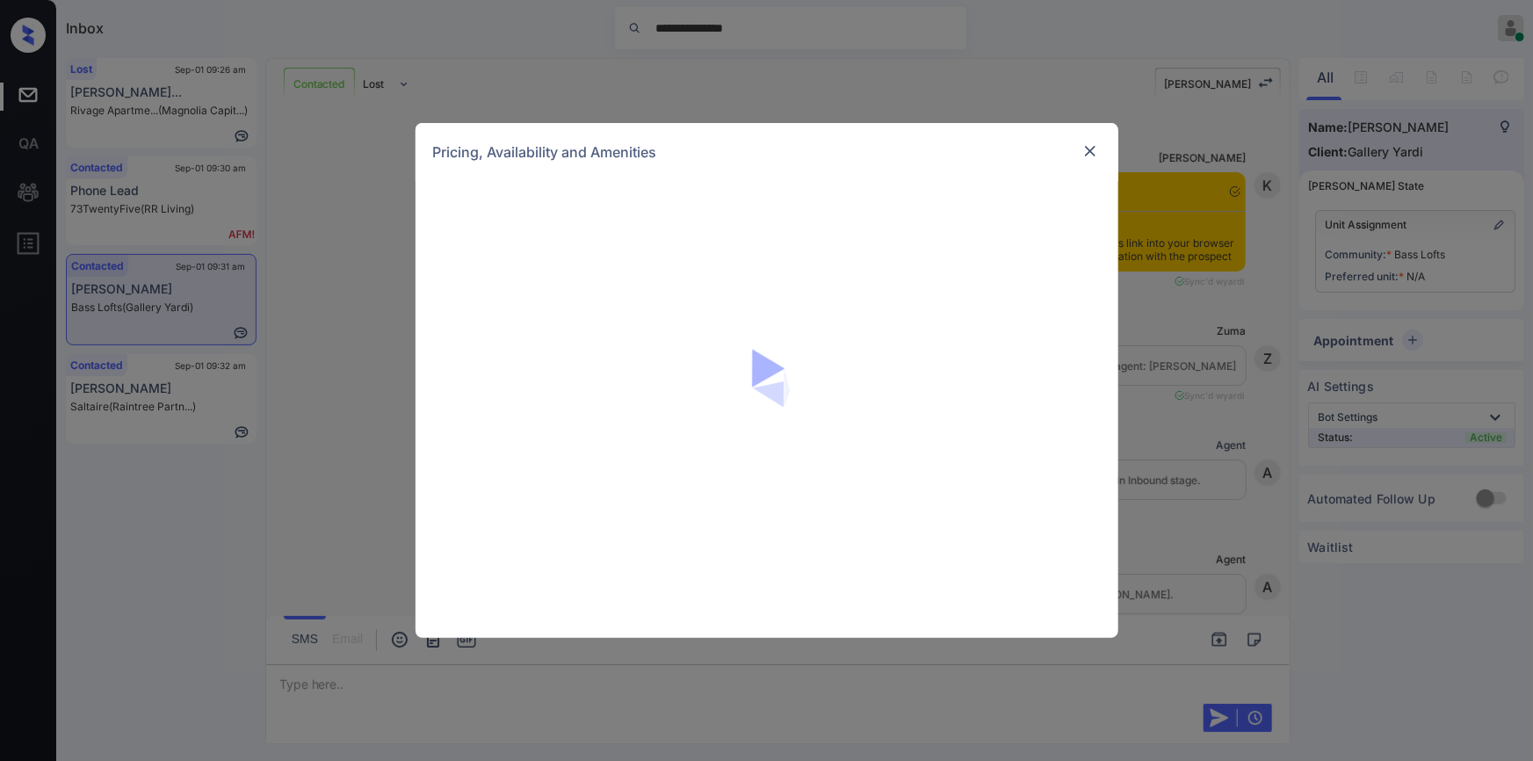
scroll to position [3739, 0]
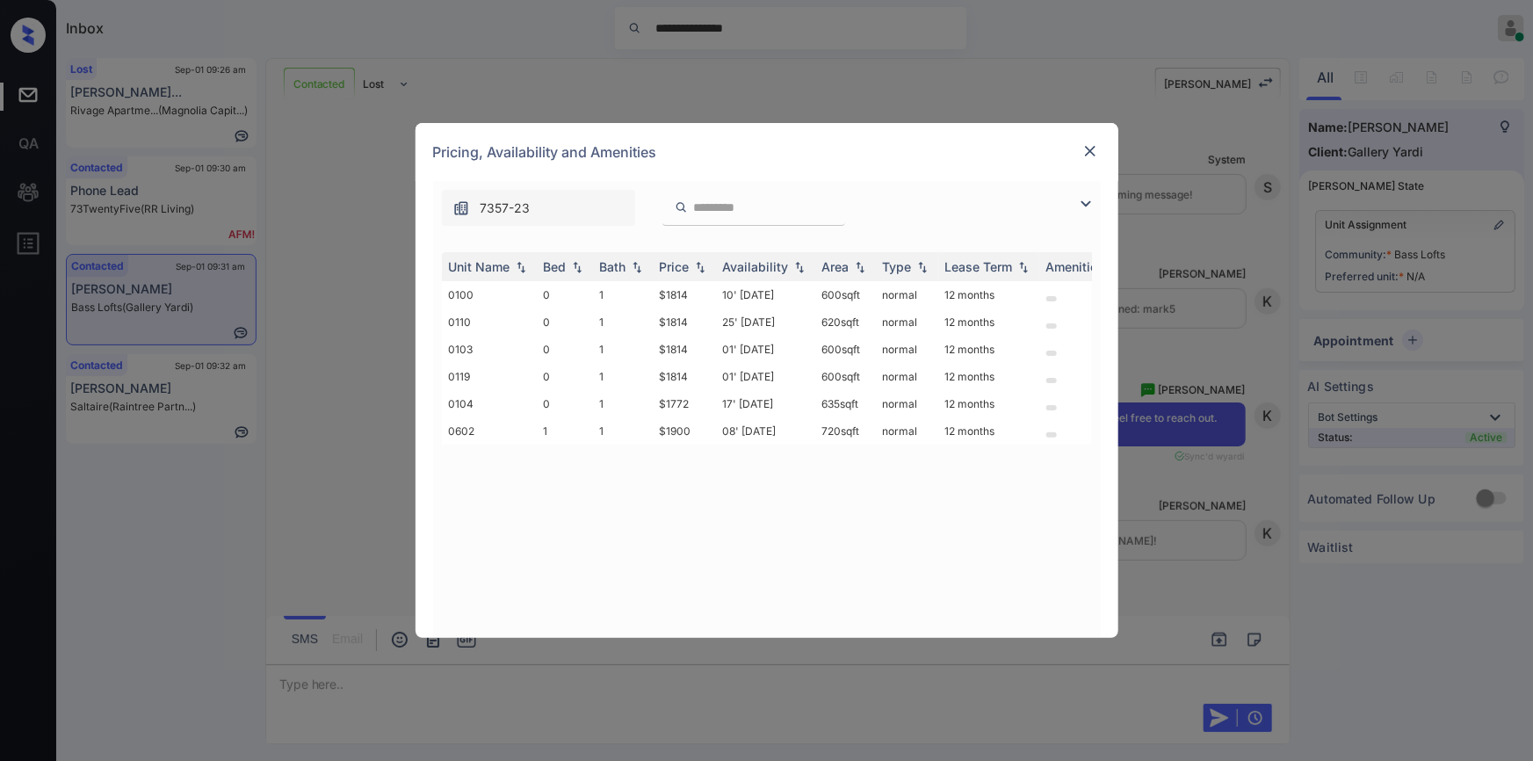
click at [1083, 150] on img at bounding box center [1091, 151] width 18 height 18
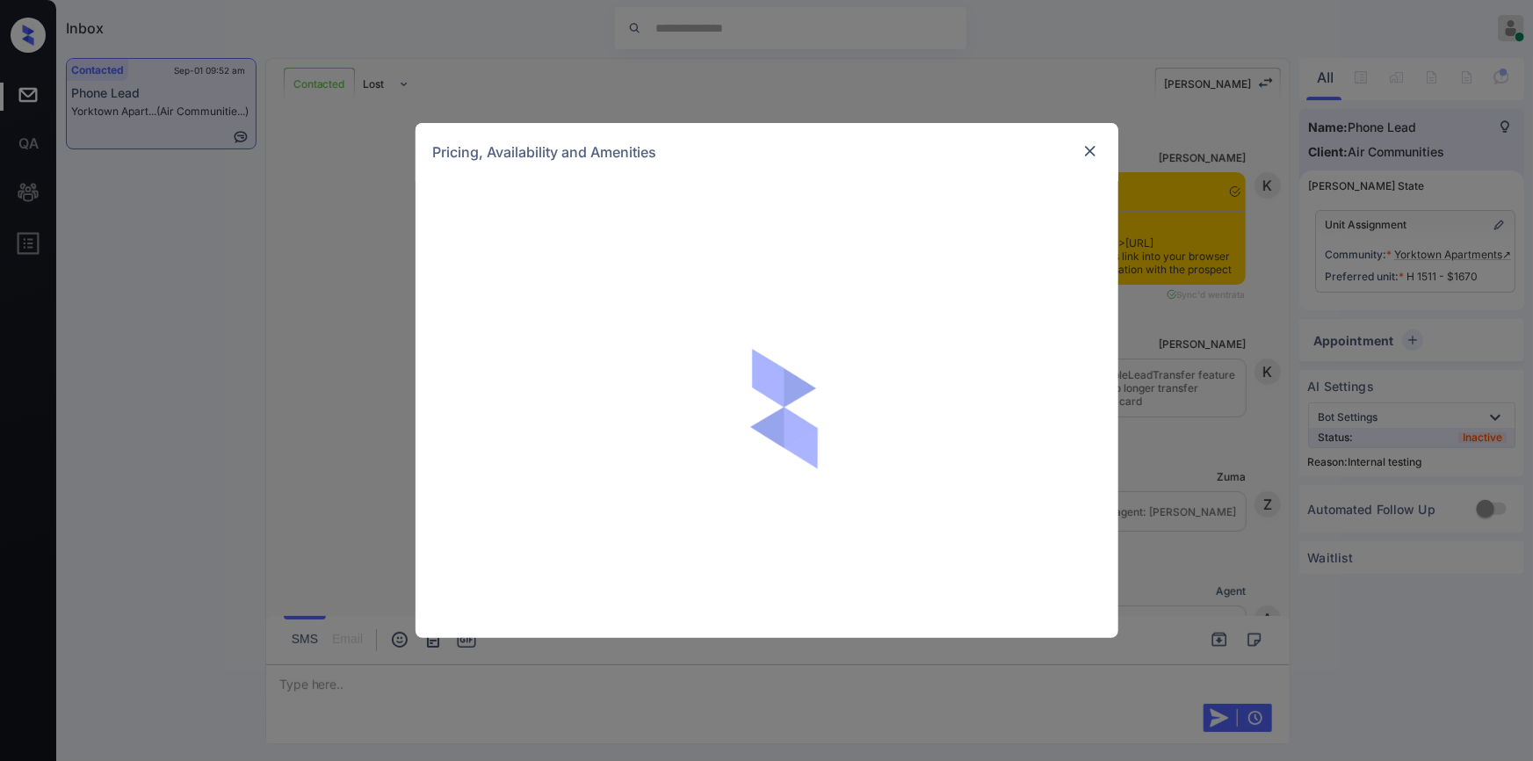
scroll to position [16849, 0]
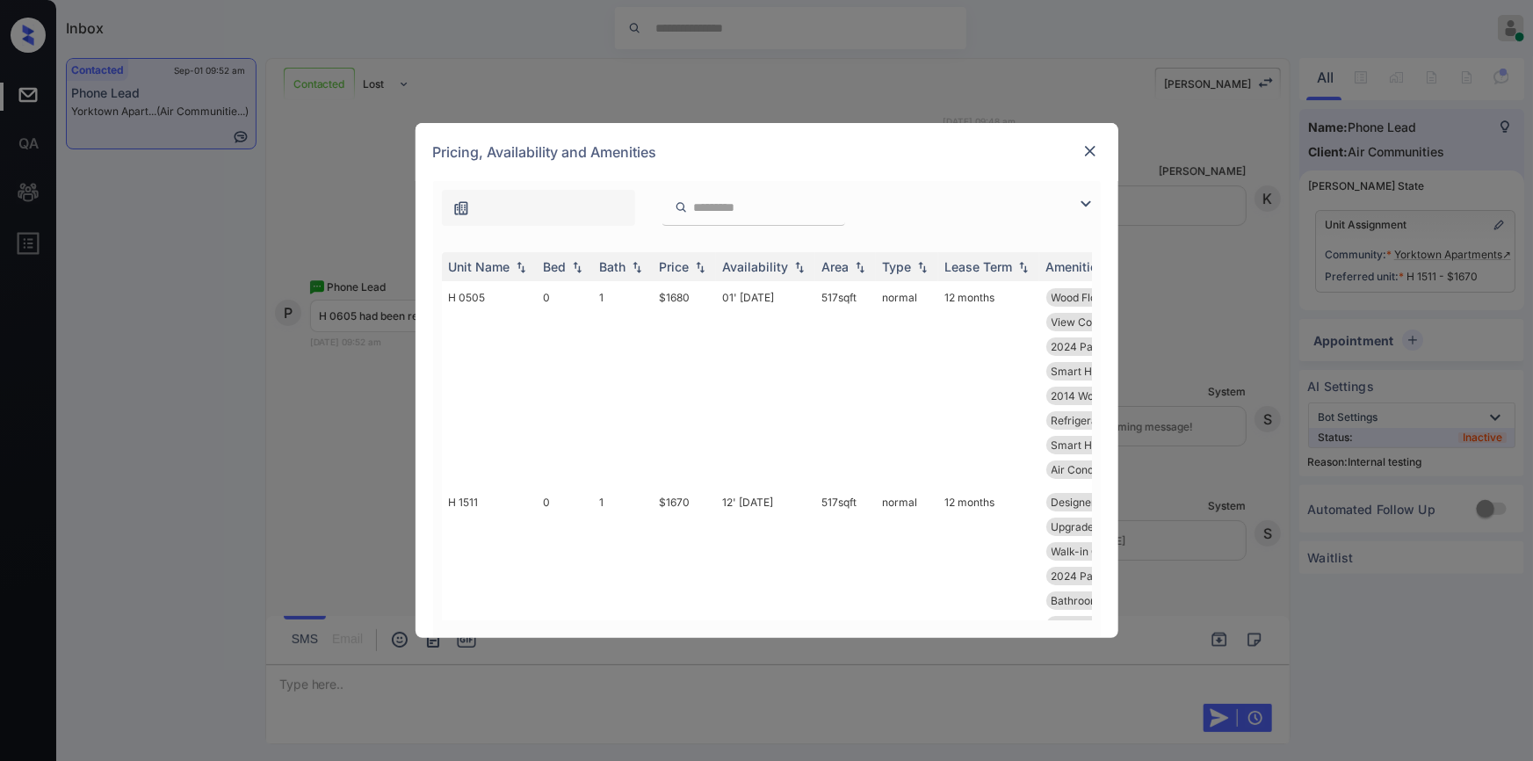
click at [734, 201] on input "search" at bounding box center [764, 207] width 144 height 15
paste input "******"
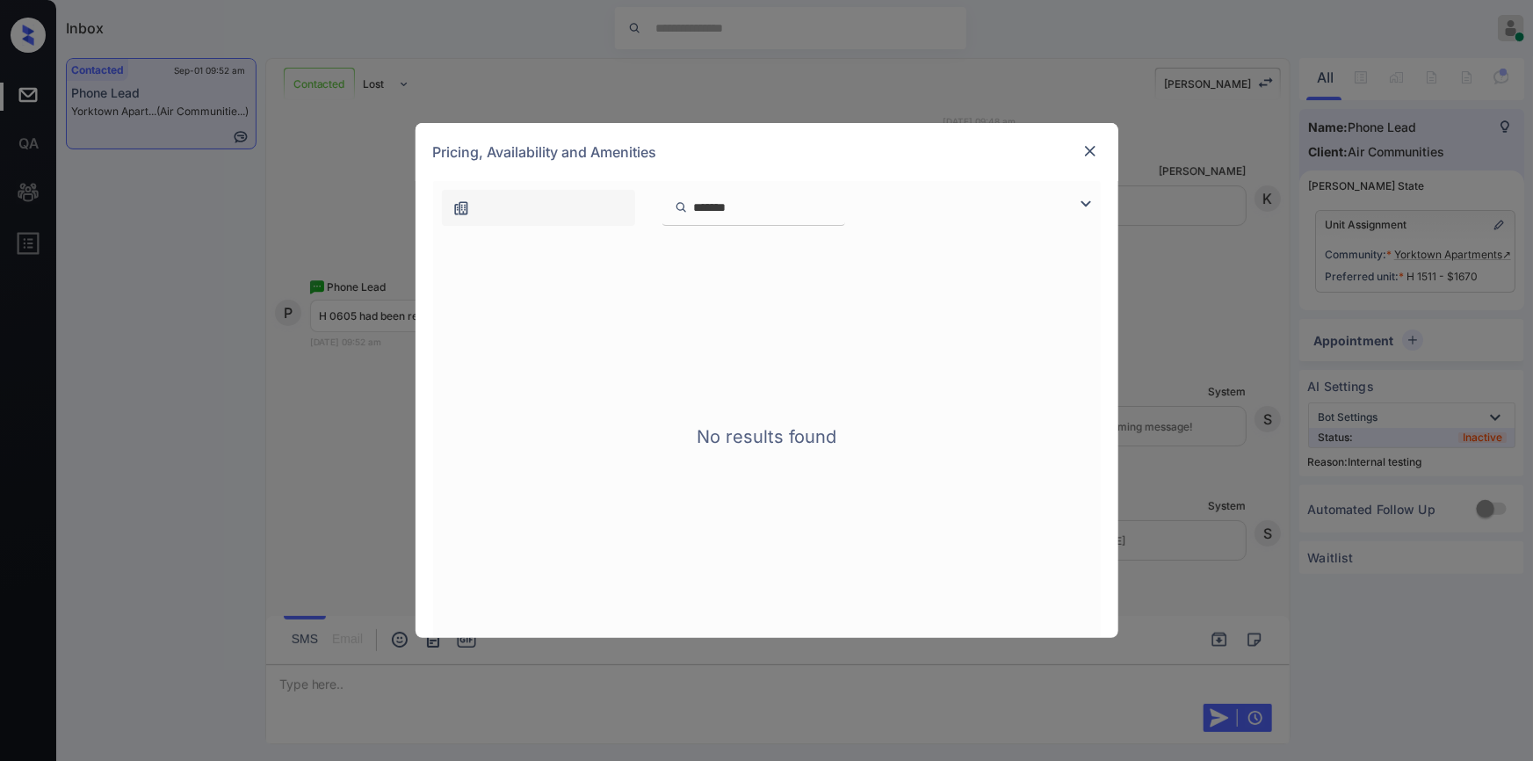
click at [705, 212] on input "******" at bounding box center [764, 207] width 144 height 15
type input "*****"
click at [1089, 151] on img at bounding box center [1091, 151] width 18 height 18
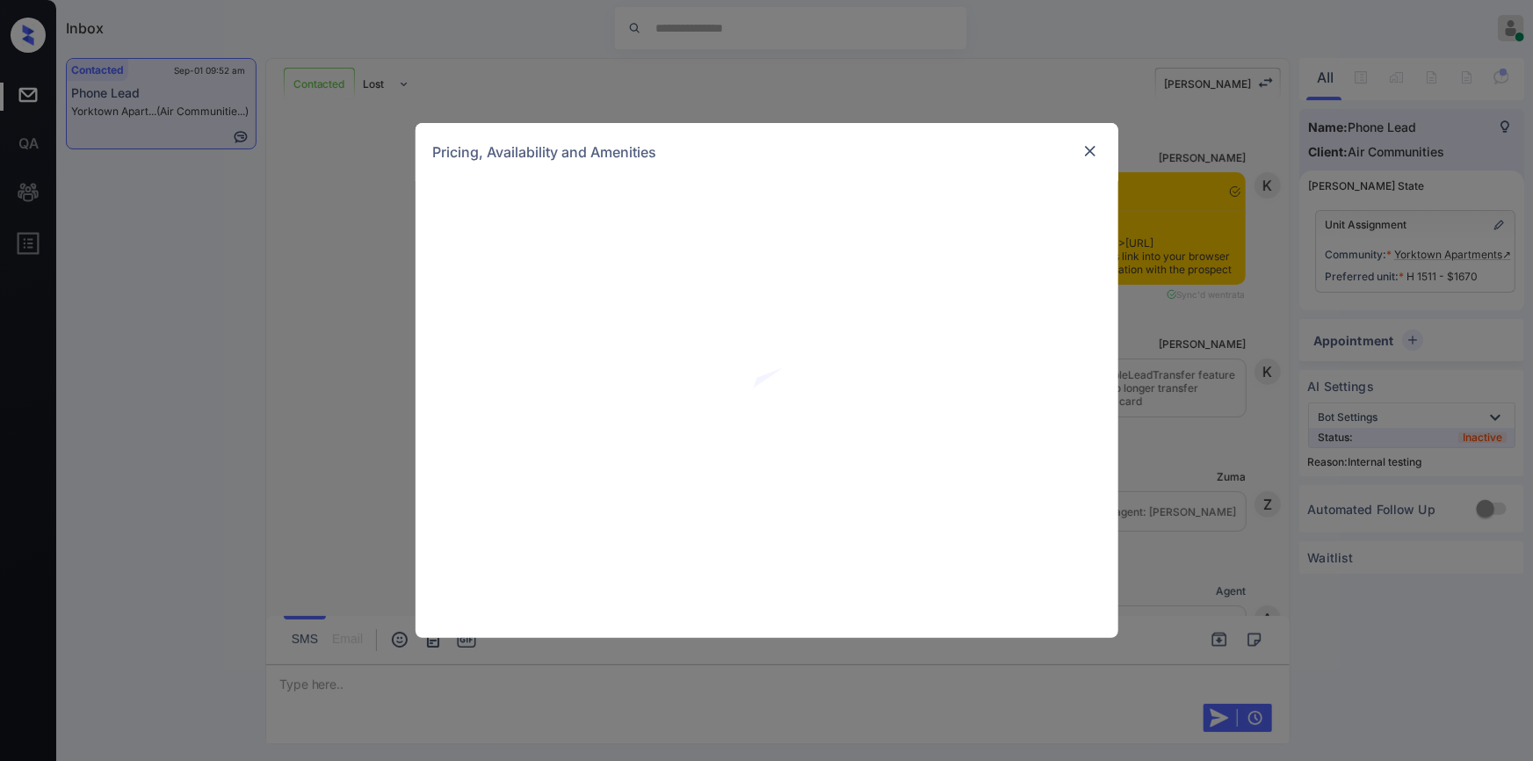
scroll to position [16849, 0]
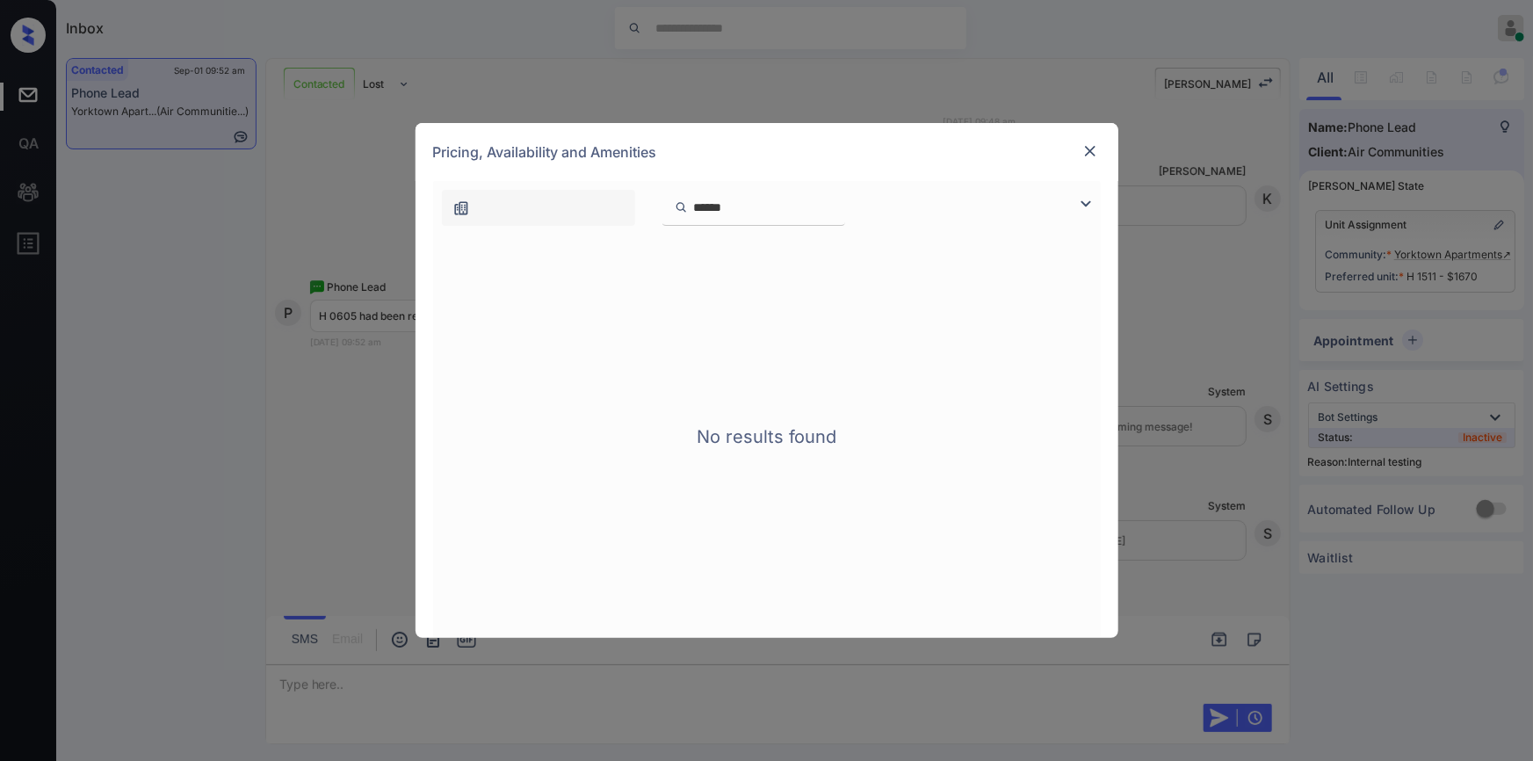
click at [836, 209] on input "*****" at bounding box center [764, 207] width 144 height 15
click at [836, 210] on input "*****" at bounding box center [764, 207] width 144 height 15
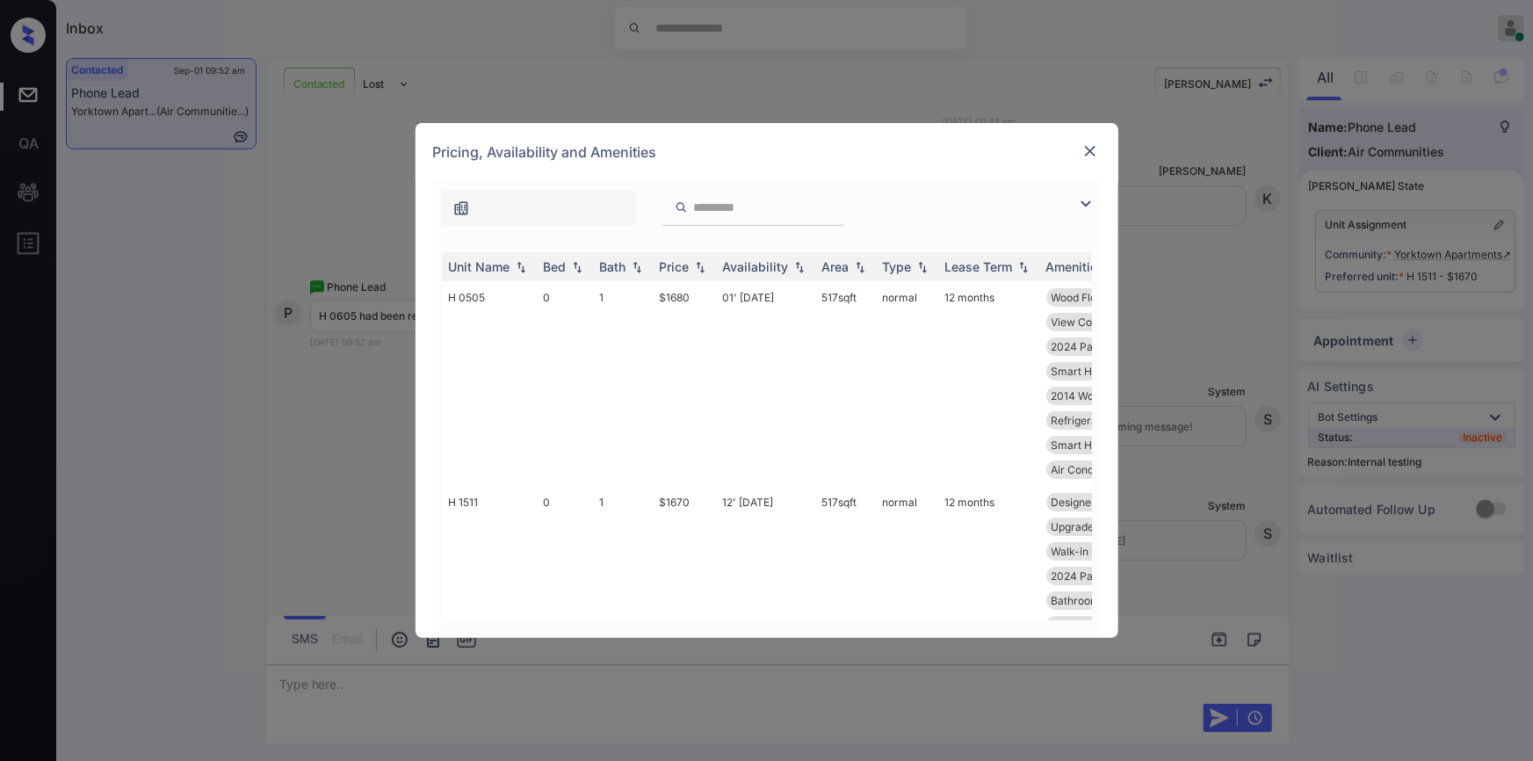
click at [1081, 207] on img at bounding box center [1085, 203] width 21 height 21
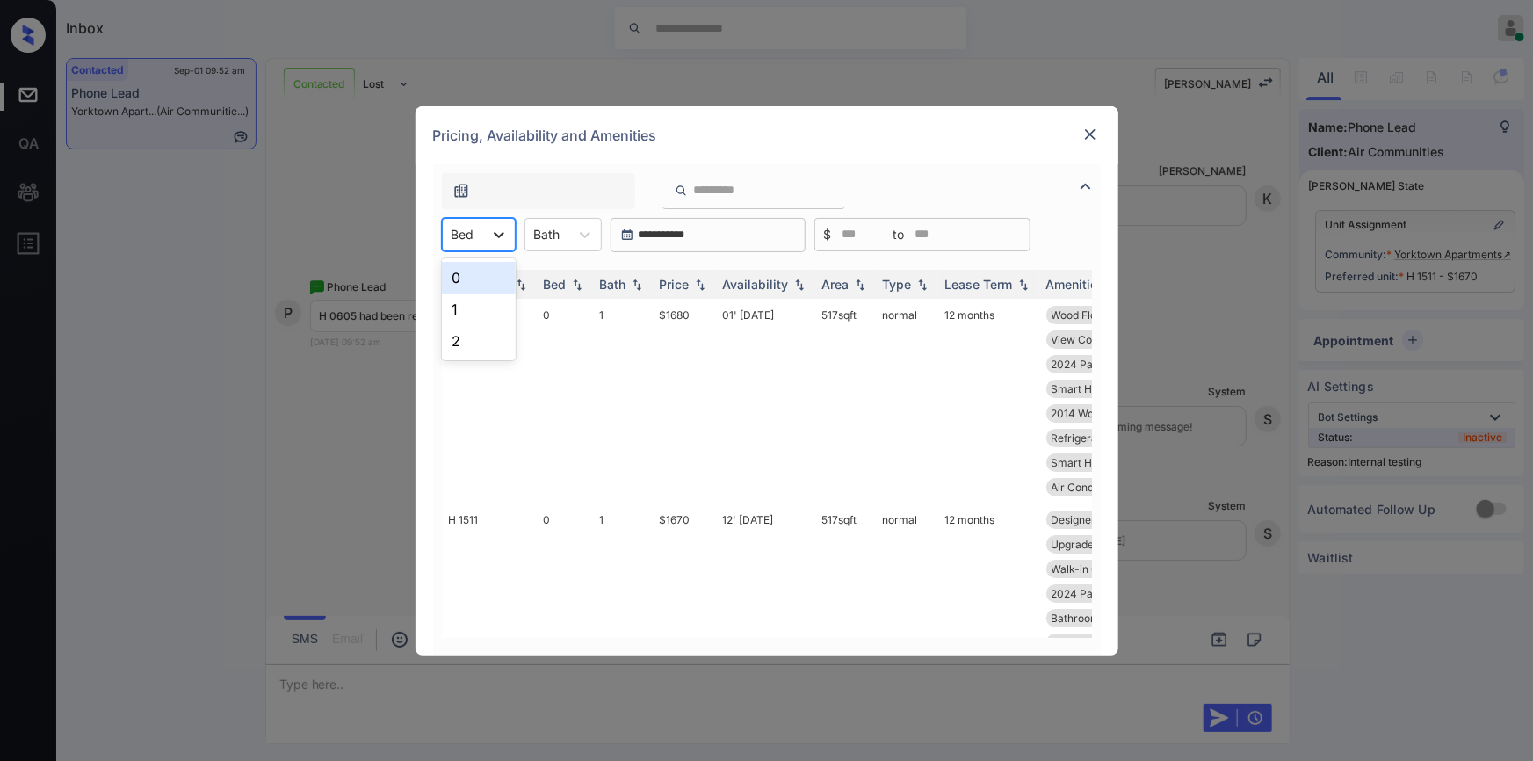
click at [493, 239] on icon at bounding box center [499, 235] width 18 height 18
click at [464, 279] on div "0" at bounding box center [479, 278] width 74 height 32
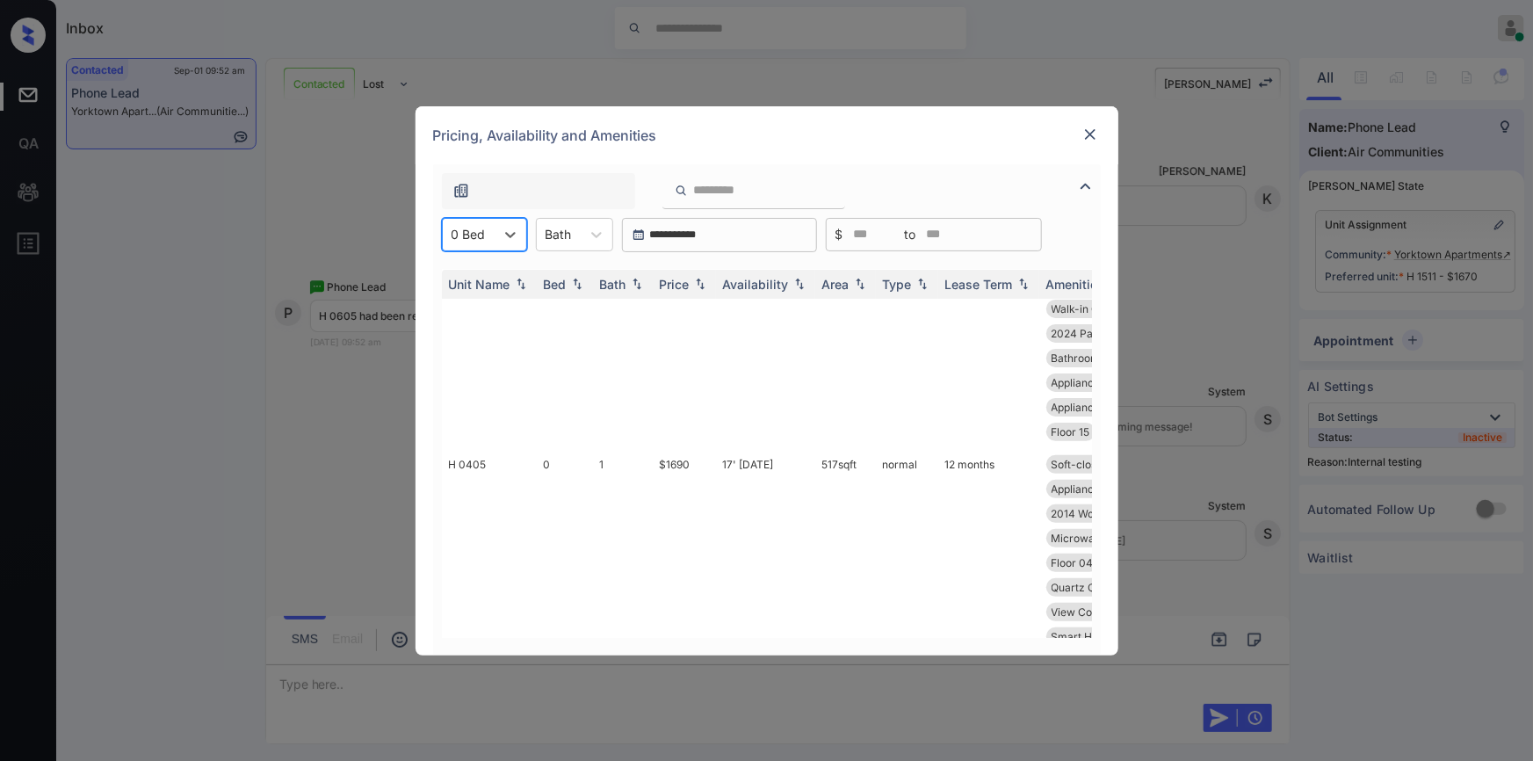
scroll to position [336, 0]
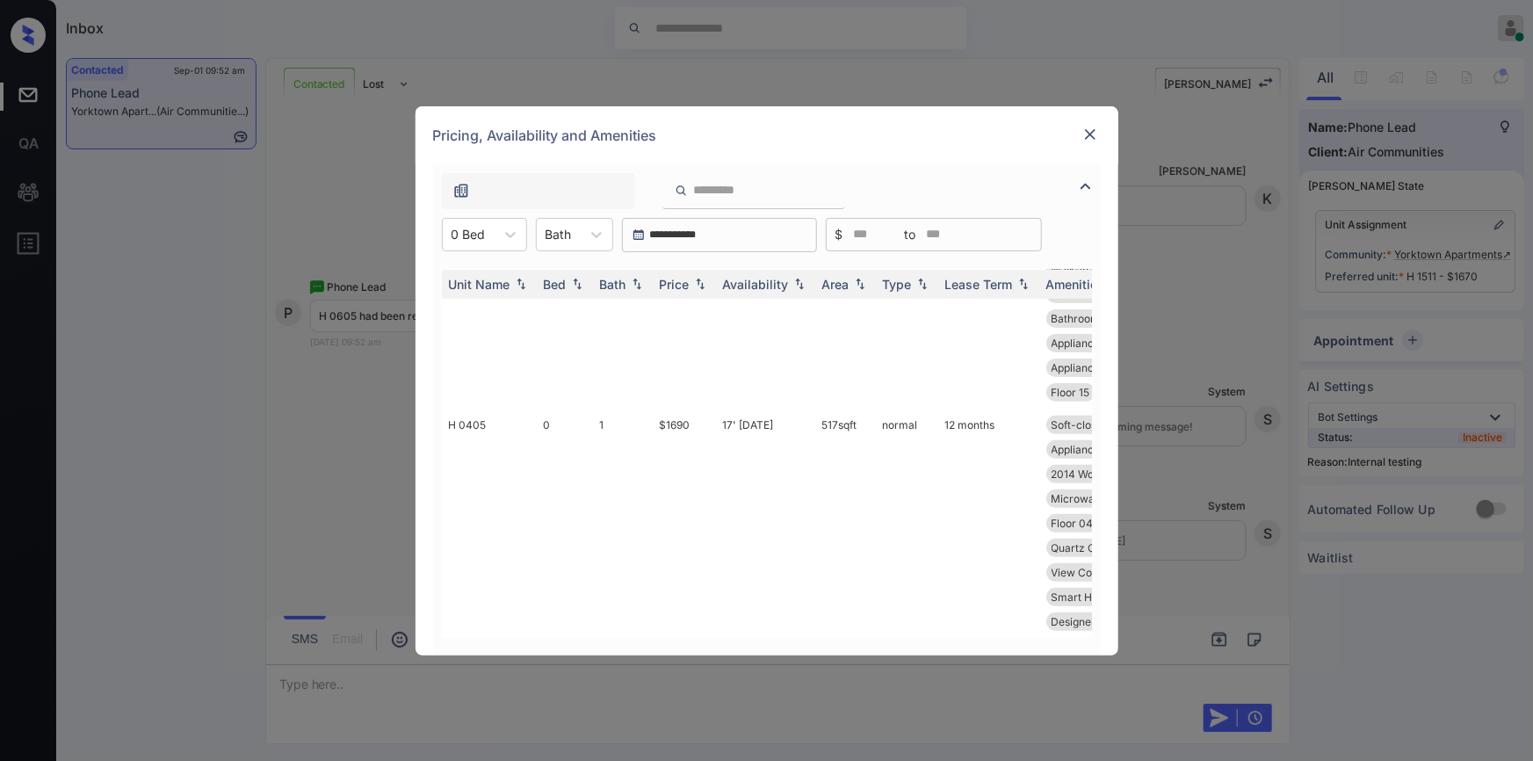
click at [1097, 138] on img at bounding box center [1091, 135] width 18 height 18
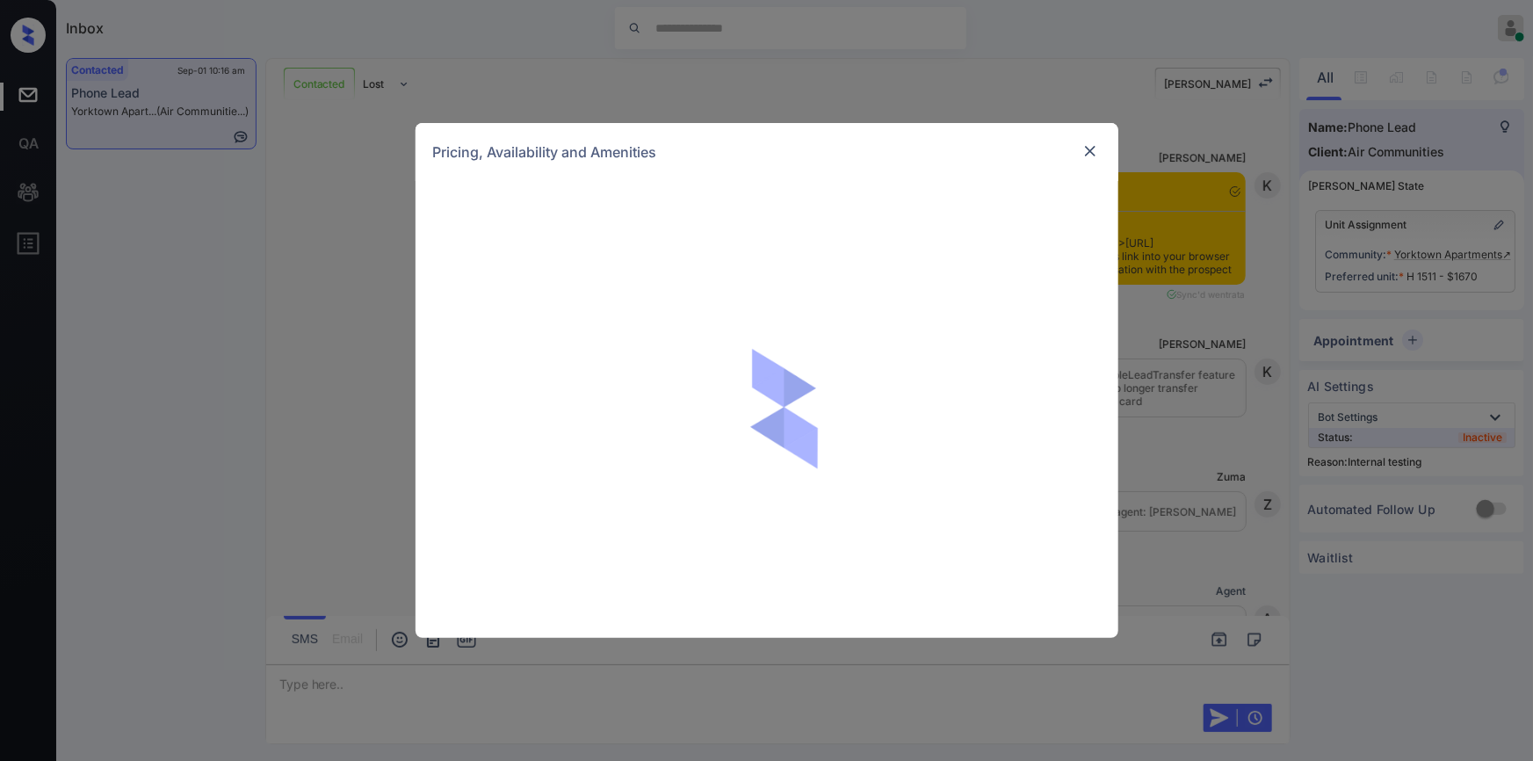
scroll to position [18227, 0]
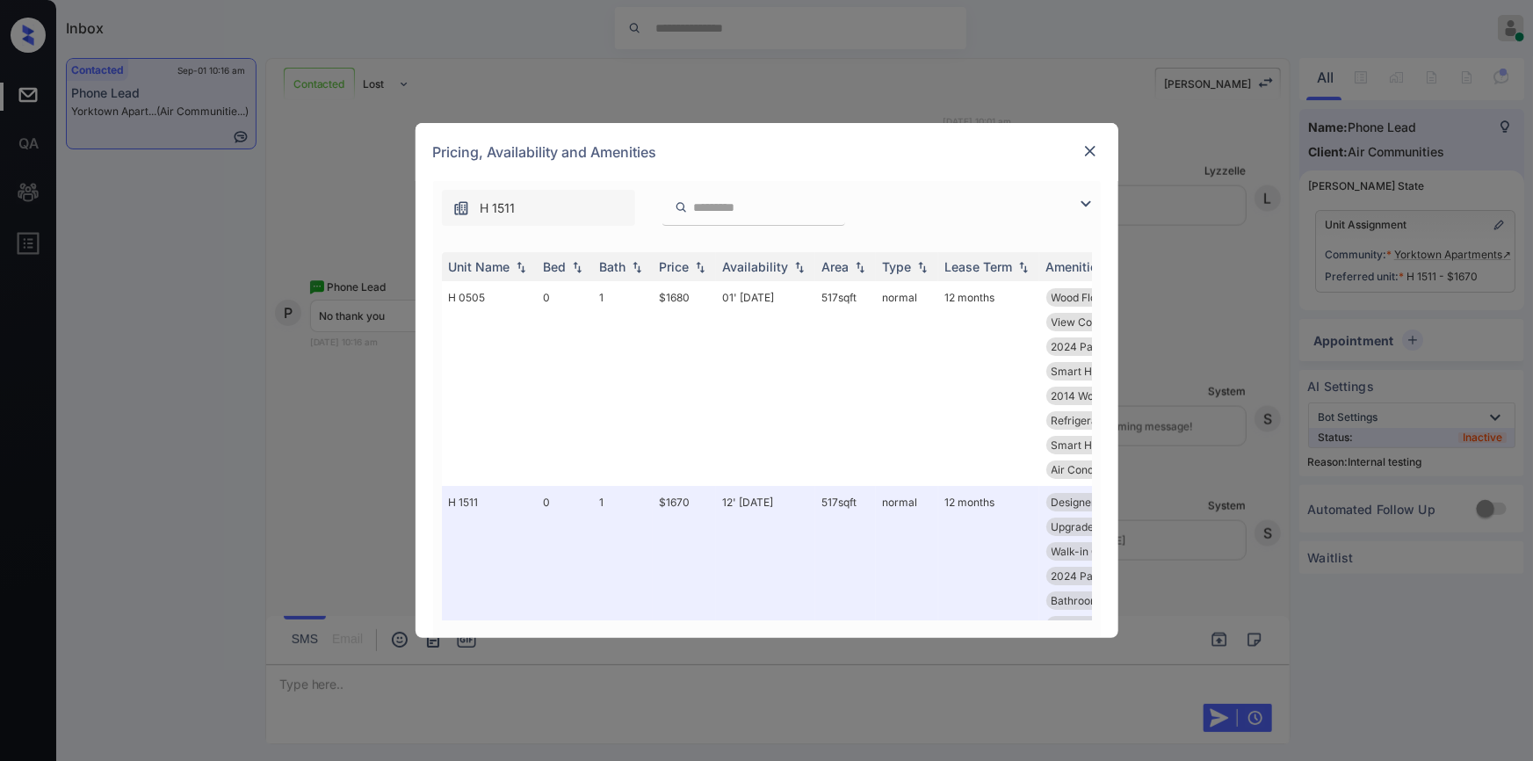
click at [1082, 202] on img at bounding box center [1085, 203] width 21 height 21
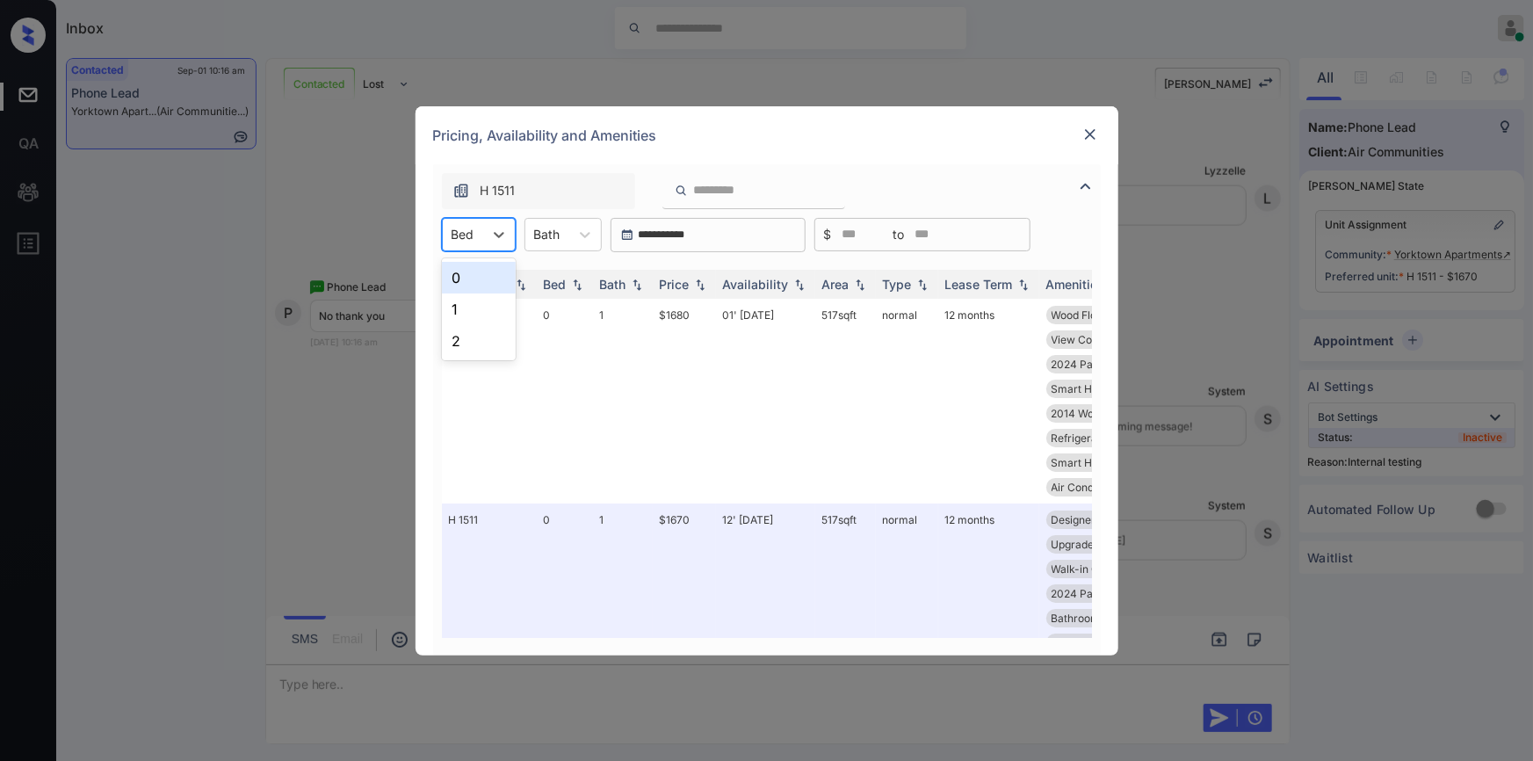
drag, startPoint x: 478, startPoint y: 229, endPoint x: 463, endPoint y: 274, distance: 47.2
click at [478, 233] on div "Bed" at bounding box center [463, 233] width 40 height 25
click at [463, 274] on div "0" at bounding box center [479, 278] width 74 height 32
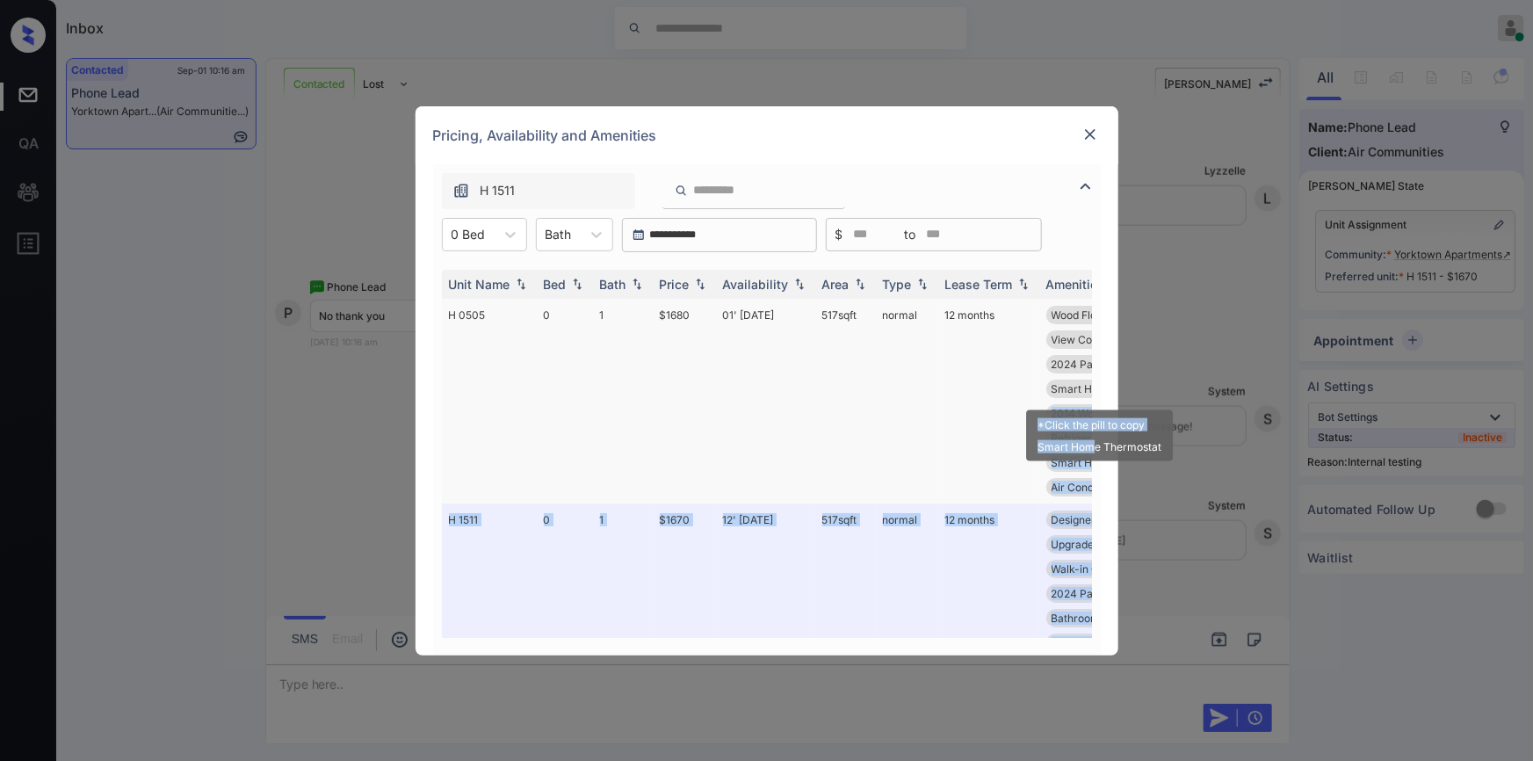
drag, startPoint x: 1090, startPoint y: 445, endPoint x: 1010, endPoint y: 351, distance: 123.4
click at [1094, 470] on div "Unit Name Bed Bath Price Availability Area Type Lease Term Amenities H 0505 0 1…" at bounding box center [767, 453] width 668 height 403
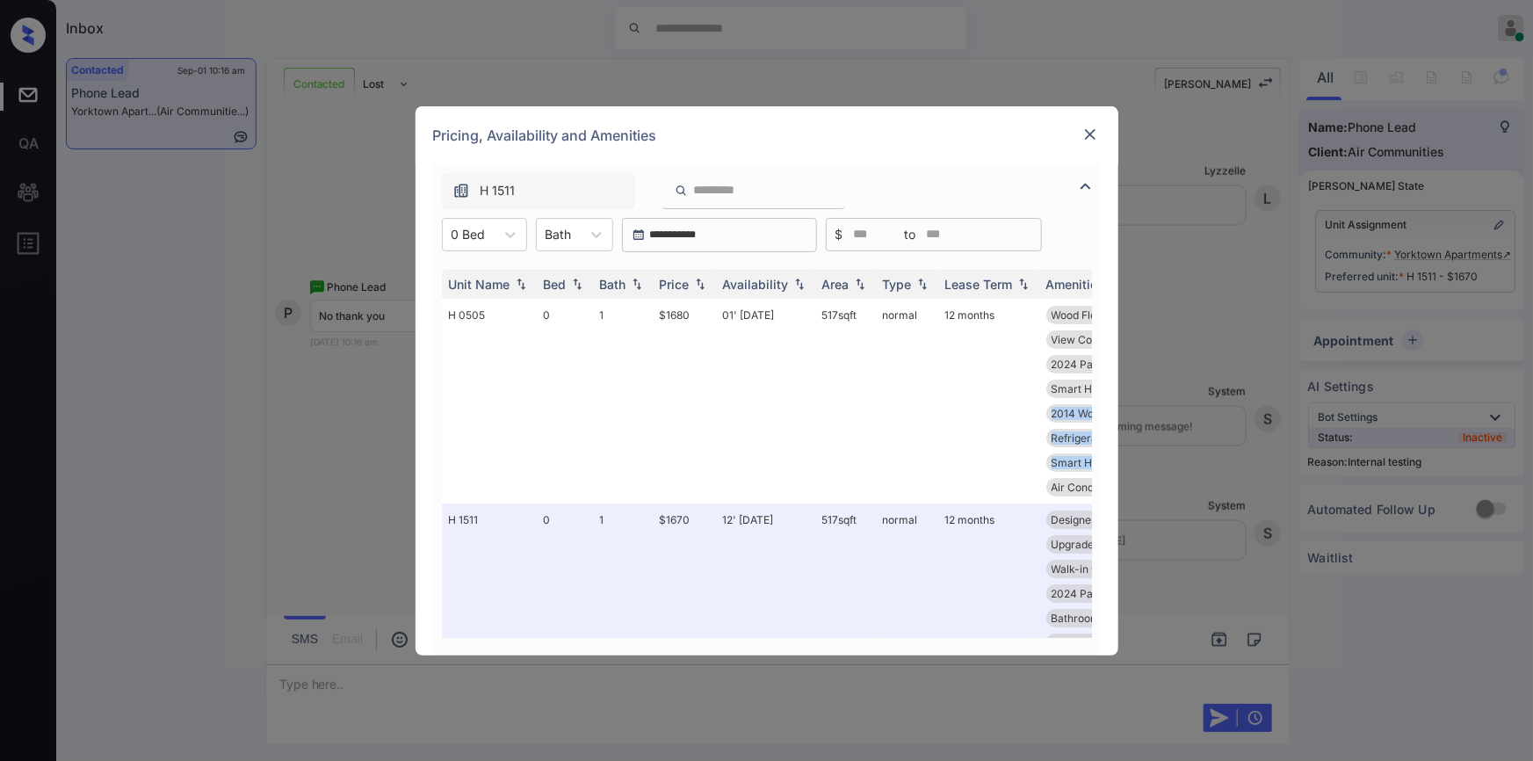
click at [959, 348] on td "12 months" at bounding box center [988, 401] width 101 height 205
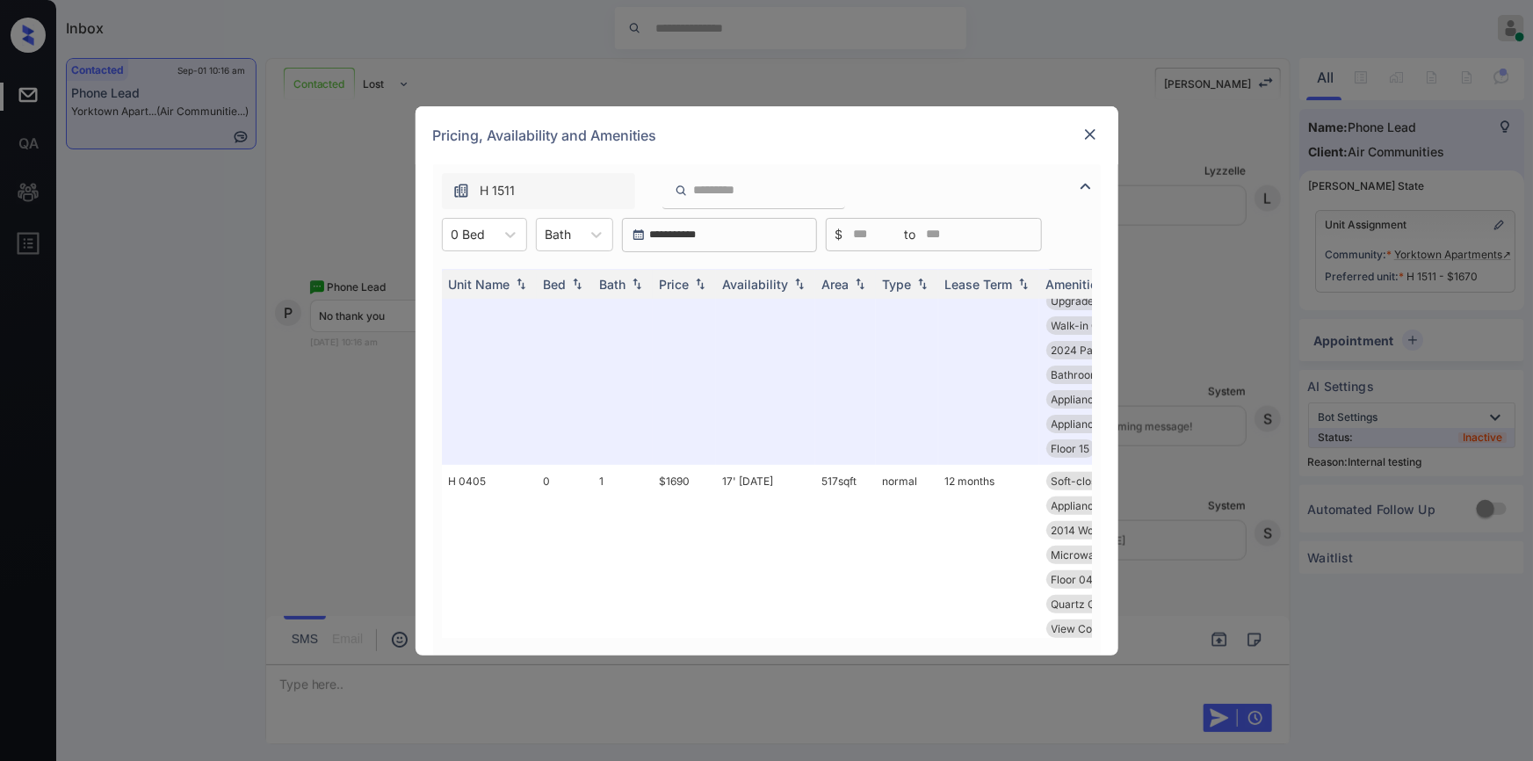
scroll to position [235, 0]
click at [305, 456] on div "**********" at bounding box center [766, 380] width 1533 height 761
click at [343, 567] on div "**********" at bounding box center [766, 380] width 1533 height 761
click at [1085, 132] on img at bounding box center [1091, 135] width 18 height 18
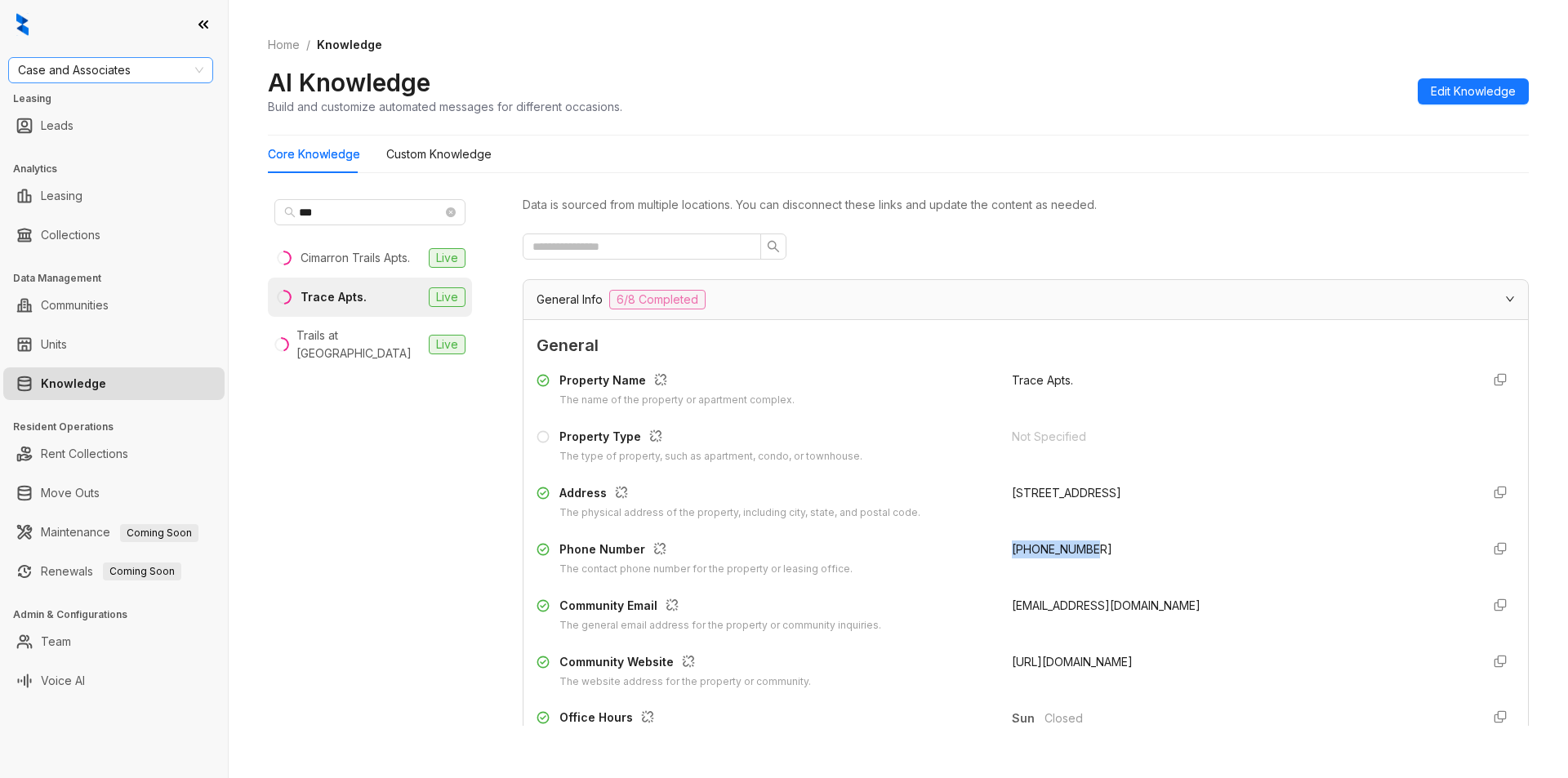
click at [156, 64] on span "Case and Associates" at bounding box center [110, 70] width 185 height 24
type input "****"
click at [111, 98] on div "Davis Development" at bounding box center [111, 102] width 178 height 18
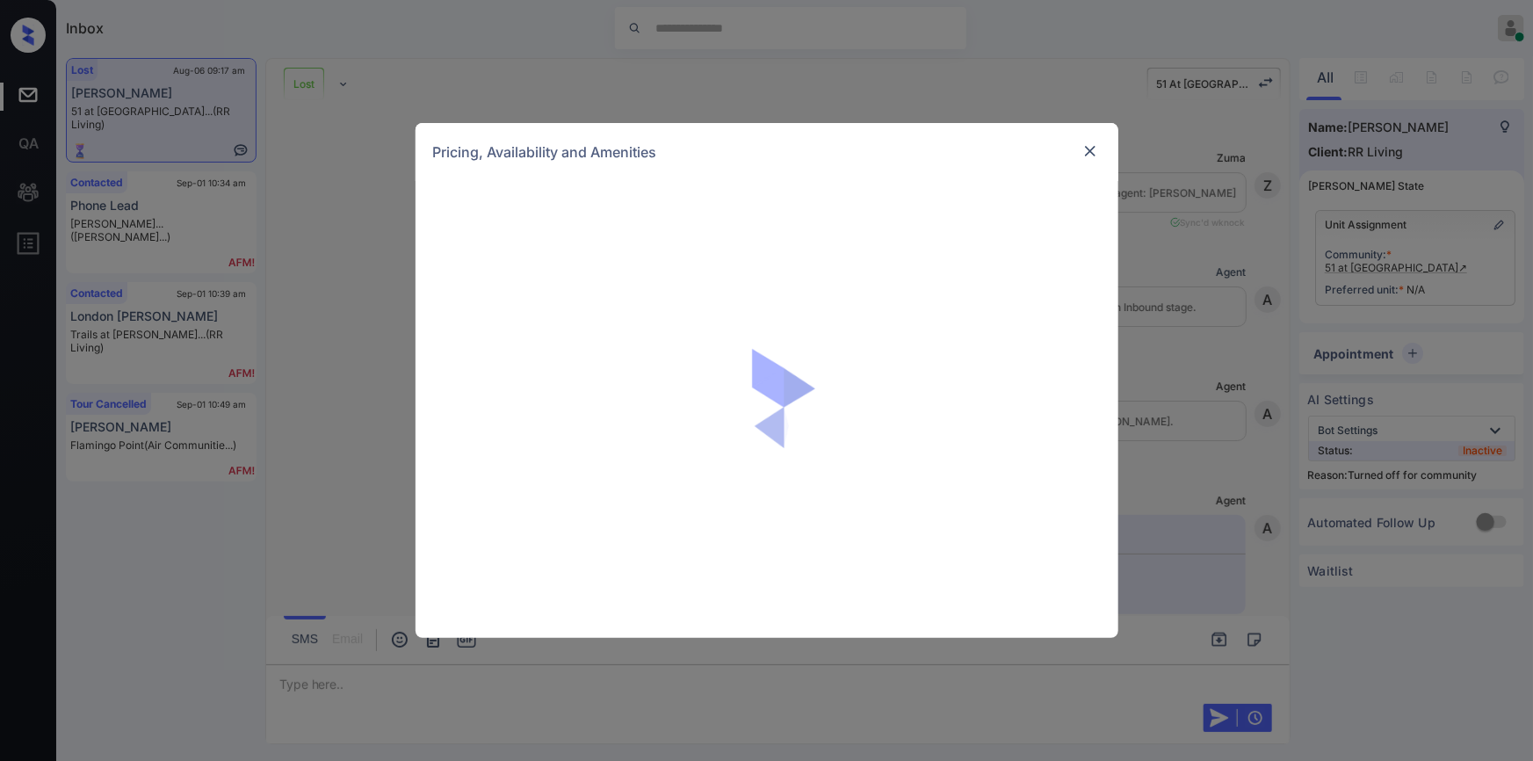
scroll to position [8656, 0]
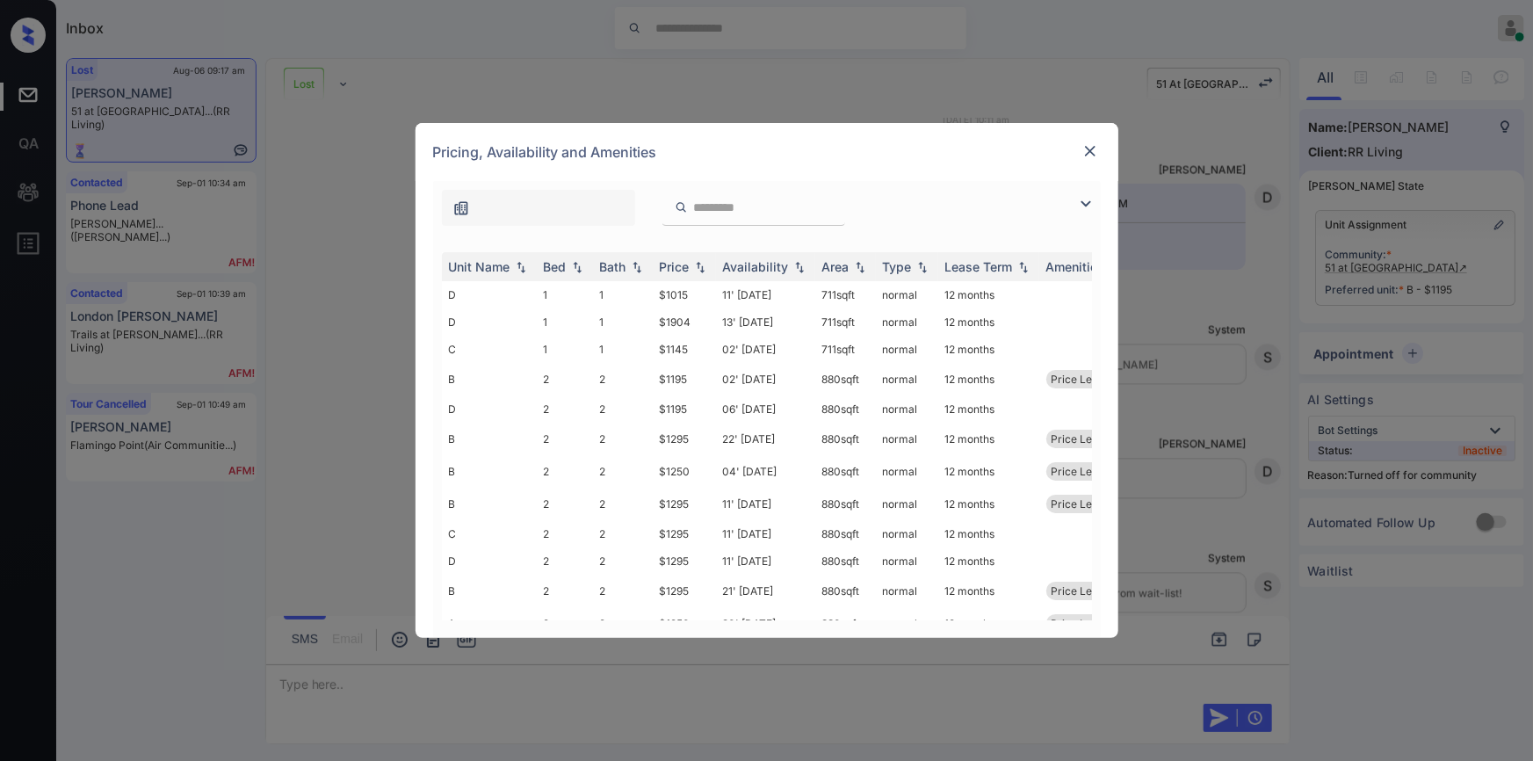
click at [1081, 208] on img at bounding box center [1085, 203] width 21 height 21
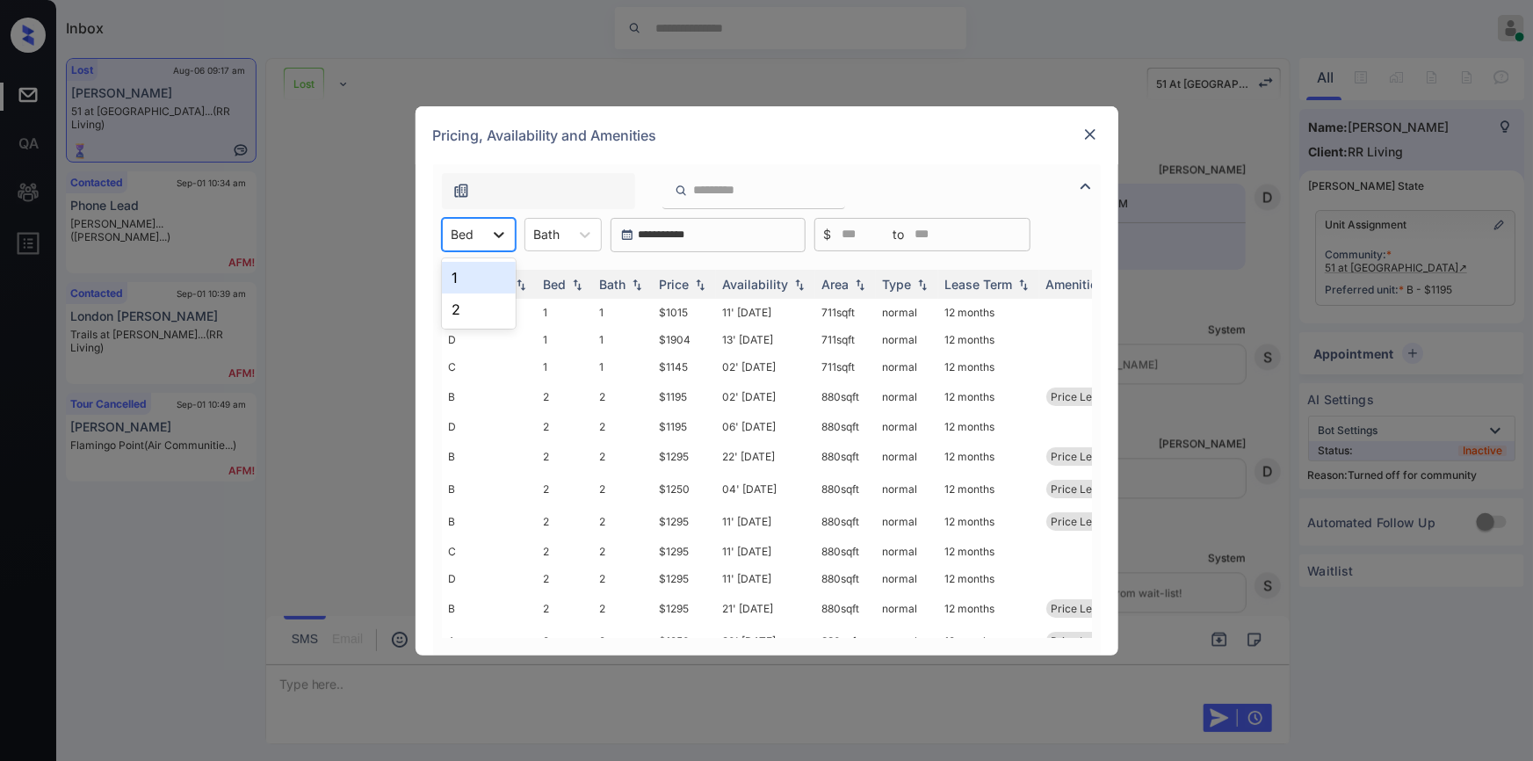
click at [501, 239] on icon at bounding box center [499, 235] width 18 height 18
click at [474, 279] on div "1" at bounding box center [479, 278] width 74 height 32
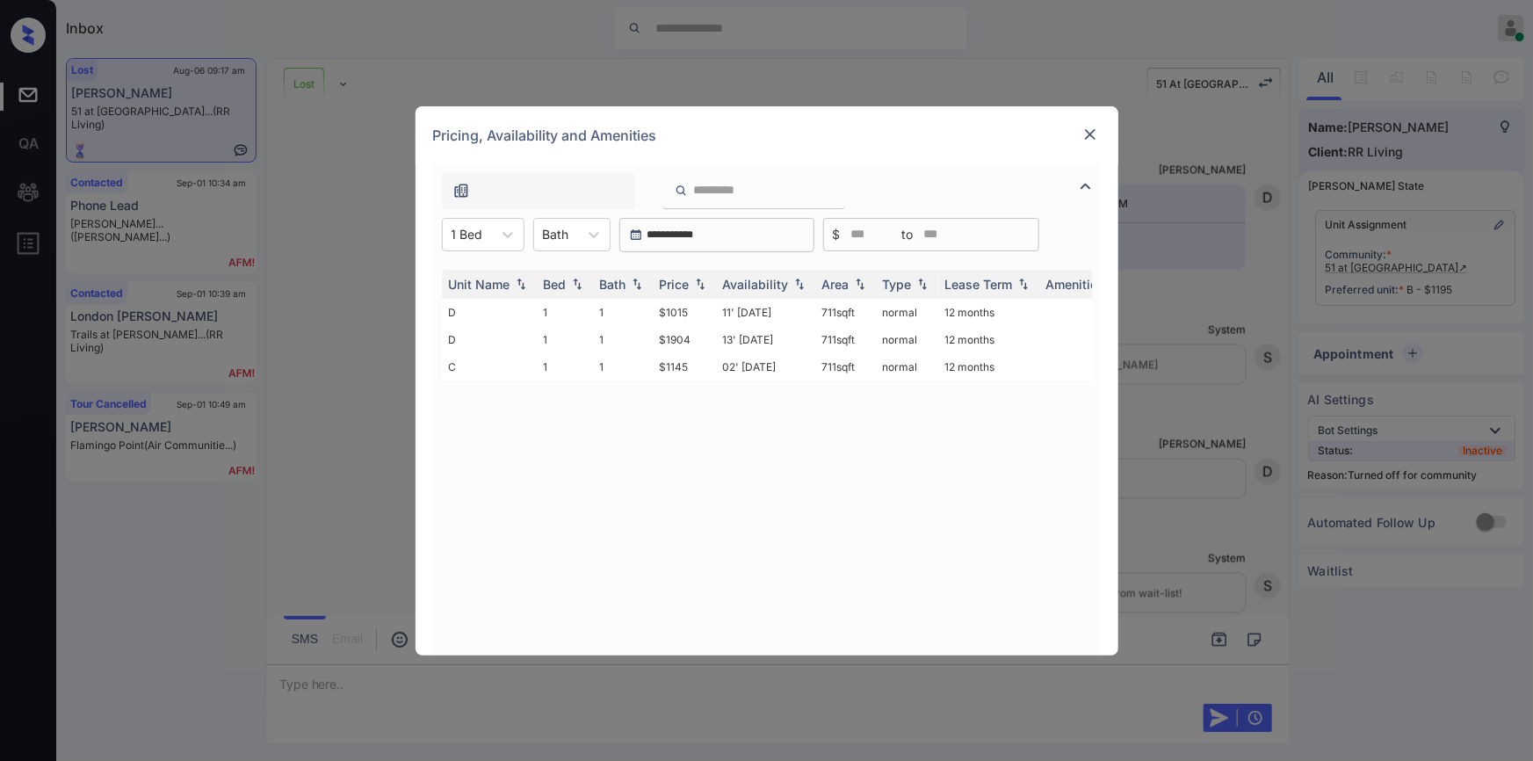
click at [1085, 132] on img at bounding box center [1091, 135] width 18 height 18
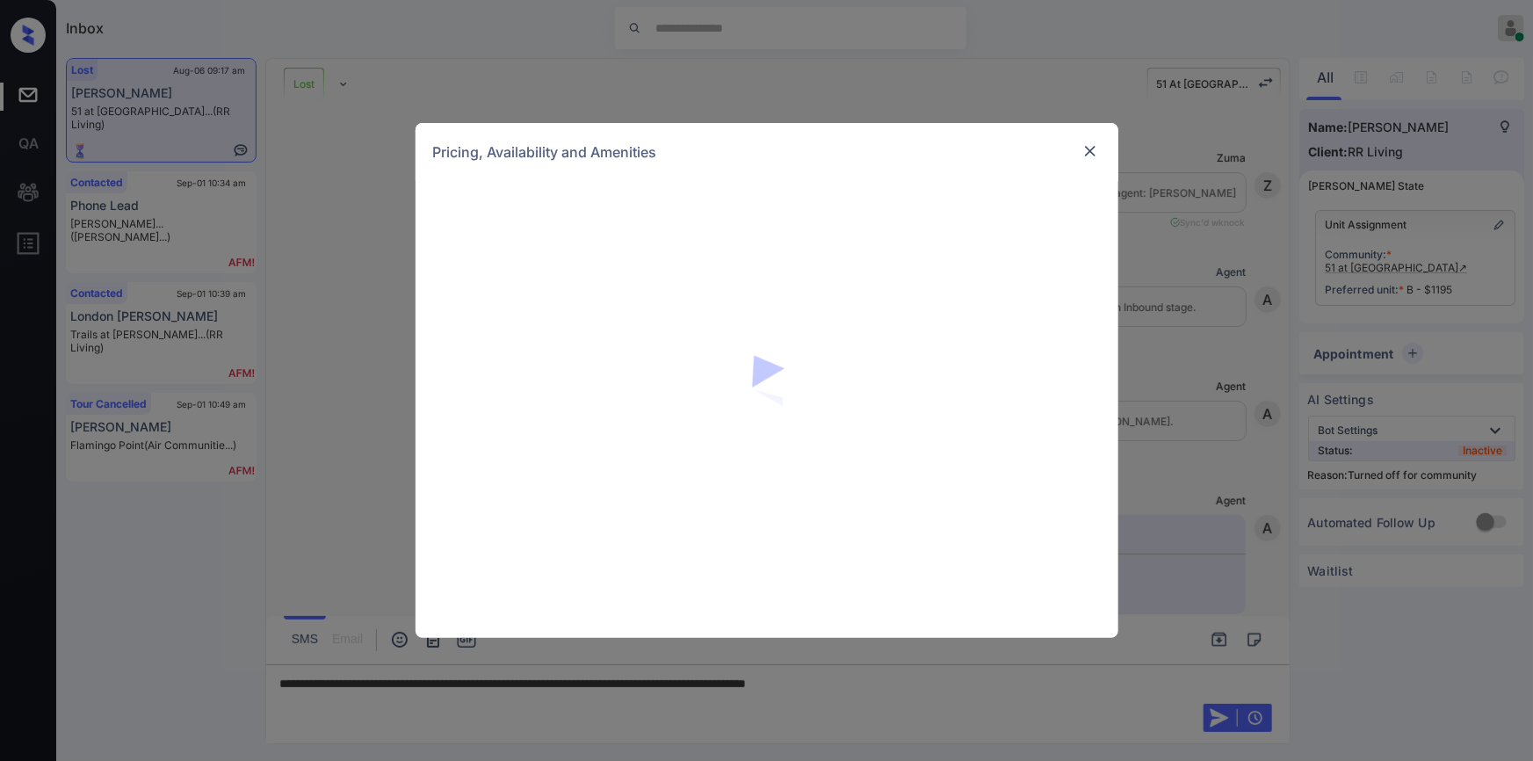
scroll to position [9312, 0]
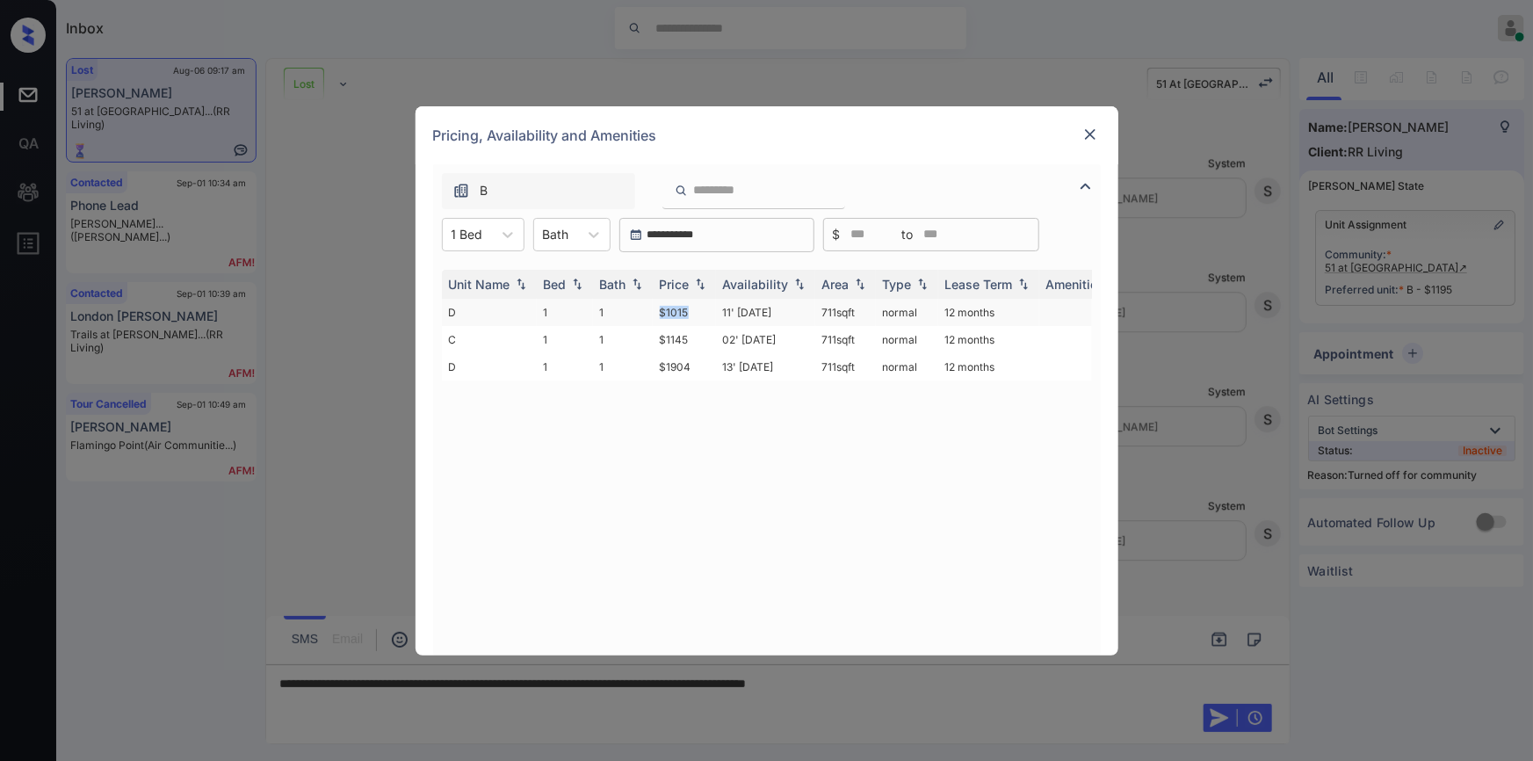
drag, startPoint x: 646, startPoint y: 308, endPoint x: 693, endPoint y: 306, distance: 47.5
click at [693, 306] on tr "D 1 1 $1015 11' [DATE] 711 sqft normal 12 months" at bounding box center [901, 312] width 918 height 27
copy tr "$1015"
click at [1088, 134] on img at bounding box center [1091, 135] width 18 height 18
